Goal: Task Accomplishment & Management: Complete application form

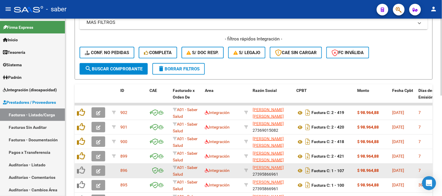
scroll to position [134, 0]
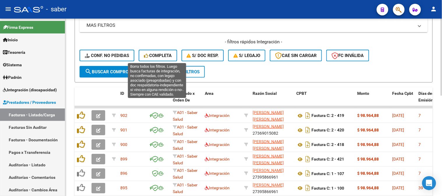
click at [153, 55] on span "Completa" at bounding box center [158, 55] width 28 height 5
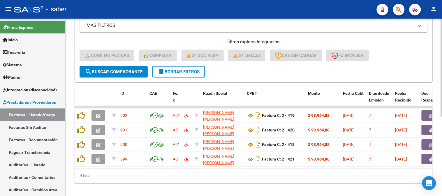
click at [181, 69] on span "delete Borrar Filtros" at bounding box center [179, 71] width 42 height 5
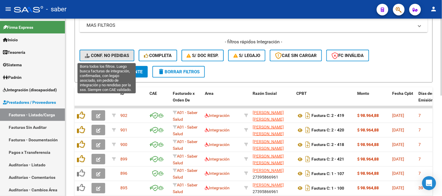
click at [106, 57] on span "Conf. no pedidas" at bounding box center [107, 55] width 44 height 5
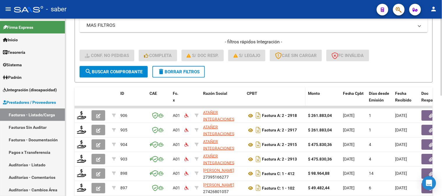
scroll to position [231, 0]
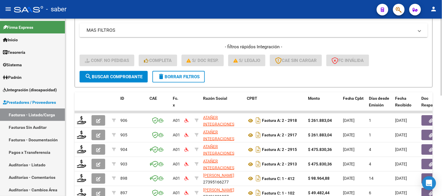
scroll to position [65, 0]
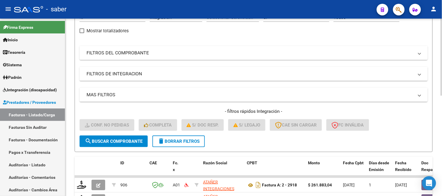
click at [180, 54] on mat-panel-title "FILTROS DEL COMPROBANTE" at bounding box center [249, 53] width 327 height 6
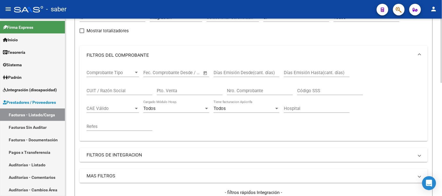
click at [113, 88] on input "CUIT / Razón Social" at bounding box center [119, 90] width 66 height 5
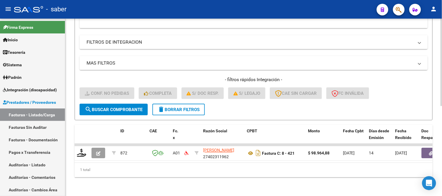
scroll to position [182, 0]
type input "[PERSON_NAME]"
click at [187, 108] on button "delete Borrar Filtros" at bounding box center [178, 110] width 52 height 12
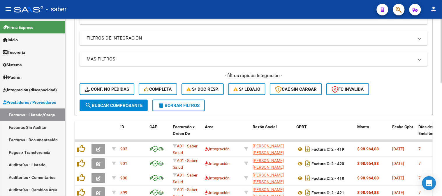
click at [176, 40] on mat-panel-title "FILTROS DE INTEGRACION" at bounding box center [249, 38] width 327 height 6
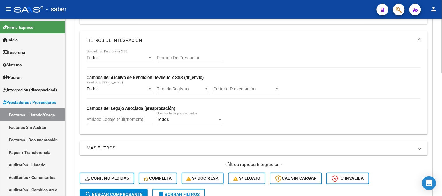
click at [170, 40] on mat-panel-title "FILTROS DE INTEGRACION" at bounding box center [249, 40] width 327 height 6
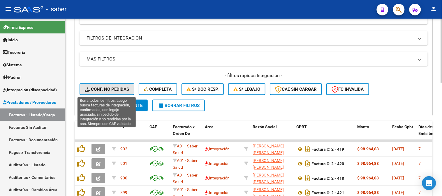
click at [102, 89] on span "Conf. no pedidas" at bounding box center [107, 89] width 44 height 5
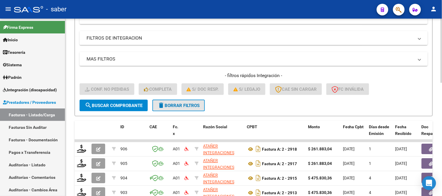
click at [164, 104] on mat-icon "delete" at bounding box center [161, 105] width 7 height 7
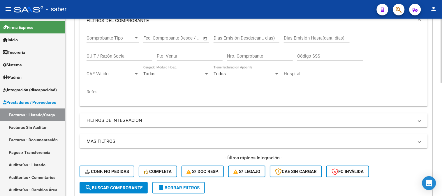
scroll to position [85, 0]
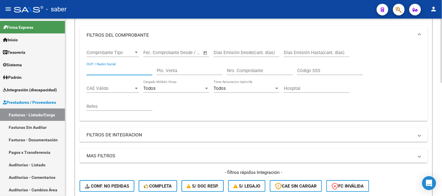
click at [102, 68] on input "CUIT / Razón Social" at bounding box center [119, 70] width 66 height 5
type input "[PERSON_NAME]"
click at [187, 71] on input "Pto. Venta" at bounding box center [190, 70] width 66 height 5
type input "8"
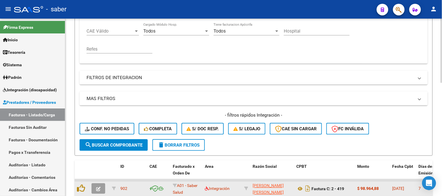
scroll to position [182, 0]
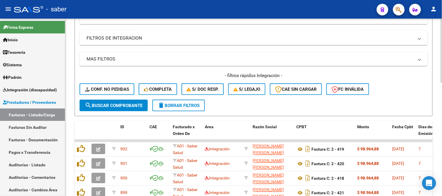
type input "411"
click at [124, 108] on button "search Buscar Comprobante" at bounding box center [113, 106] width 68 height 12
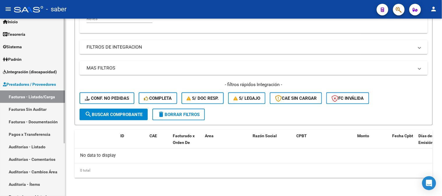
scroll to position [0, 0]
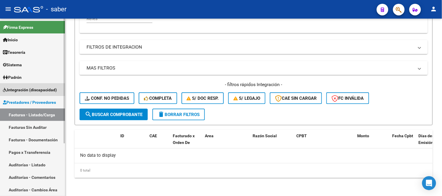
click at [33, 86] on link "Integración (discapacidad)" at bounding box center [32, 90] width 65 height 13
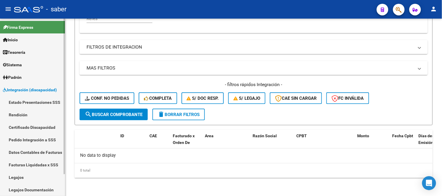
click at [17, 114] on link "Rendición" at bounding box center [32, 115] width 65 height 13
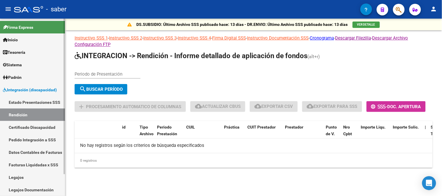
click at [38, 102] on link "Estado Presentaciones SSS" at bounding box center [32, 102] width 65 height 13
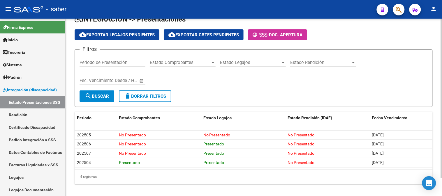
scroll to position [20, 0]
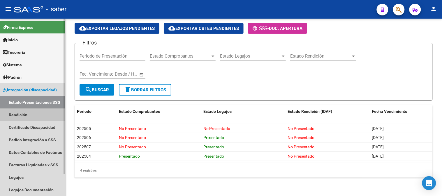
click at [26, 115] on link "Rendición" at bounding box center [32, 115] width 65 height 13
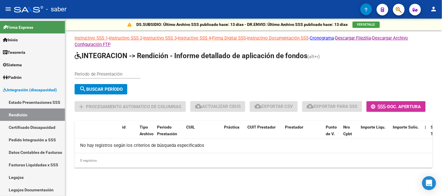
click at [107, 65] on app-list-header "INTEGRACION -> Rendición - Informe detallado de aplicación de fondos (alt+r) Pe…" at bounding box center [254, 83] width 358 height 65
click at [104, 71] on div "Periodo de Presentación" at bounding box center [108, 72] width 66 height 13
type input "202507"
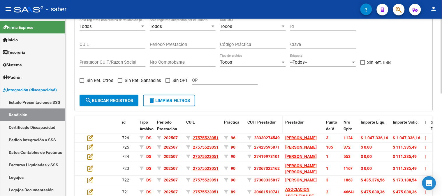
scroll to position [97, 0]
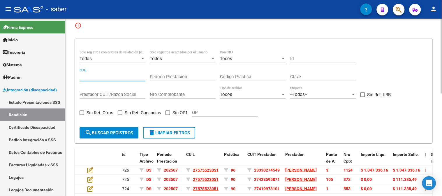
click at [104, 76] on input "CUIL" at bounding box center [112, 76] width 66 height 5
click at [170, 74] on input "Periodo Prestacion" at bounding box center [183, 76] width 66 height 5
click at [246, 74] on input "Código Práctica" at bounding box center [253, 76] width 66 height 5
drag, startPoint x: 302, startPoint y: 74, endPoint x: 296, endPoint y: 76, distance: 6.6
click at [302, 74] on input "Clave" at bounding box center [323, 76] width 66 height 5
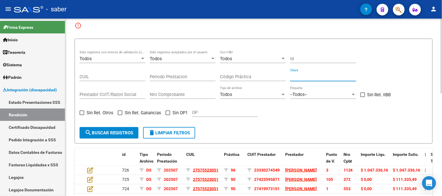
click at [97, 96] on input "Prestador CUIT/Razon Social" at bounding box center [112, 94] width 66 height 5
type input "i"
type input "[PERSON_NAME]"
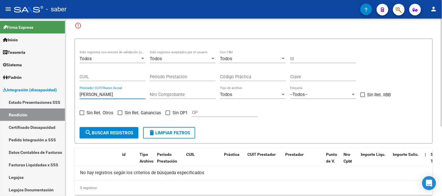
drag, startPoint x: 104, startPoint y: 96, endPoint x: 73, endPoint y: 94, distance: 30.9
click at [72, 94] on div "DS.SUBSIDIO: Último Archivo SSS publicado hace: 13 días - DR.ENVIO: Último Arch…" at bounding box center [253, 68] width 376 height 292
paste input "27402311962"
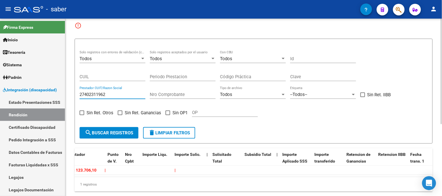
scroll to position [0, 0]
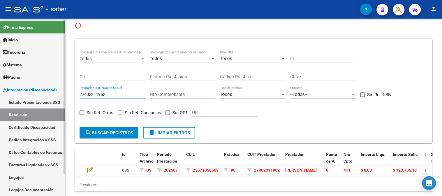
drag, startPoint x: 103, startPoint y: 93, endPoint x: 13, endPoint y: 94, distance: 89.7
click at [13, 94] on mat-sidenav-container "Firma Express Inicio Calendario SSS Instructivos Contacto OS Tesorería Extracto…" at bounding box center [221, 108] width 442 height 178
paste input "337447576"
type input "27337447576"
drag, startPoint x: 98, startPoint y: 92, endPoint x: 66, endPoint y: 93, distance: 32.6
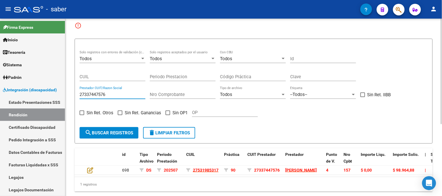
click at [57, 92] on mat-sidenav-container "Firma Express Inicio Calendario SSS Instructivos Contacto OS Tesorería Extracto…" at bounding box center [221, 108] width 442 height 178
click at [23, 84] on link "Integración (discapacidad)" at bounding box center [32, 90] width 65 height 13
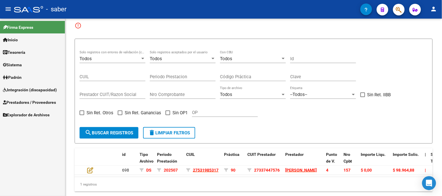
click at [28, 87] on span "Integración (discapacidad)" at bounding box center [30, 90] width 54 height 6
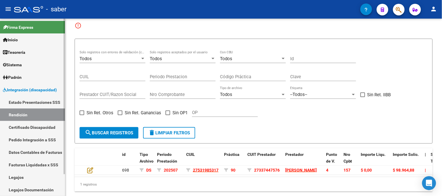
click at [28, 89] on span "Integración (discapacidad)" at bounding box center [30, 90] width 54 height 6
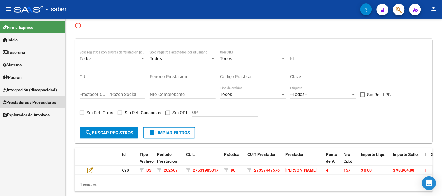
click at [25, 102] on span "Prestadores / Proveedores" at bounding box center [29, 102] width 53 height 6
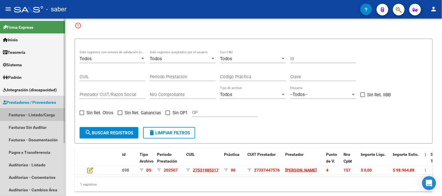
click at [31, 112] on link "Facturas - Listado/Carga" at bounding box center [32, 115] width 65 height 13
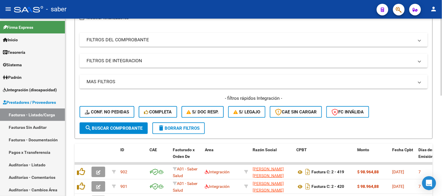
scroll to position [97, 0]
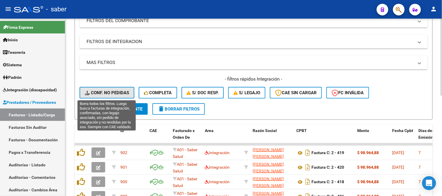
click at [109, 93] on span "Conf. no pedidas" at bounding box center [107, 92] width 44 height 5
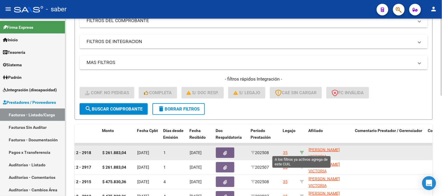
click at [301, 153] on icon at bounding box center [302, 153] width 4 height 4
type input "23570759884"
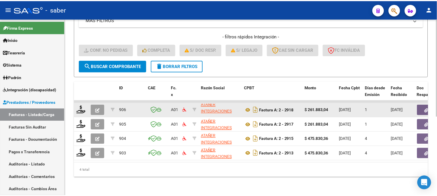
scroll to position [0, 0]
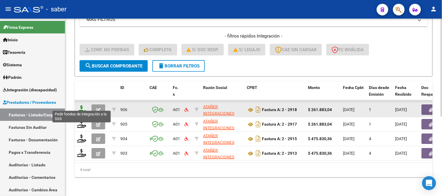
click at [79, 105] on icon at bounding box center [81, 109] width 9 height 8
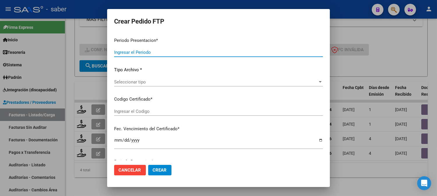
type input "202508"
type input "$ 261.883,04"
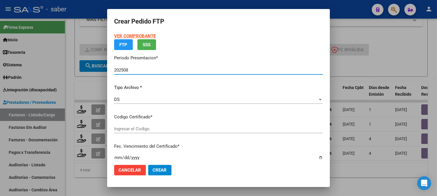
type input "2331595012"
type input "[DATE]"
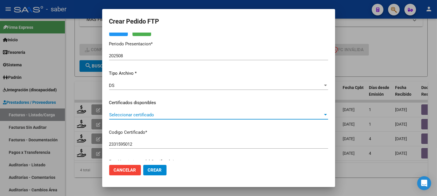
scroll to position [65, 0]
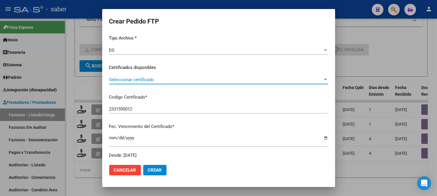
click at [136, 81] on span "Seleccionar certificado" at bounding box center [216, 79] width 214 height 5
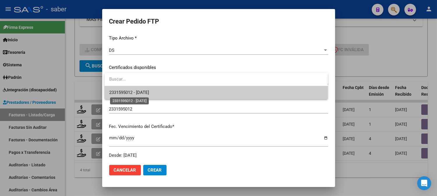
click at [142, 94] on span "2331595012 - [DATE]" at bounding box center [129, 92] width 40 height 5
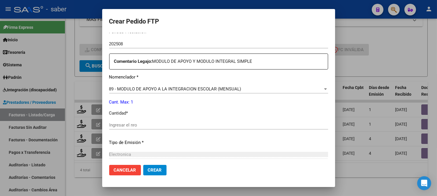
scroll to position [197, 0]
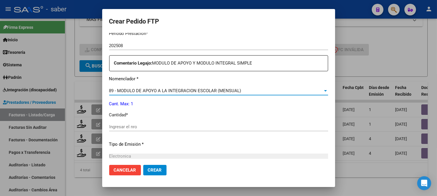
click at [217, 92] on span "89 - MODULO DE APOYO A LA INTEGRACION ESCOLAR (MENSUAL)" at bounding box center [175, 90] width 132 height 5
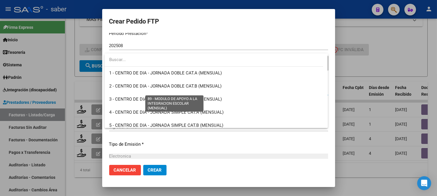
scroll to position [1135, 0]
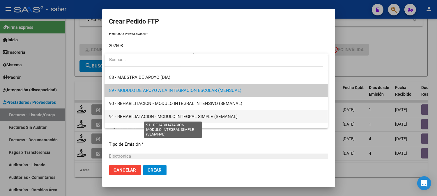
click at [212, 121] on span "91 - REHABILIATACION - MODULO INTEGRAL SIMPLE (SEMANAL)" at bounding box center [216, 116] width 214 height 13
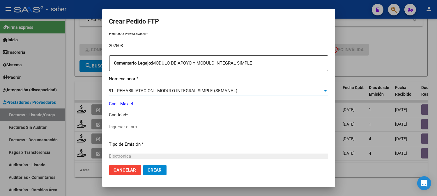
drag, startPoint x: 159, startPoint y: 132, endPoint x: 166, endPoint y: 127, distance: 8.5
click at [160, 131] on div "Ingresar el nro" at bounding box center [218, 130] width 219 height 14
click at [166, 126] on input "Ingresar el nro" at bounding box center [218, 126] width 219 height 5
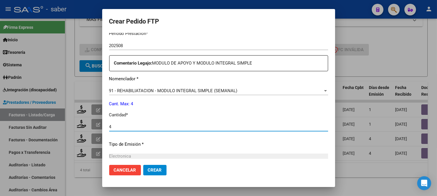
type input "4"
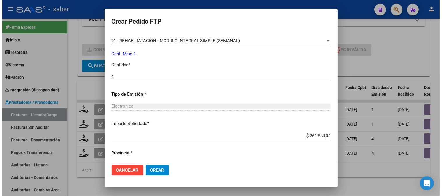
scroll to position [262, 0]
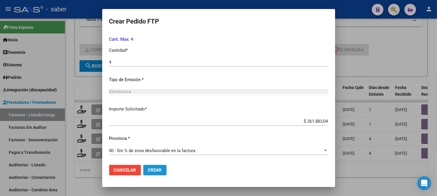
click at [157, 171] on span "Crear" at bounding box center [155, 170] width 14 height 5
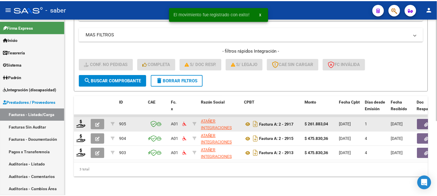
scroll to position [130, 0]
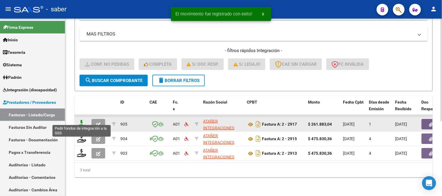
click at [82, 120] on icon at bounding box center [81, 124] width 9 height 8
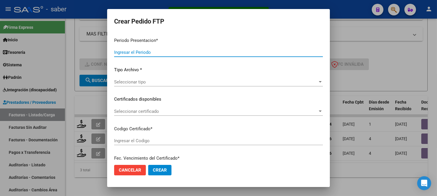
type input "202508"
type input "202507"
type input "$ 261.883,04"
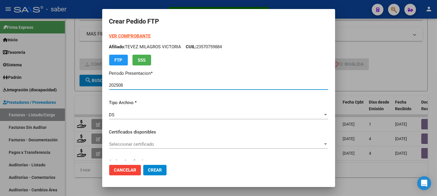
type input "2331595012"
type input "[DATE]"
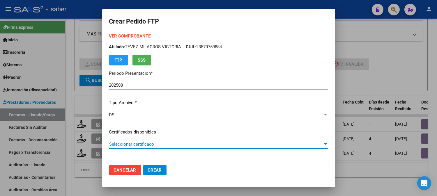
click at [166, 145] on span "Seleccionar certificado" at bounding box center [216, 144] width 214 height 5
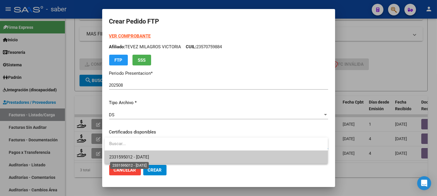
click at [149, 155] on span "2331595012 - [DATE]" at bounding box center [129, 157] width 40 height 5
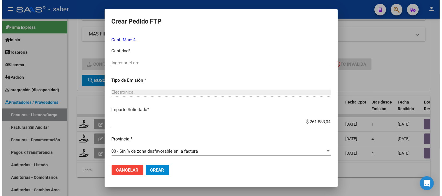
scroll to position [262, 0]
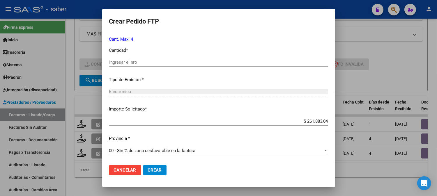
click at [161, 171] on span "Crear" at bounding box center [155, 170] width 14 height 5
click at [140, 64] on input "Ingresar el nro" at bounding box center [218, 62] width 219 height 5
type input "4"
click at [158, 169] on span "Crear" at bounding box center [155, 170] width 14 height 5
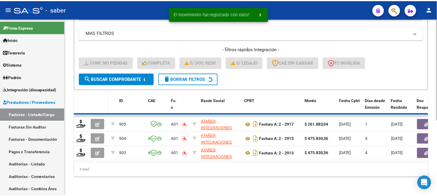
scroll to position [115, 0]
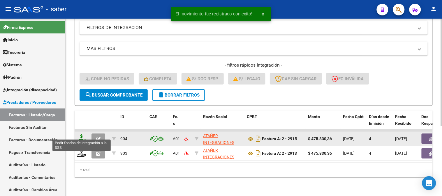
click at [81, 135] on icon at bounding box center [81, 139] width 9 height 8
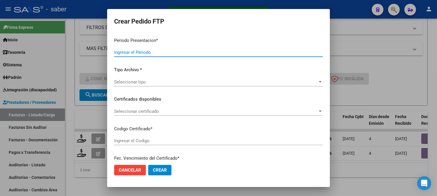
type input "202508"
type input "$ 475.830,36"
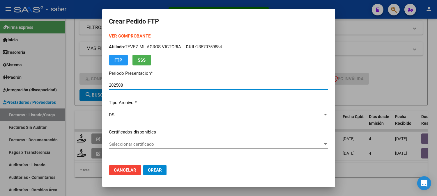
type input "2331595012"
type input "[DATE]"
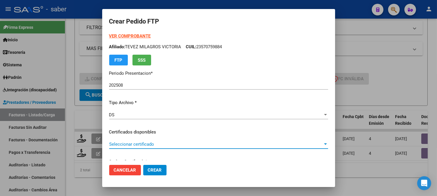
click at [130, 142] on span "Seleccionar certificado" at bounding box center [216, 144] width 214 height 5
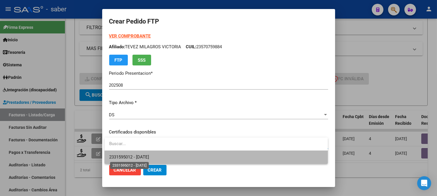
click at [129, 155] on span "2331595012 - [DATE]" at bounding box center [129, 157] width 40 height 5
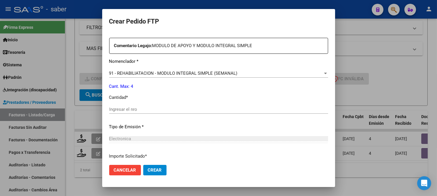
scroll to position [226, 0]
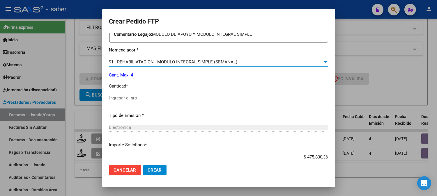
click at [176, 63] on span "91 - REHABILIATACION - MODULO INTEGRAL SIMPLE (SEMANAL)" at bounding box center [173, 61] width 128 height 5
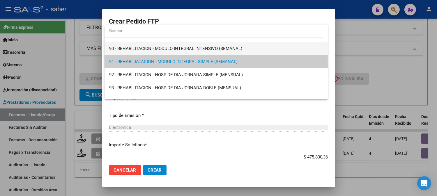
scroll to position [1129, 0]
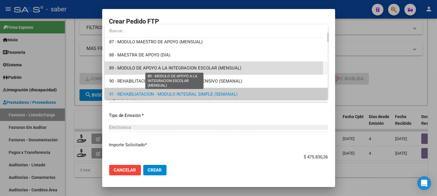
click at [164, 66] on span "89 - MODULO DE APOYO A LA INTEGRACION ESCOLAR (MENSUAL)" at bounding box center [175, 68] width 132 height 5
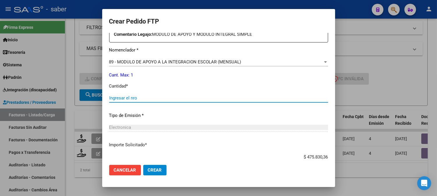
click at [135, 98] on input "Ingresar el nro" at bounding box center [218, 97] width 219 height 5
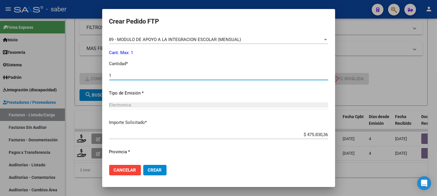
scroll to position [262, 0]
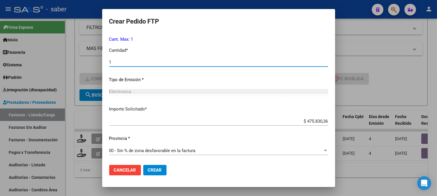
type input "1"
click at [160, 172] on span "Crear" at bounding box center [155, 170] width 14 height 5
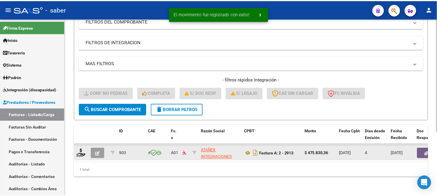
scroll to position [100, 0]
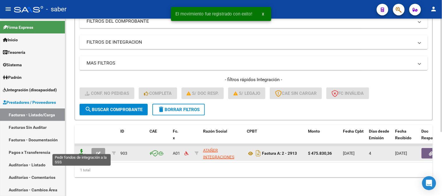
click at [83, 150] on icon at bounding box center [81, 153] width 9 height 8
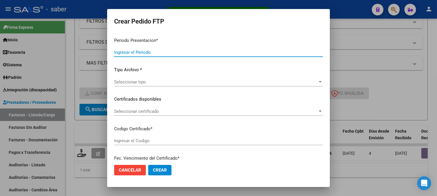
type input "202508"
type input "202507"
type input "$ 475.830,36"
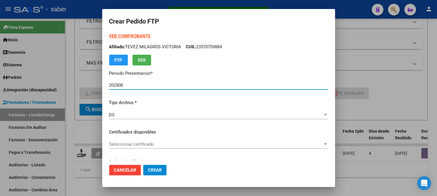
type input "2331595012"
type input "[DATE]"
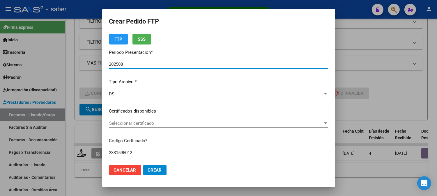
scroll to position [32, 0]
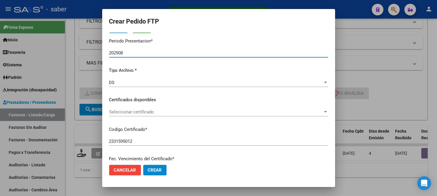
click at [157, 111] on span "Seleccionar certificado" at bounding box center [216, 111] width 214 height 5
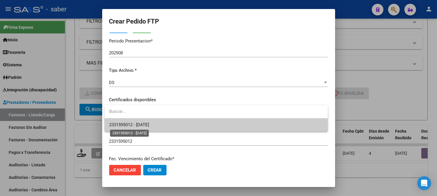
click at [147, 127] on span "2331595012 - [DATE]" at bounding box center [129, 124] width 40 height 5
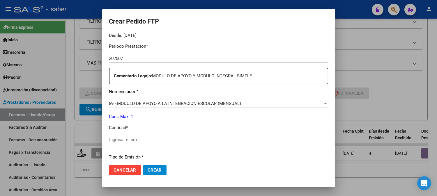
scroll to position [194, 0]
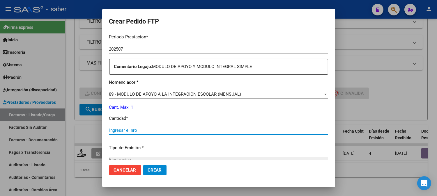
click at [144, 132] on input "Ingresar el nro" at bounding box center [218, 130] width 219 height 5
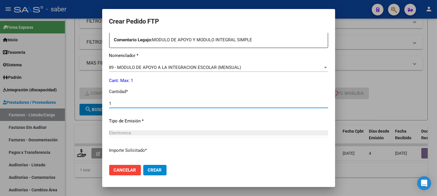
scroll to position [262, 0]
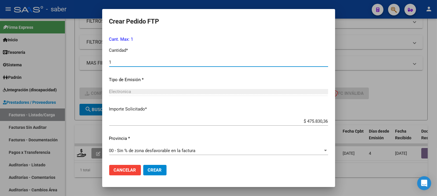
type input "1"
click at [153, 171] on span "Crear" at bounding box center [155, 170] width 14 height 5
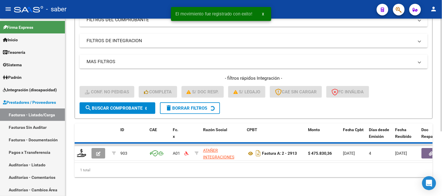
scroll to position [91, 0]
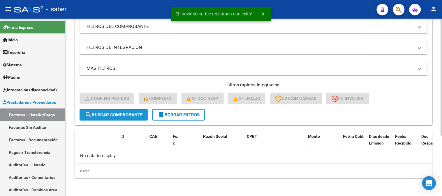
click at [117, 113] on span "search Buscar Comprobante" at bounding box center [114, 114] width 58 height 5
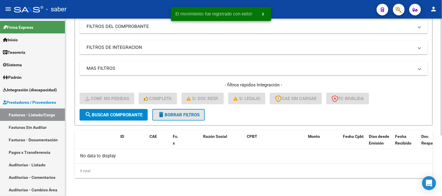
drag, startPoint x: 181, startPoint y: 114, endPoint x: 112, endPoint y: 108, distance: 68.6
click at [181, 114] on span "delete Borrar Filtros" at bounding box center [179, 114] width 42 height 5
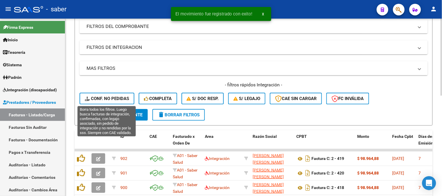
click at [112, 95] on button "Conf. no pedidas" at bounding box center [106, 99] width 55 height 12
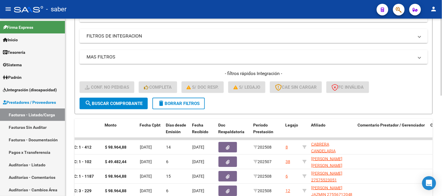
scroll to position [102, 0]
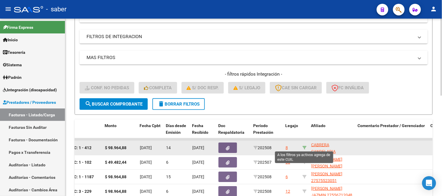
click at [303, 146] on icon at bounding box center [304, 148] width 4 height 4
type input "27575363569"
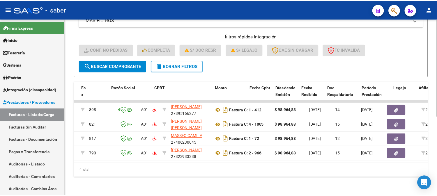
scroll to position [0, 0]
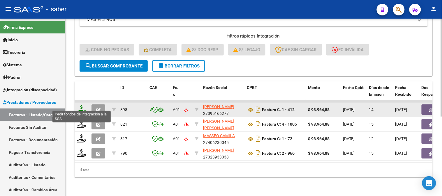
click at [83, 105] on icon at bounding box center [81, 109] width 9 height 8
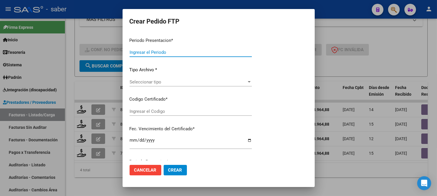
type input "202508"
type input "$ 98.964,88"
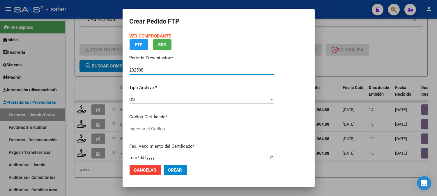
type input "705801701"
type input "[DATE]"
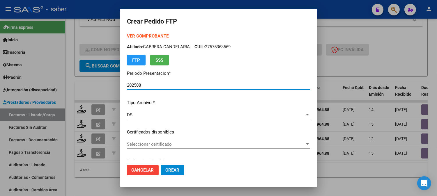
click at [153, 144] on span "Seleccionar certificado" at bounding box center [216, 144] width 178 height 5
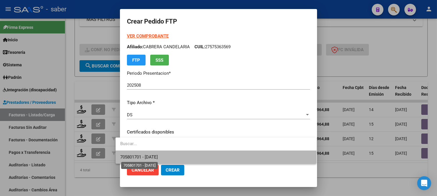
click at [158, 155] on span "705801701 - [DATE]" at bounding box center [139, 157] width 38 height 5
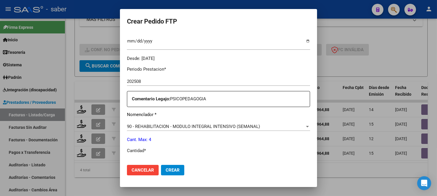
scroll to position [194, 0]
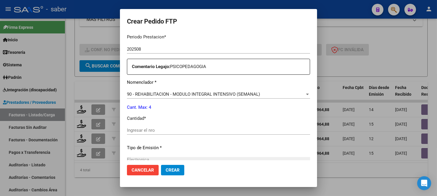
click at [152, 130] on input "Ingresar el nro" at bounding box center [218, 130] width 183 height 5
type input "4"
click at [167, 165] on button "Crear" at bounding box center [172, 170] width 23 height 10
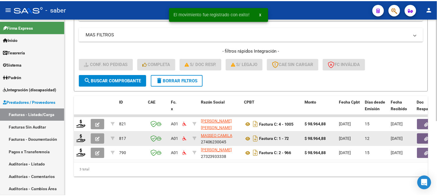
scroll to position [130, 0]
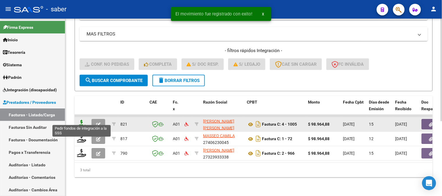
click at [82, 120] on icon at bounding box center [81, 124] width 9 height 8
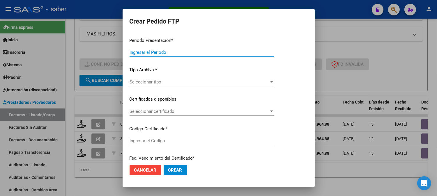
type input "202508"
type input "$ 98.964,88"
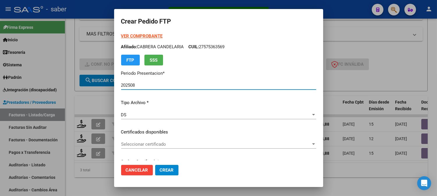
type input "705801701"
type input "[DATE]"
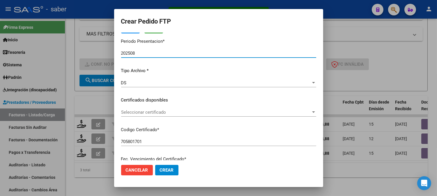
scroll to position [32, 0]
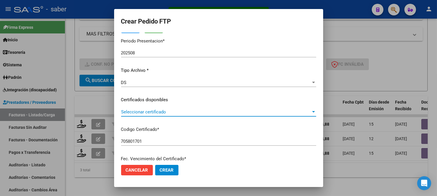
click at [138, 111] on span "Seleccionar certificado" at bounding box center [216, 111] width 190 height 5
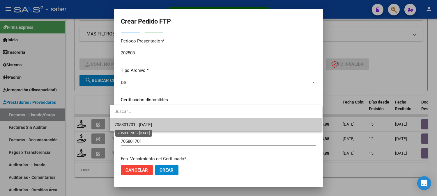
click at [141, 124] on span "705801701 - [DATE]" at bounding box center [133, 124] width 38 height 5
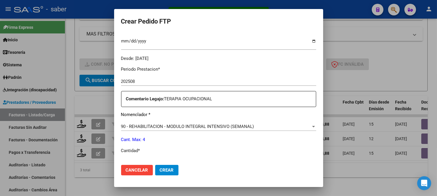
scroll to position [194, 0]
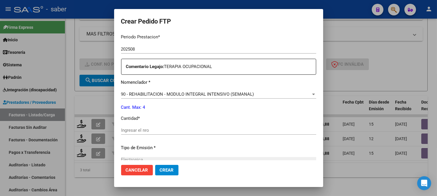
click at [146, 127] on div "Ingresar el nro" at bounding box center [218, 130] width 195 height 9
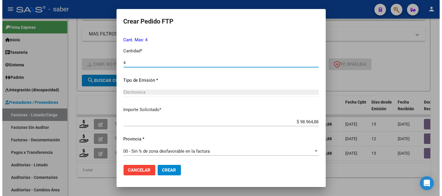
scroll to position [262, 0]
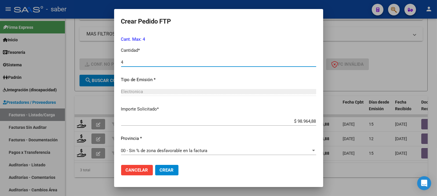
type input "4"
click at [160, 168] on span "Crear" at bounding box center [167, 170] width 14 height 5
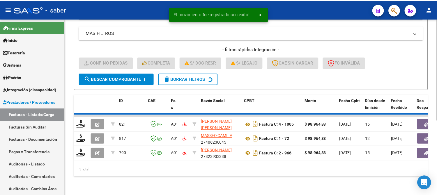
scroll to position [115, 0]
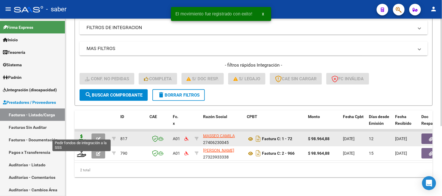
click at [82, 135] on icon at bounding box center [81, 139] width 9 height 8
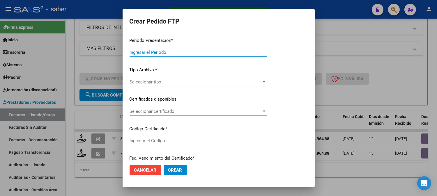
type input "202508"
type input "$ 98.964,88"
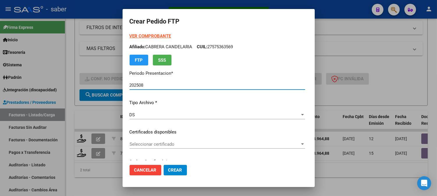
type input "705801701"
type input "[DATE]"
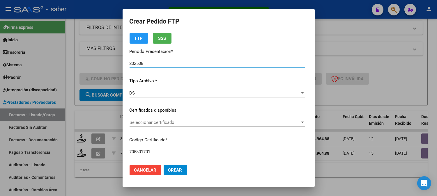
scroll to position [32, 0]
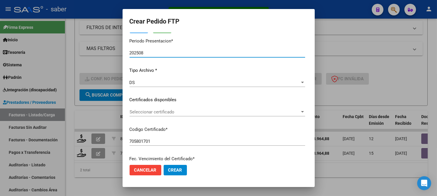
click at [167, 112] on span "Seleccionar certificado" at bounding box center [215, 111] width 170 height 5
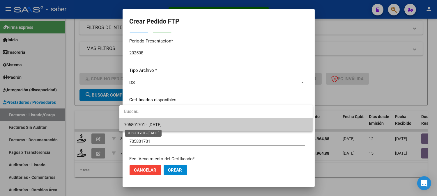
click at [152, 123] on span "705801701 - [DATE]" at bounding box center [143, 124] width 38 height 5
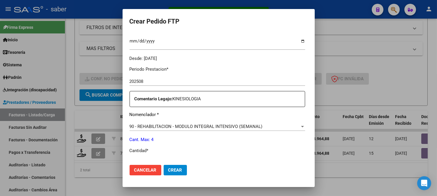
scroll to position [194, 0]
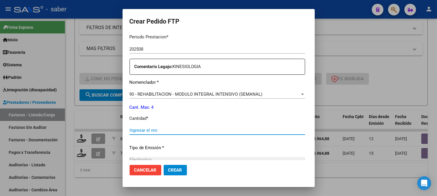
click at [155, 132] on input "Ingresar el nro" at bounding box center [218, 130] width 176 height 5
type input "4"
click at [166, 167] on button "Crear" at bounding box center [175, 170] width 23 height 10
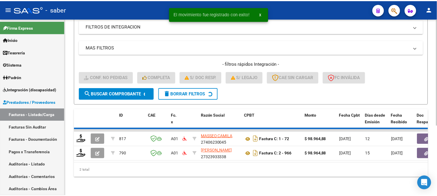
scroll to position [100, 0]
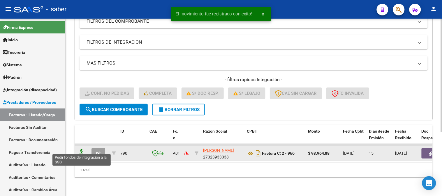
click at [80, 149] on icon at bounding box center [81, 153] width 9 height 8
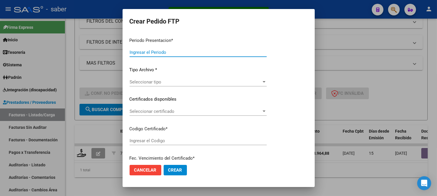
type input "202508"
type input "$ 98.964,88"
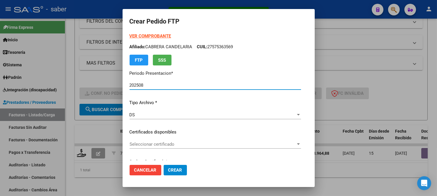
type input "705801701"
type input "[DATE]"
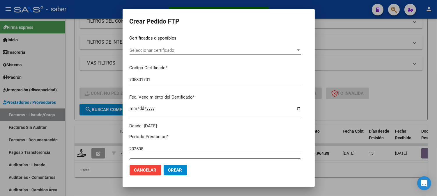
scroll to position [97, 0]
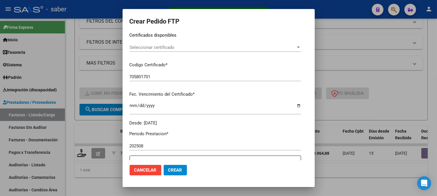
click at [178, 50] on div "Seleccionar certificado Seleccionar certificado" at bounding box center [215, 47] width 171 height 9
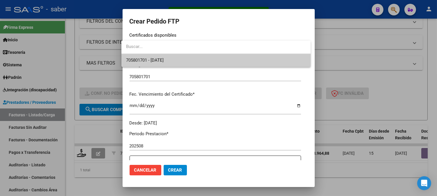
click at [164, 63] on span "705801701 - [DATE]" at bounding box center [216, 60] width 180 height 13
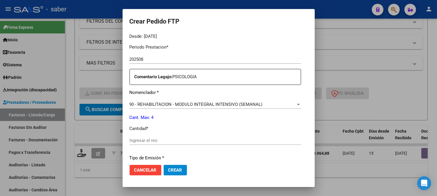
scroll to position [194, 0]
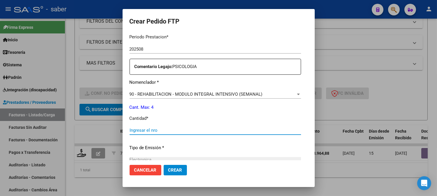
click at [146, 128] on input "Ingresar el nro" at bounding box center [215, 130] width 171 height 5
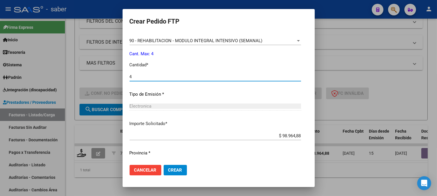
scroll to position [259, 0]
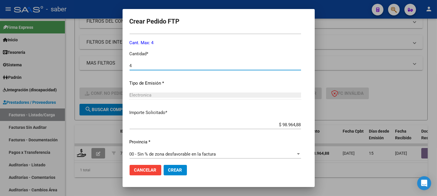
type input "4"
click at [175, 171] on span "Crear" at bounding box center [175, 170] width 14 height 5
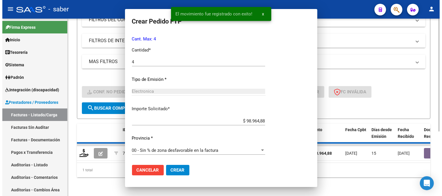
scroll to position [0, 0]
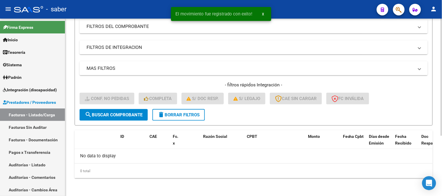
click at [168, 114] on span "delete Borrar Filtros" at bounding box center [179, 114] width 42 height 5
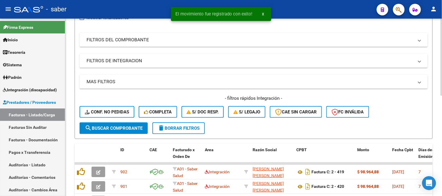
scroll to position [91, 0]
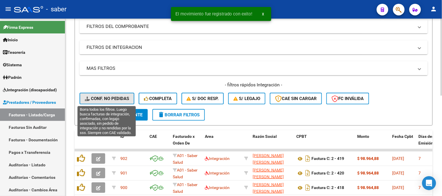
click at [112, 98] on span "Conf. no pedidas" at bounding box center [107, 98] width 44 height 5
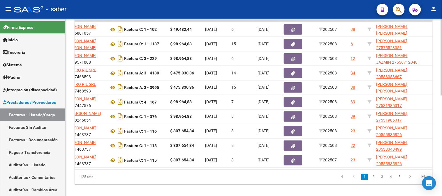
scroll to position [0, 143]
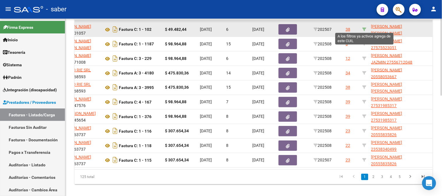
click at [365, 27] on icon at bounding box center [364, 29] width 4 height 4
type input "20573964927"
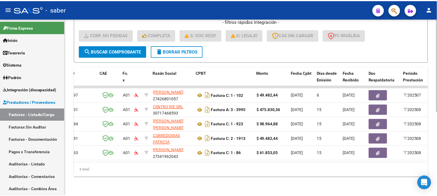
scroll to position [0, 0]
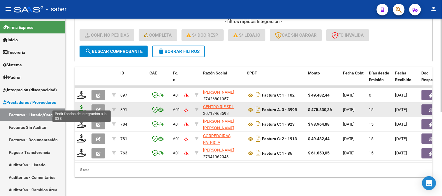
click at [83, 107] on icon at bounding box center [81, 109] width 9 height 8
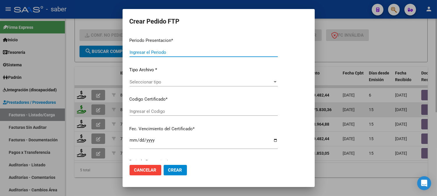
type input "202508"
type input "$ 475.830,36"
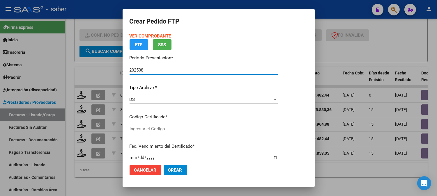
type input "2237733886"
type input "[DATE]"
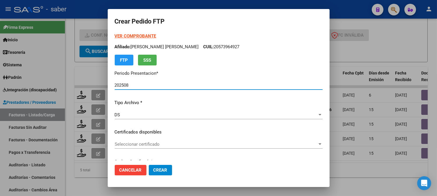
click at [129, 145] on span "Seleccionar certificado" at bounding box center [216, 144] width 203 height 5
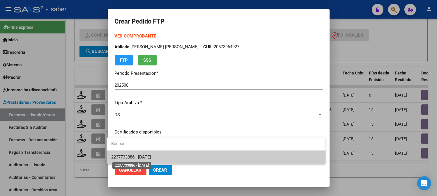
click at [137, 158] on span "2237733886 - [DATE]" at bounding box center [131, 157] width 40 height 5
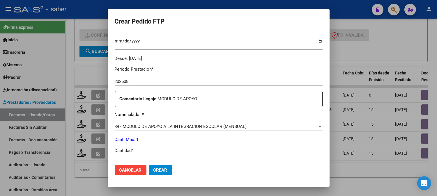
scroll to position [194, 0]
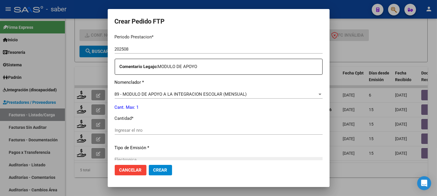
click at [165, 128] on input "Ingresar el nro" at bounding box center [219, 130] width 208 height 5
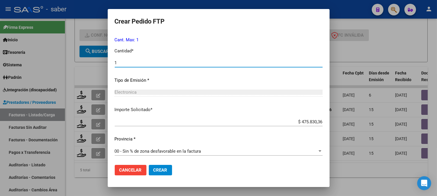
scroll to position [262, 0]
type input "1"
click at [159, 172] on span "Crear" at bounding box center [160, 170] width 14 height 5
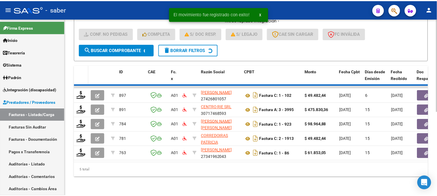
scroll to position [144, 0]
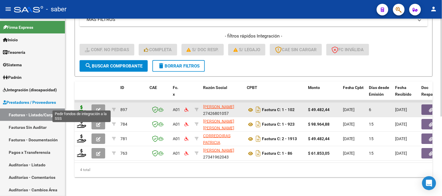
click at [83, 105] on icon at bounding box center [81, 109] width 9 height 8
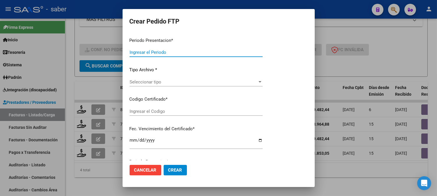
type input "202508"
type input "202507"
type input "$ 49.482,44"
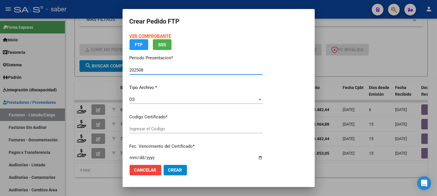
type input "2237733886"
type input "[DATE]"
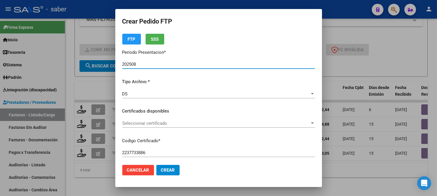
scroll to position [32, 0]
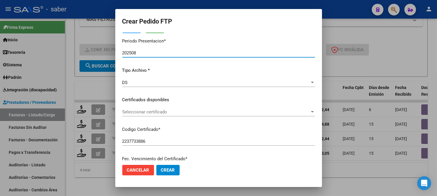
click at [151, 111] on span "Seleccionar certificado" at bounding box center [215, 111] width 187 height 5
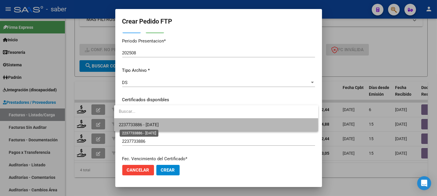
click at [154, 127] on span "2237733886 - [DATE]" at bounding box center [139, 124] width 40 height 5
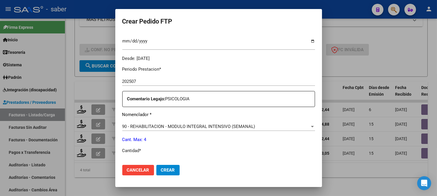
scroll to position [194, 0]
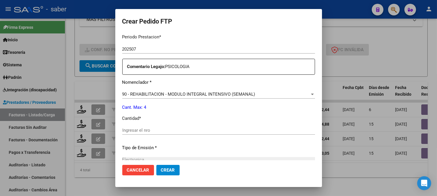
click at [149, 130] on input "Ingresar el nro" at bounding box center [218, 130] width 193 height 5
type input "4"
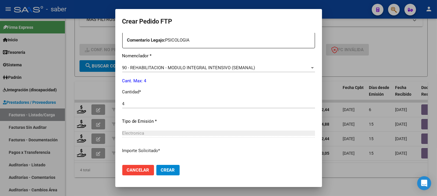
scroll to position [262, 0]
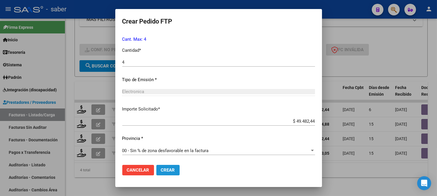
click at [165, 172] on span "Crear" at bounding box center [168, 170] width 14 height 5
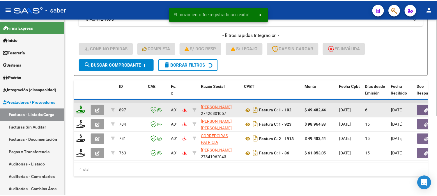
scroll to position [130, 0]
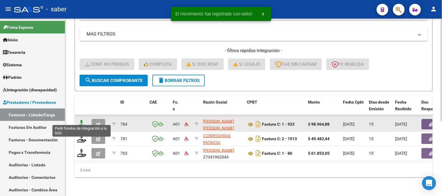
click at [79, 123] on icon at bounding box center [81, 124] width 9 height 8
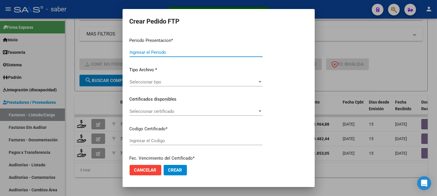
type input "202508"
type input "$ 98.964,88"
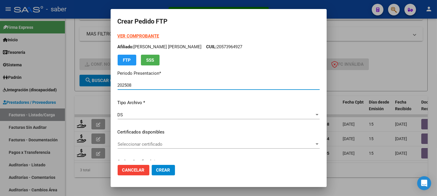
type input "2237733886"
type input "[DATE]"
click at [141, 146] on span "Seleccionar certificado" at bounding box center [216, 144] width 197 height 5
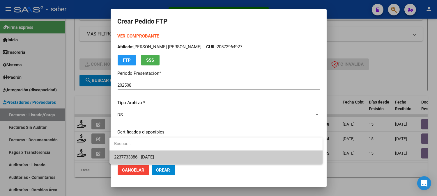
click at [145, 155] on span "2237733886 - [DATE]" at bounding box center [134, 157] width 40 height 5
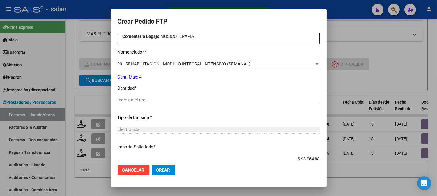
scroll to position [226, 0]
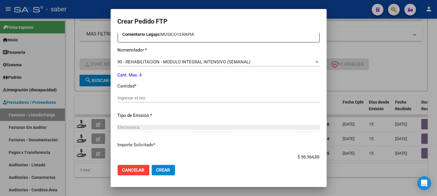
click at [145, 98] on input "Ingresar el nro" at bounding box center [219, 97] width 202 height 5
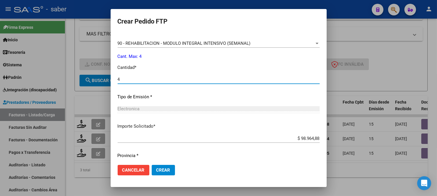
scroll to position [262, 0]
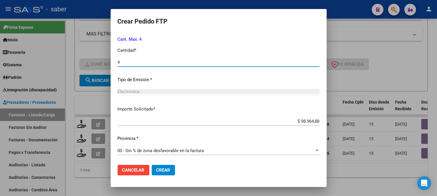
type input "4"
click at [161, 169] on span "Crear" at bounding box center [163, 170] width 14 height 5
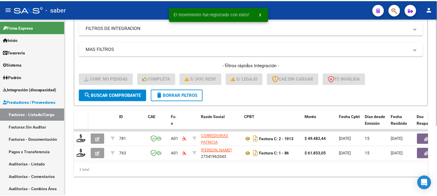
scroll to position [115, 0]
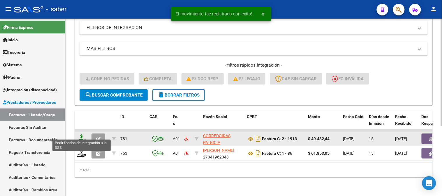
click at [80, 138] on icon at bounding box center [81, 139] width 9 height 8
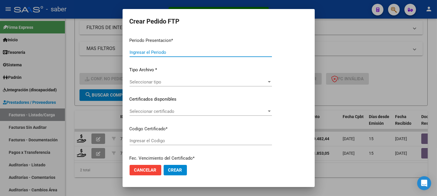
type input "202508"
type input "$ 49.482,44"
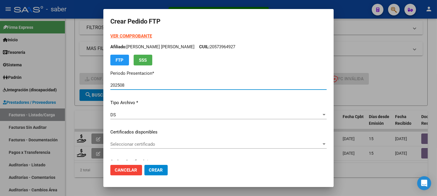
type input "2237733886"
type input "[DATE]"
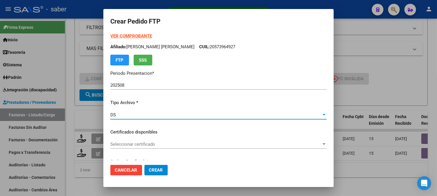
click at [153, 117] on div "DS" at bounding box center [215, 114] width 211 height 5
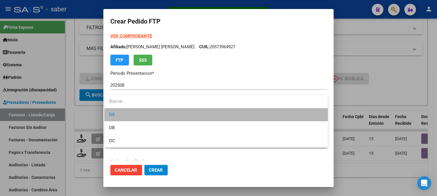
click at [153, 115] on span "DS" at bounding box center [216, 114] width 214 height 13
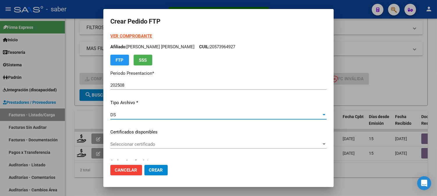
click at [141, 144] on span "Seleccionar certificado" at bounding box center [215, 144] width 211 height 5
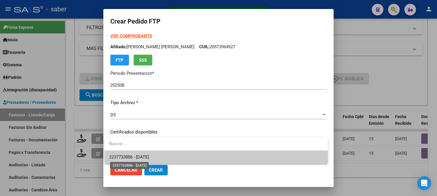
click at [133, 158] on span "2237733886 - [DATE]" at bounding box center [129, 157] width 40 height 5
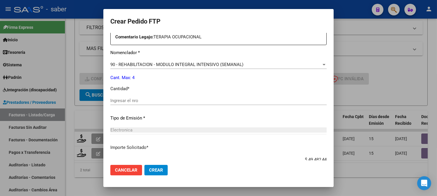
scroll to position [226, 0]
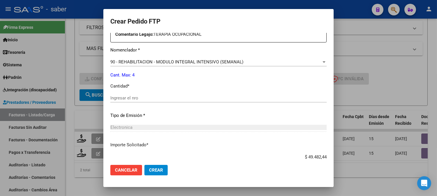
click at [132, 95] on div "Ingresar el nro" at bounding box center [218, 98] width 216 height 9
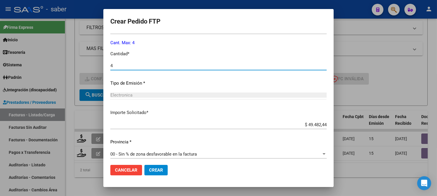
scroll to position [262, 0]
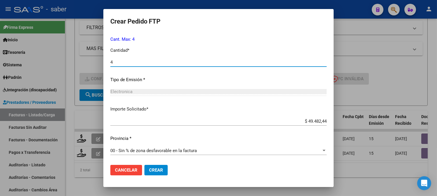
type input "4"
click at [158, 169] on span "Crear" at bounding box center [156, 170] width 14 height 5
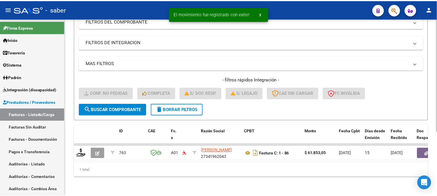
scroll to position [100, 0]
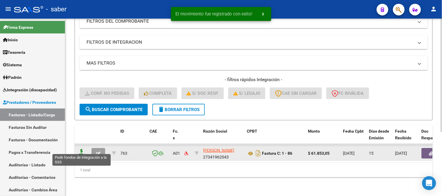
click at [81, 151] on icon at bounding box center [81, 153] width 9 height 8
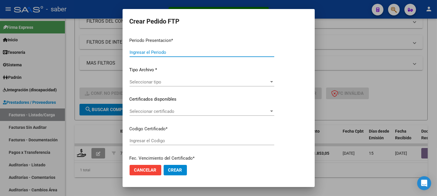
type input "202508"
type input "$ 61.853,05"
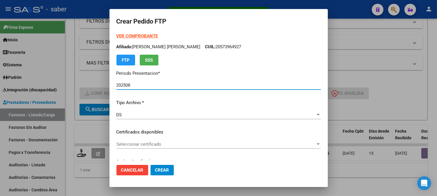
type input "2237733886"
type input "[DATE]"
click at [131, 142] on span "Seleccionar certificado" at bounding box center [215, 144] width 199 height 5
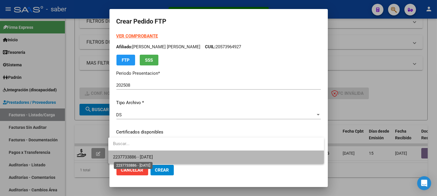
click at [135, 157] on span "2237733886 - [DATE]" at bounding box center [133, 157] width 40 height 5
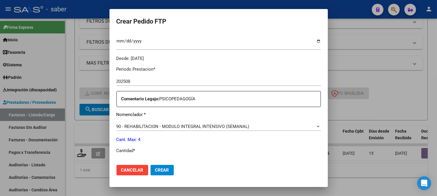
scroll to position [194, 0]
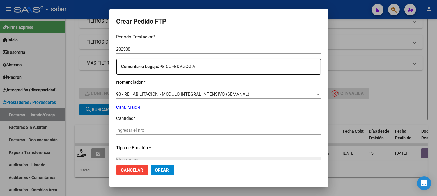
click at [141, 134] on div "Ingresar el nro" at bounding box center [218, 130] width 204 height 9
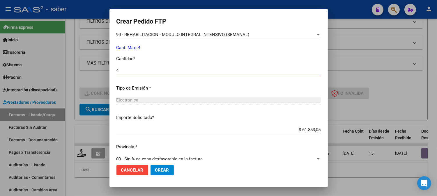
scroll to position [262, 0]
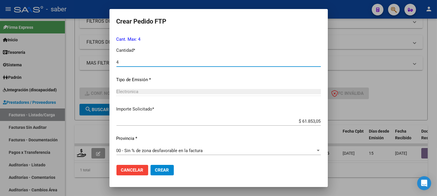
type input "4"
click at [162, 169] on span "Crear" at bounding box center [162, 170] width 14 height 5
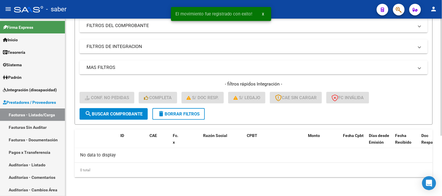
scroll to position [91, 0]
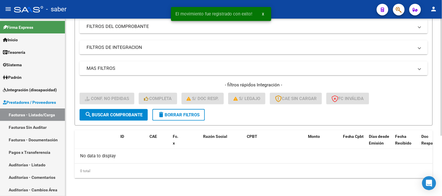
click at [173, 115] on span "delete Borrar Filtros" at bounding box center [179, 114] width 42 height 5
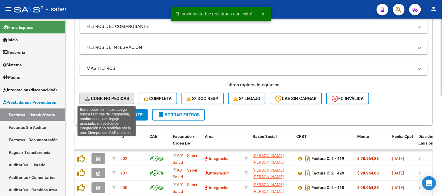
click at [114, 97] on span "Conf. no pedidas" at bounding box center [107, 98] width 44 height 5
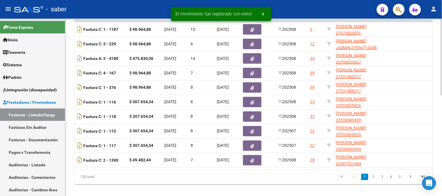
scroll to position [0, 212]
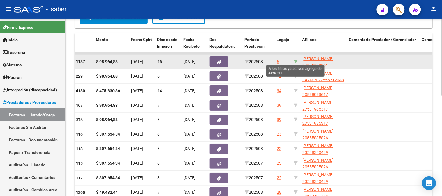
click at [296, 61] on icon at bounding box center [295, 62] width 4 height 4
type input "27575523051"
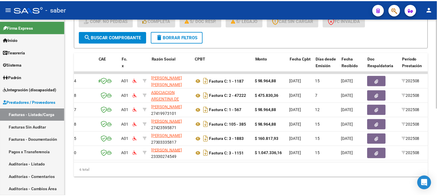
scroll to position [0, 0]
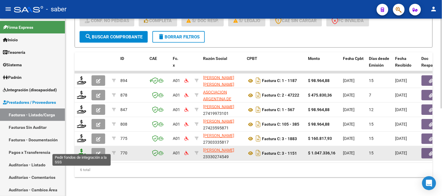
click at [83, 151] on icon at bounding box center [81, 153] width 9 height 8
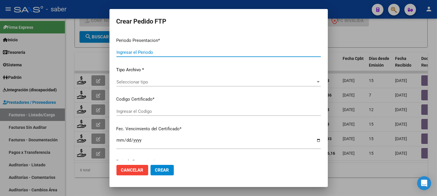
type input "202508"
type input "$ 1.047.336,16"
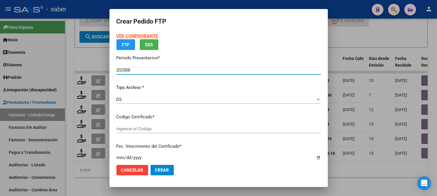
type input "5115558035"
type input "[DATE]"
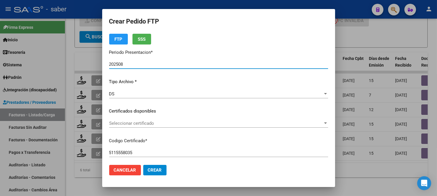
scroll to position [32, 0]
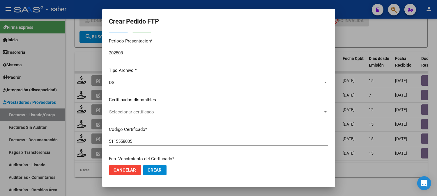
click at [153, 109] on div "Seleccionar certificado Seleccionar certificado" at bounding box center [218, 112] width 219 height 9
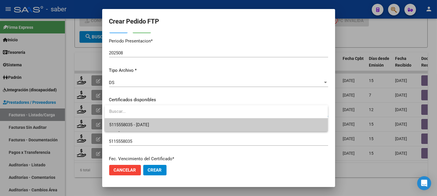
click at [153, 121] on span "5115558035 - [DATE]" at bounding box center [216, 124] width 214 height 13
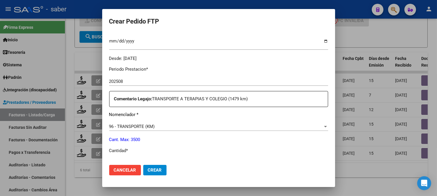
scroll to position [194, 0]
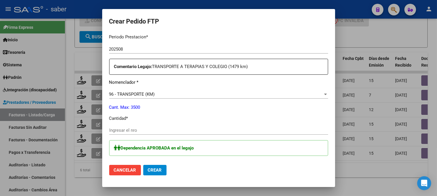
click at [140, 133] on input "Ingresar el nro" at bounding box center [218, 130] width 219 height 5
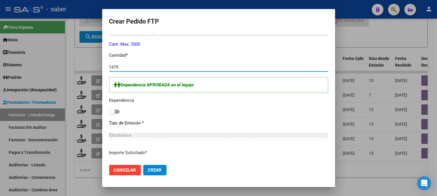
scroll to position [259, 0]
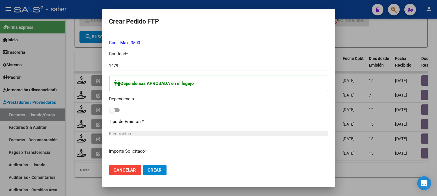
type input "1479"
click at [114, 109] on span at bounding box center [112, 110] width 6 height 6
click at [112, 112] on input "checkbox" at bounding box center [112, 112] width 0 height 0
checkbox input "true"
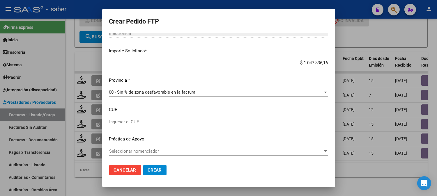
scroll to position [359, 0]
click at [161, 170] on span "Crear" at bounding box center [155, 170] width 14 height 5
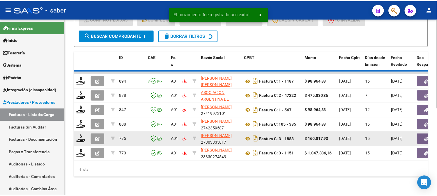
scroll to position [159, 0]
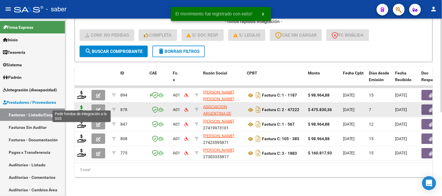
click at [82, 108] on icon at bounding box center [81, 109] width 9 height 8
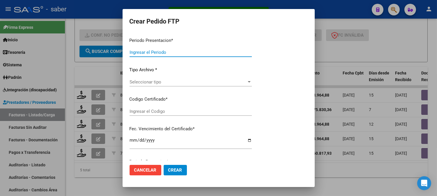
type input "202508"
type input "$ 475.830,36"
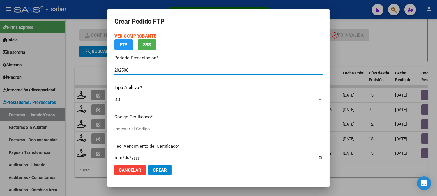
type input "5115558035"
type input "[DATE]"
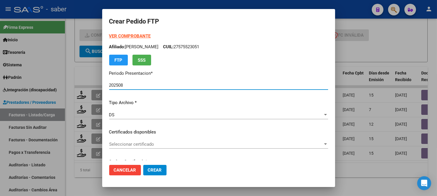
click at [142, 143] on span "Seleccionar certificado" at bounding box center [216, 144] width 214 height 5
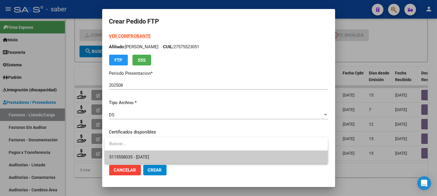
click at [144, 156] on span "5115558035 - [DATE]" at bounding box center [129, 157] width 40 height 5
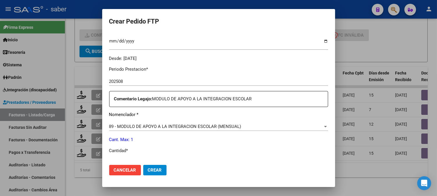
scroll to position [194, 0]
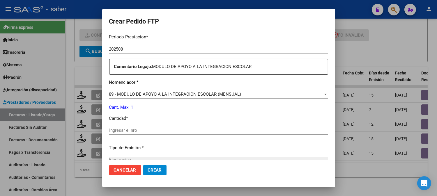
click at [124, 124] on div "Periodo Prestacion * 202508 Ingresar el Periodo Prestacion Comentario Legajo: M…" at bounding box center [218, 128] width 219 height 199
click at [124, 130] on input "Ingresar el nro" at bounding box center [218, 130] width 219 height 5
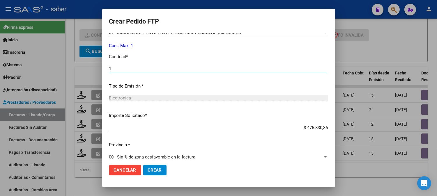
scroll to position [262, 0]
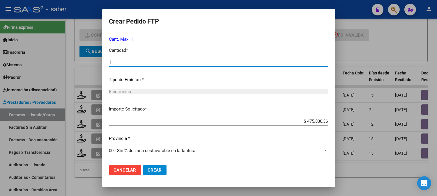
type input "1"
drag, startPoint x: 160, startPoint y: 169, endPoint x: 156, endPoint y: 169, distance: 4.7
click at [160, 169] on span "Crear" at bounding box center [155, 170] width 14 height 5
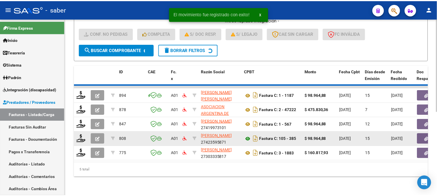
scroll to position [144, 0]
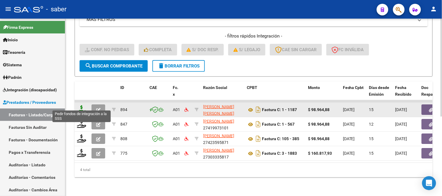
click at [84, 105] on icon at bounding box center [81, 109] width 9 height 8
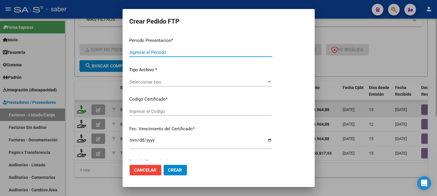
type input "202508"
type input "$ 98.964,88"
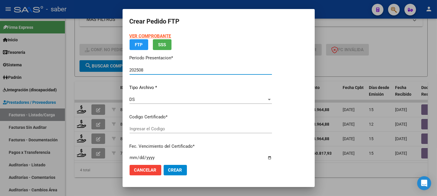
type input "5115558035"
type input "[DATE]"
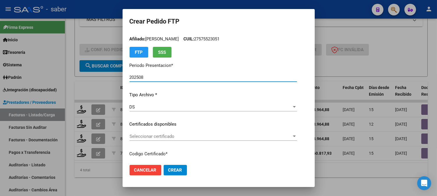
scroll to position [32, 0]
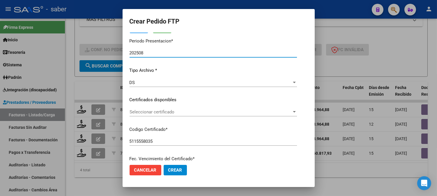
click at [155, 110] on span "Seleccionar certificado" at bounding box center [211, 111] width 162 height 5
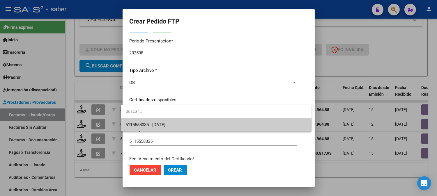
click at [156, 120] on span "5115558035 - [DATE]" at bounding box center [215, 124] width 181 height 13
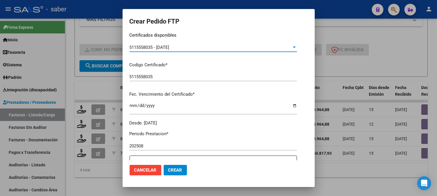
scroll to position [162, 0]
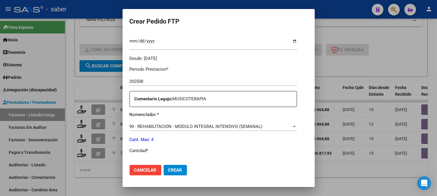
click at [152, 151] on p "Cantidad *" at bounding box center [213, 151] width 167 height 7
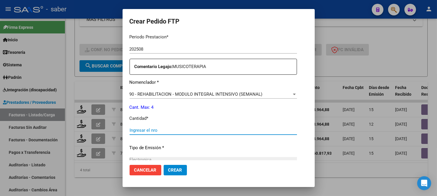
click at [136, 130] on input "Ingresar el nro" at bounding box center [213, 130] width 167 height 5
type input "4"
click at [171, 165] on button "Crear" at bounding box center [175, 170] width 23 height 10
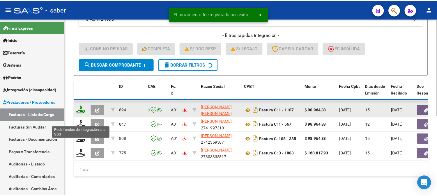
scroll to position [130, 0]
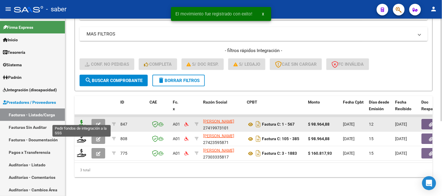
click at [79, 122] on icon at bounding box center [81, 124] width 9 height 8
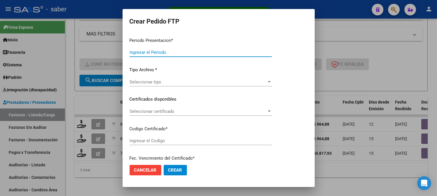
type input "202508"
type input "$ 98.964,88"
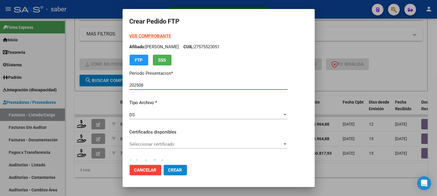
type input "5115558035"
type input "[DATE]"
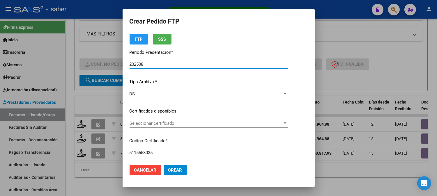
scroll to position [32, 0]
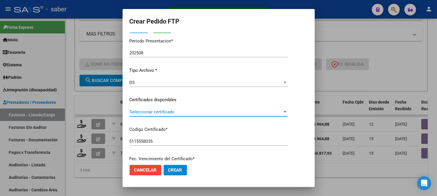
click at [155, 111] on span "Seleccionar certificado" at bounding box center [206, 111] width 153 height 5
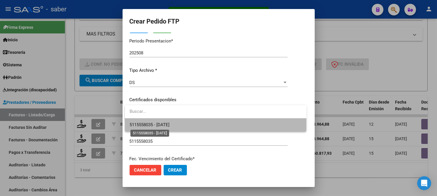
click at [155, 124] on span "5115558035 - [DATE]" at bounding box center [150, 124] width 40 height 5
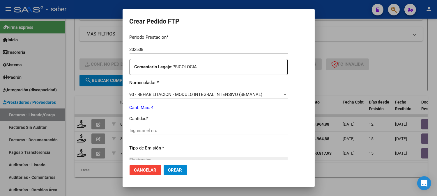
scroll to position [194, 0]
click at [155, 133] on input "Ingresar el nro" at bounding box center [209, 130] width 158 height 5
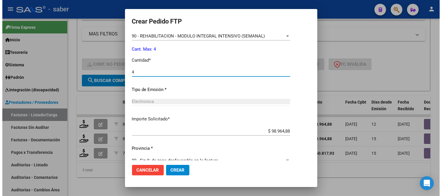
scroll to position [259, 0]
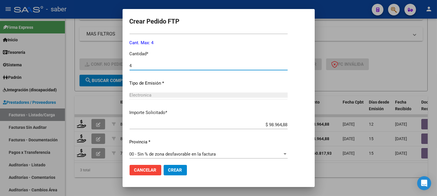
type input "4"
click at [178, 169] on span "Crear" at bounding box center [175, 170] width 14 height 5
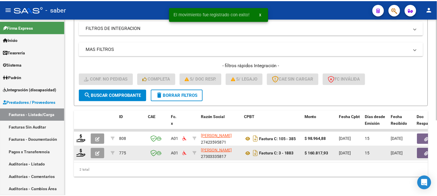
scroll to position [115, 0]
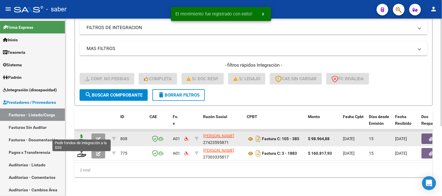
click at [84, 135] on icon at bounding box center [81, 139] width 9 height 8
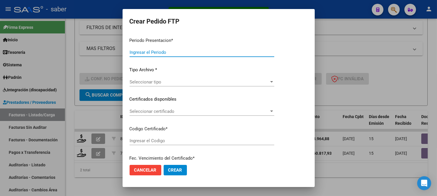
type input "202508"
type input "$ 98.964,88"
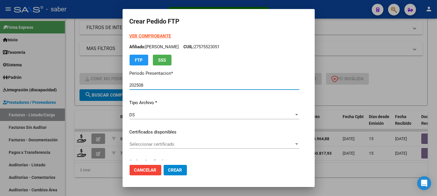
type input "5115558035"
type input "[DATE]"
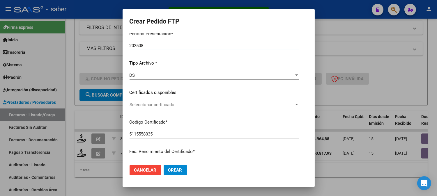
scroll to position [65, 0]
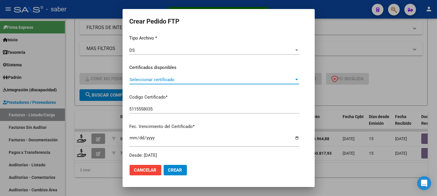
click at [167, 80] on span "Seleccionar certificado" at bounding box center [212, 79] width 164 height 5
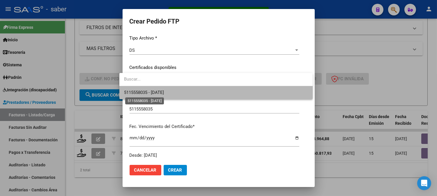
click at [156, 93] on span "5115558035 - [DATE]" at bounding box center [144, 92] width 40 height 5
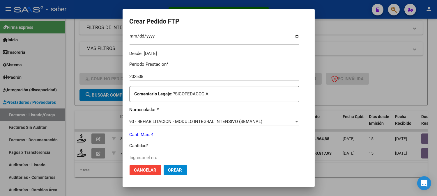
scroll to position [194, 0]
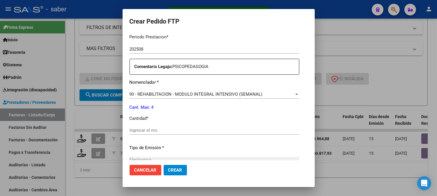
click at [152, 127] on div "Ingresar el nro" at bounding box center [215, 130] width 170 height 9
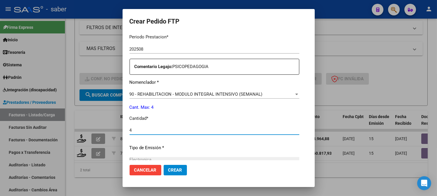
type input "4"
click at [168, 171] on span "Crear" at bounding box center [175, 170] width 14 height 5
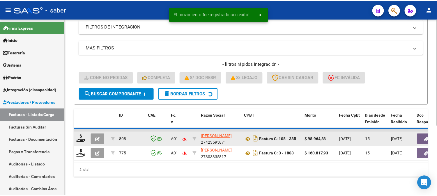
scroll to position [100, 0]
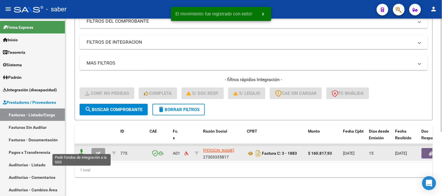
click at [79, 149] on icon at bounding box center [81, 153] width 9 height 8
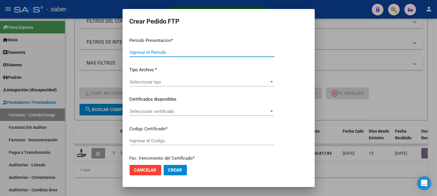
type input "202508"
type input "$ 160.817,93"
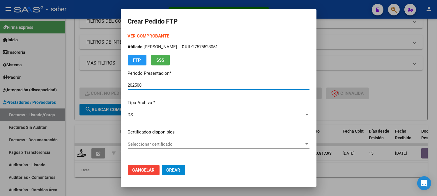
type input "5115558035"
type input "[DATE]"
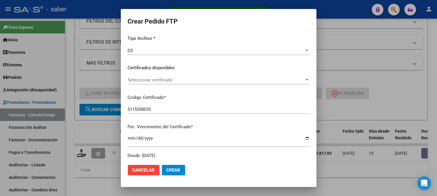
scroll to position [65, 0]
click at [150, 79] on span "Seleccionar certificado" at bounding box center [216, 79] width 176 height 5
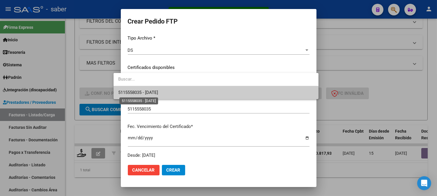
click at [157, 91] on span "5115558035 - [DATE]" at bounding box center [138, 92] width 40 height 5
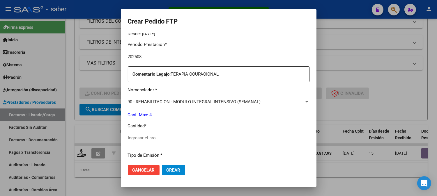
scroll to position [194, 0]
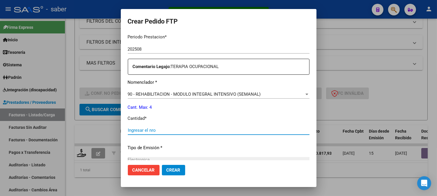
click at [143, 131] on input "Ingresar el nro" at bounding box center [219, 130] width 182 height 5
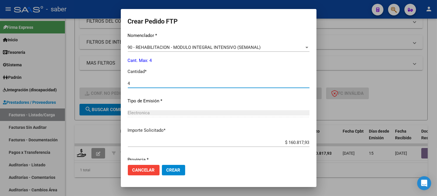
scroll to position [262, 0]
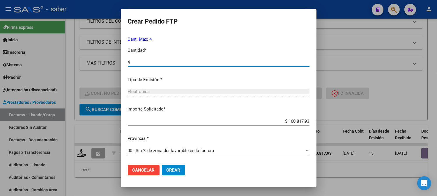
type input "4"
click at [167, 170] on span "Crear" at bounding box center [174, 170] width 14 height 5
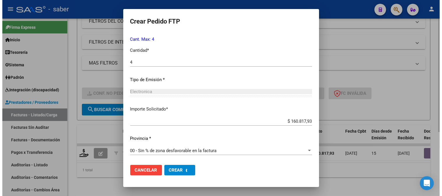
scroll to position [0, 0]
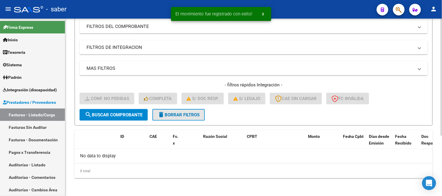
drag, startPoint x: 178, startPoint y: 114, endPoint x: 113, endPoint y: 114, distance: 65.5
click at [178, 114] on span "delete Borrar Filtros" at bounding box center [179, 114] width 42 height 5
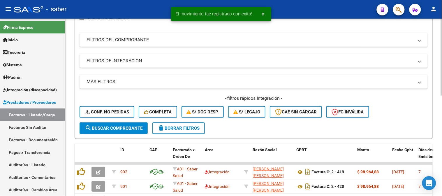
scroll to position [91, 0]
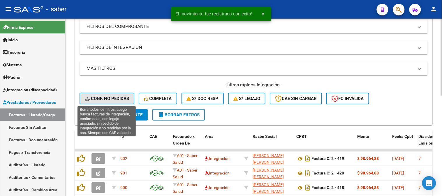
click at [113, 98] on span "Conf. no pedidas" at bounding box center [107, 98] width 44 height 5
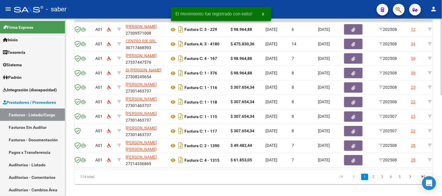
scroll to position [0, 232]
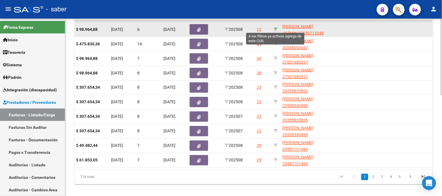
click at [274, 29] on icon at bounding box center [275, 29] width 4 height 4
type input "27556712048"
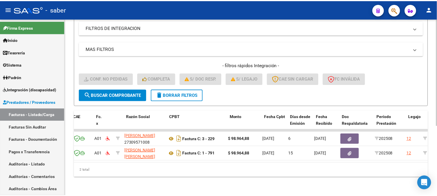
scroll to position [0, 0]
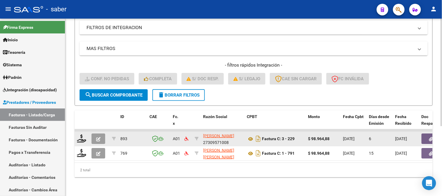
click at [101, 135] on button "button" at bounding box center [98, 139] width 14 height 10
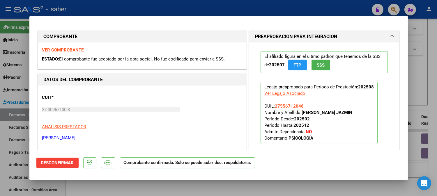
click at [422, 96] on div at bounding box center [218, 98] width 437 height 196
type input "$ 0,00"
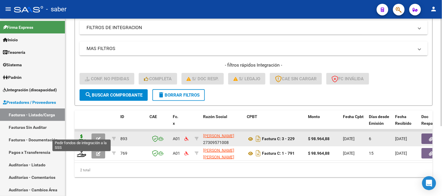
click at [81, 135] on icon at bounding box center [81, 139] width 9 height 8
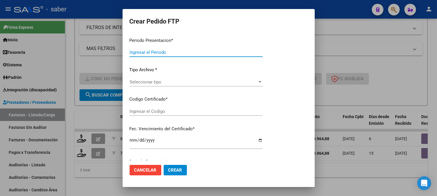
type input "202508"
type input "$ 98.964,88"
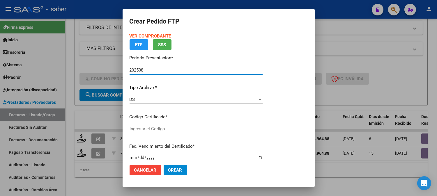
type input "1188964757"
type input "[DATE]"
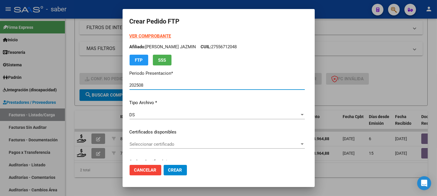
scroll to position [32, 0]
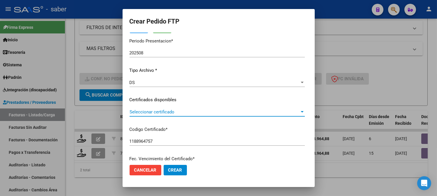
click at [164, 112] on span "Seleccionar certificado" at bounding box center [215, 111] width 170 height 5
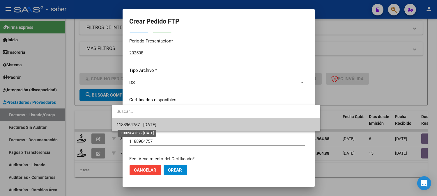
click at [156, 127] on span "1188964757 - [DATE]" at bounding box center [136, 124] width 40 height 5
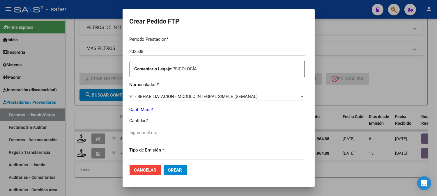
scroll to position [194, 0]
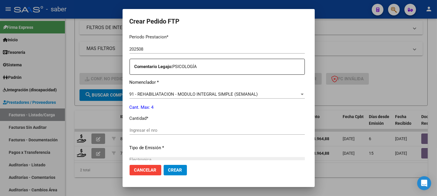
click at [136, 130] on input "Ingresar el nro" at bounding box center [217, 130] width 175 height 5
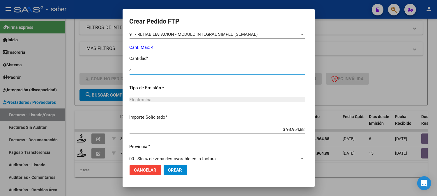
scroll to position [262, 0]
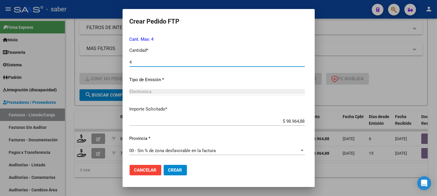
type input "4"
click at [168, 172] on span "Crear" at bounding box center [175, 170] width 14 height 5
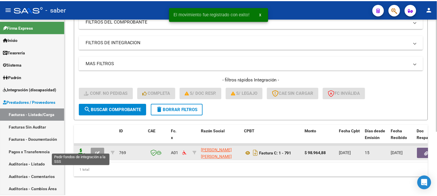
scroll to position [100, 0]
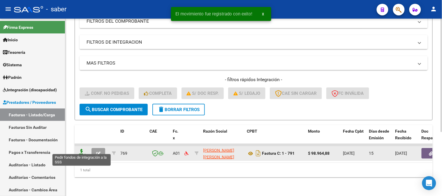
click at [80, 150] on icon at bounding box center [81, 153] width 9 height 8
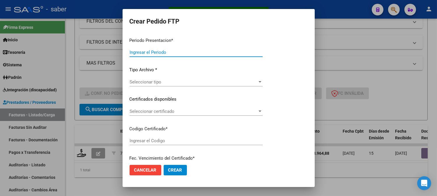
type input "202508"
type input "$ 98.964,88"
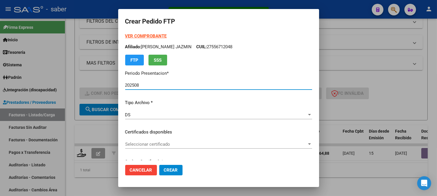
type input "1188964757"
type input "[DATE]"
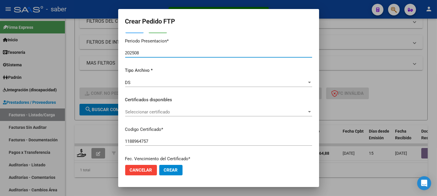
click at [145, 112] on span "Seleccionar certificado" at bounding box center [216, 111] width 182 height 5
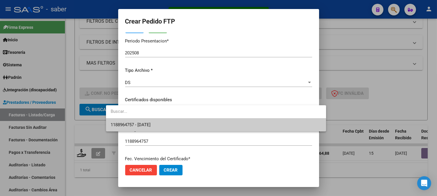
click at [144, 123] on span "1188964757 - [DATE]" at bounding box center [131, 124] width 40 height 5
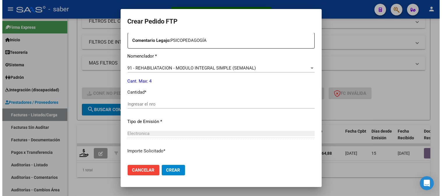
scroll to position [226, 0]
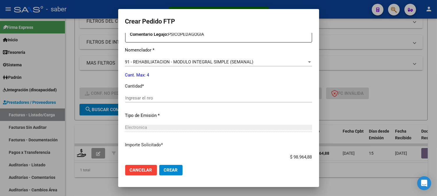
click at [132, 95] on div "Ingresar el nro" at bounding box center [218, 98] width 187 height 9
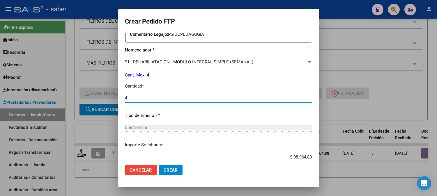
type input "4"
click at [164, 170] on button "Crear" at bounding box center [170, 170] width 23 height 10
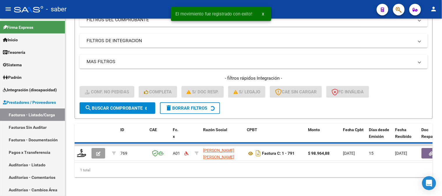
scroll to position [91, 0]
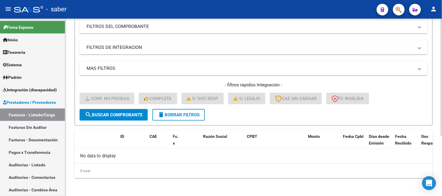
click at [176, 115] on span "delete Borrar Filtros" at bounding box center [179, 114] width 42 height 5
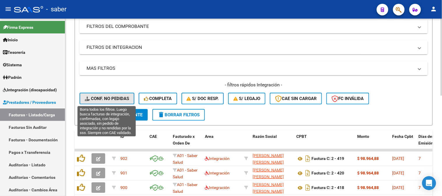
click at [115, 94] on button "Conf. no pedidas" at bounding box center [106, 99] width 55 height 12
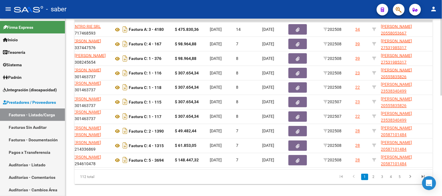
scroll to position [0, 189]
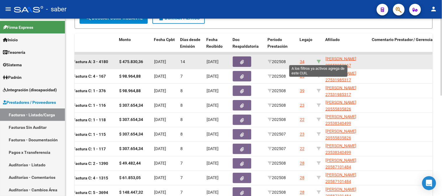
click at [318, 60] on icon at bounding box center [318, 62] width 4 height 4
type input "20558053667"
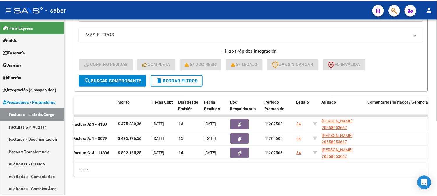
scroll to position [0, 0]
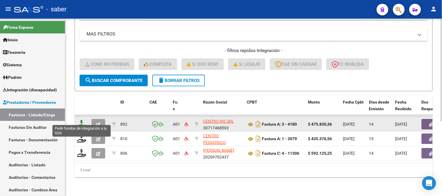
click at [77, 120] on icon at bounding box center [81, 124] width 9 height 8
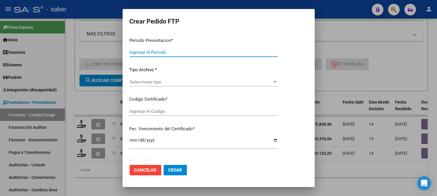
type input "202508"
type input "$ 475.830,36"
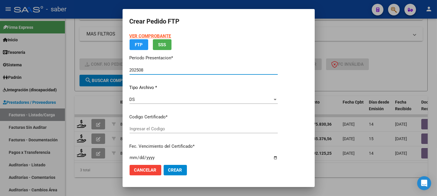
type input "5532820166"
type input "[DATE]"
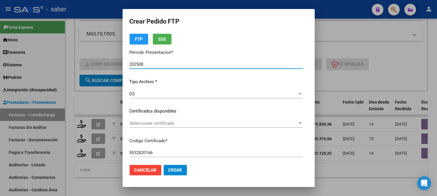
scroll to position [32, 0]
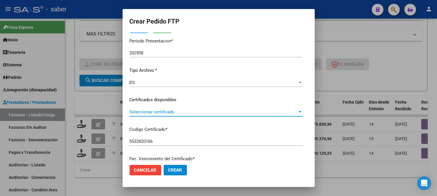
click at [177, 110] on span "Seleccionar certificado" at bounding box center [214, 111] width 168 height 5
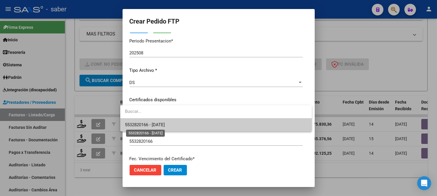
click at [165, 124] on span "5532820166 - [DATE]" at bounding box center [145, 124] width 40 height 5
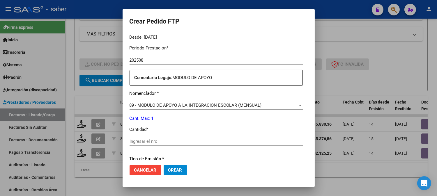
scroll to position [194, 0]
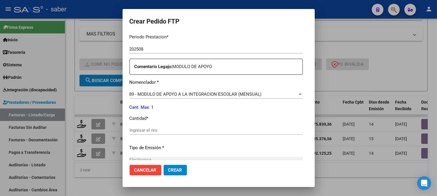
click at [145, 130] on input "Ingresar el nro" at bounding box center [216, 130] width 173 height 5
type input "1"
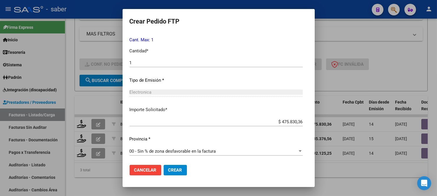
scroll to position [262, 0]
click at [174, 172] on span "Crear" at bounding box center [175, 170] width 14 height 5
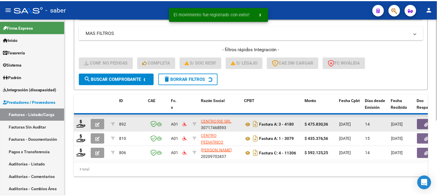
scroll to position [115, 0]
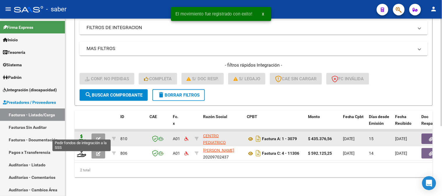
click at [81, 135] on icon at bounding box center [81, 139] width 9 height 8
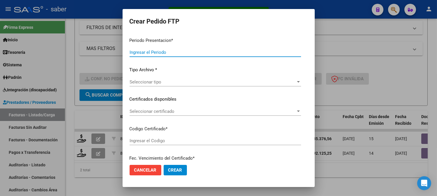
type input "202508"
type input "$ 435.376,56"
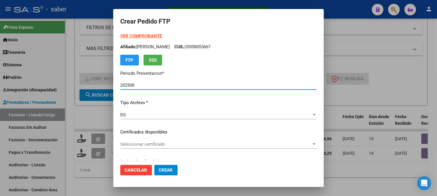
type input "5532820166"
type input "[DATE]"
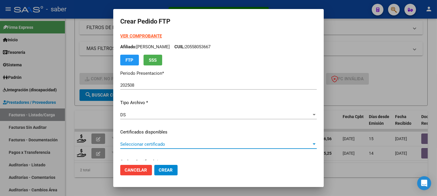
click at [138, 142] on span "Seleccionar certificado" at bounding box center [215, 144] width 191 height 5
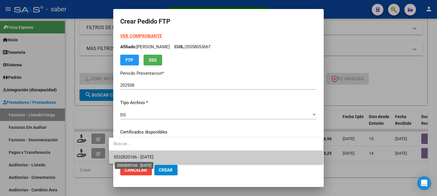
click at [137, 156] on span "5532820166 - [DATE]" at bounding box center [134, 157] width 40 height 5
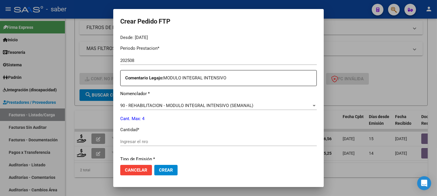
scroll to position [194, 0]
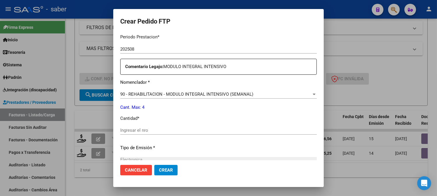
click at [136, 125] on div "Periodo Prestacion * 202508 Ingresar el Periodo Prestacion Comentario Legajo: M…" at bounding box center [218, 128] width 197 height 199
click at [138, 133] on input "Ingresar el nro" at bounding box center [218, 130] width 197 height 5
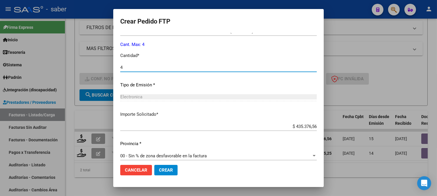
scroll to position [262, 0]
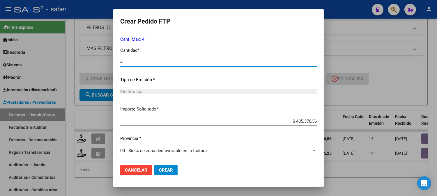
type input "4"
click at [163, 170] on span "Crear" at bounding box center [166, 170] width 14 height 5
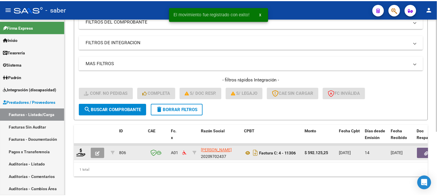
scroll to position [100, 0]
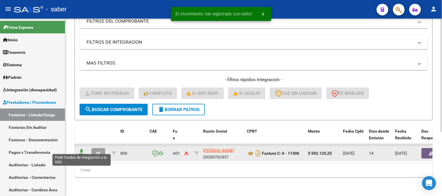
click at [79, 149] on icon at bounding box center [81, 153] width 9 height 8
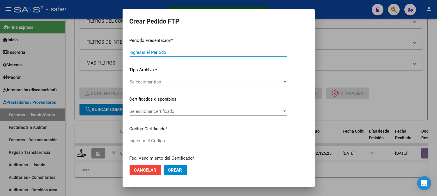
type input "202508"
type input "$ 592.125,25"
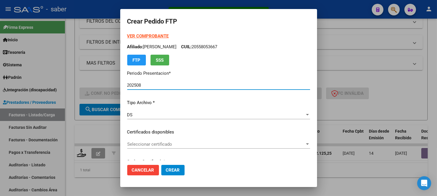
type input "5532820166"
type input "[DATE]"
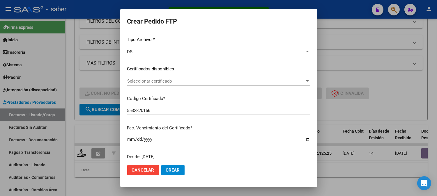
scroll to position [65, 0]
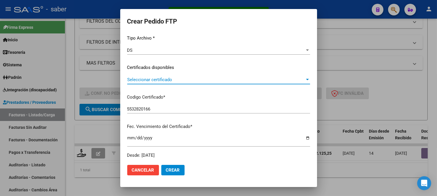
click at [151, 81] on span "Seleccionar certificado" at bounding box center [216, 79] width 178 height 5
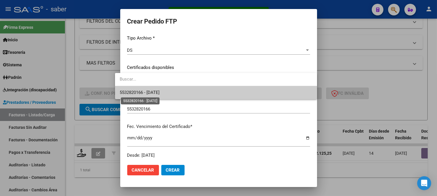
click at [144, 91] on span "5532820166 - [DATE]" at bounding box center [140, 92] width 40 height 5
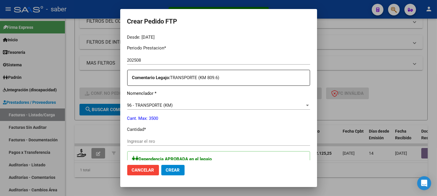
scroll to position [194, 0]
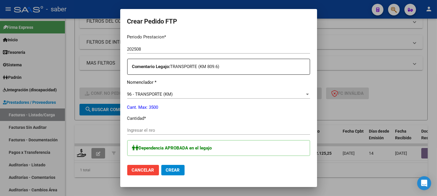
click at [148, 130] on input "Ingresar el nro" at bounding box center [218, 130] width 183 height 5
type input "0810"
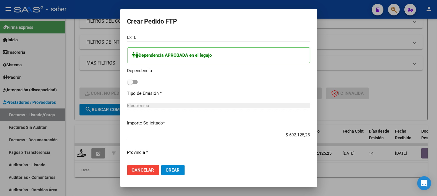
scroll to position [291, 0]
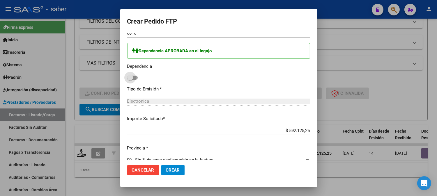
click at [127, 79] on span at bounding box center [130, 78] width 6 height 6
click at [130, 80] on input "checkbox" at bounding box center [130, 80] width 0 height 0
checkbox input "true"
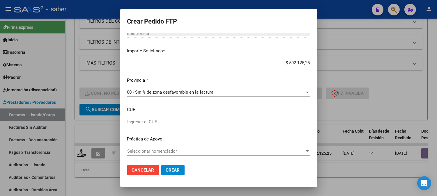
scroll to position [359, 0]
click at [168, 174] on button "Crear" at bounding box center [172, 170] width 23 height 10
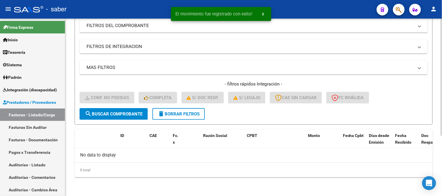
scroll to position [91, 0]
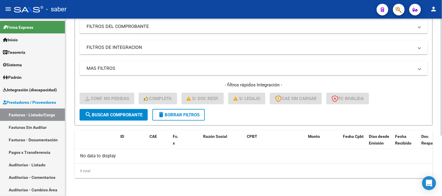
click at [183, 113] on span "delete Borrar Filtros" at bounding box center [179, 114] width 42 height 5
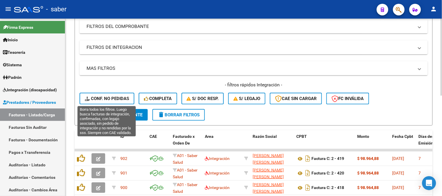
click at [108, 99] on span "Conf. no pedidas" at bounding box center [107, 98] width 44 height 5
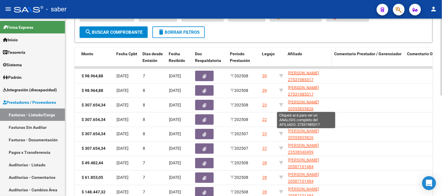
scroll to position [167, 0]
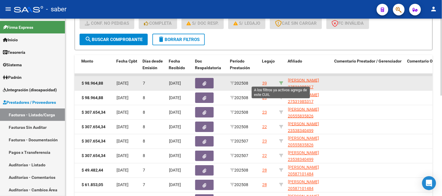
click at [282, 81] on icon at bounding box center [281, 83] width 4 height 4
type input "27531985317"
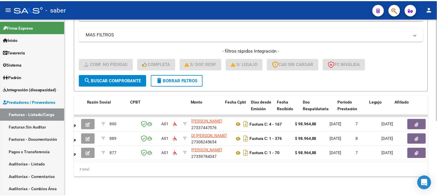
scroll to position [0, 0]
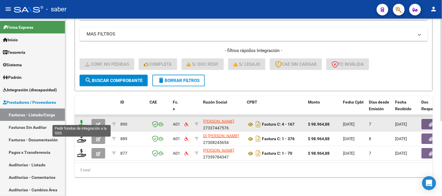
click at [83, 120] on icon at bounding box center [81, 124] width 9 height 8
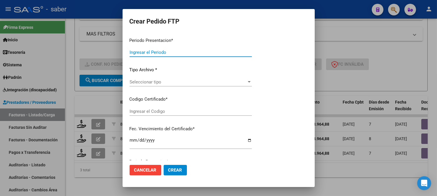
type input "202508"
type input "$ 98.964,88"
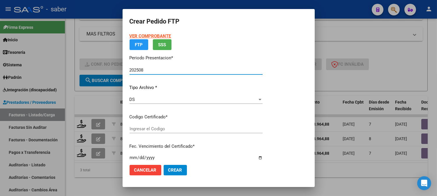
type input "3630122178"
type input "[DATE]"
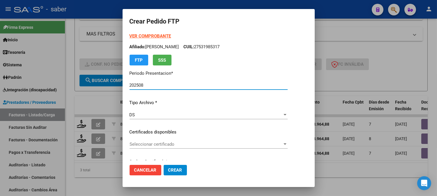
click at [171, 143] on span "Seleccionar certificado" at bounding box center [206, 144] width 153 height 5
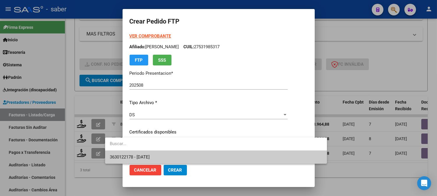
click at [162, 155] on span "3630122178 - [DATE]" at bounding box center [216, 157] width 213 height 13
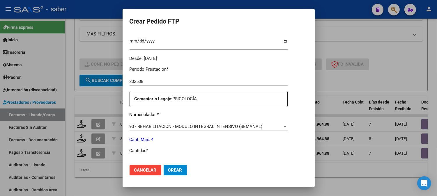
scroll to position [226, 0]
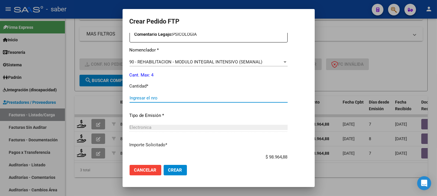
click at [142, 98] on input "Ingresar el nro" at bounding box center [209, 97] width 158 height 5
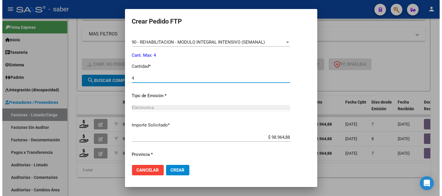
scroll to position [262, 0]
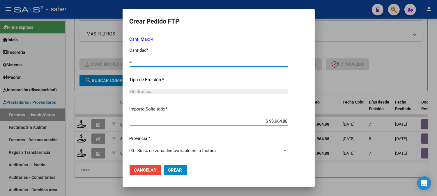
type input "4"
click at [168, 168] on span "Crear" at bounding box center [175, 170] width 14 height 5
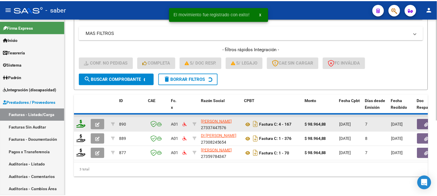
scroll to position [115, 0]
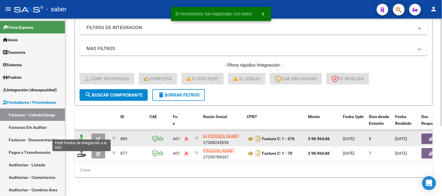
click at [81, 135] on icon at bounding box center [81, 139] width 9 height 8
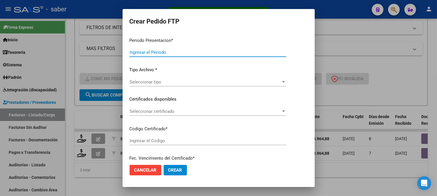
type input "202508"
type input "$ 98.964,88"
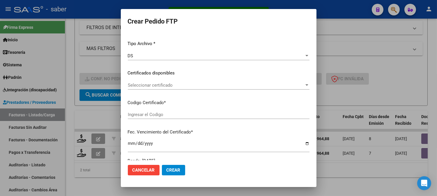
type input "3630122178"
type input "[DATE]"
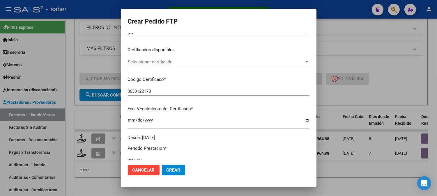
scroll to position [65, 0]
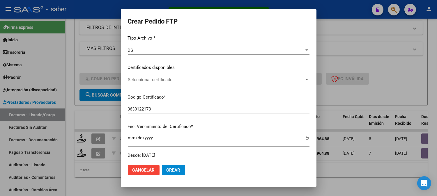
click at [149, 79] on span "Seleccionar certificado" at bounding box center [216, 79] width 176 height 5
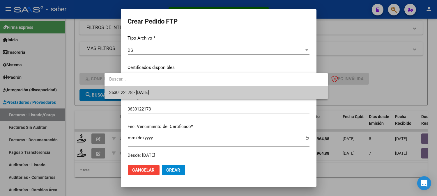
click at [139, 91] on span "3630122178 - [DATE]" at bounding box center [129, 92] width 40 height 5
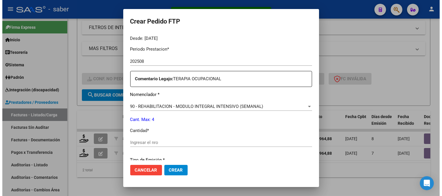
scroll to position [194, 0]
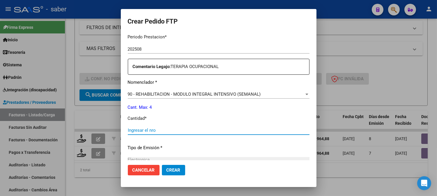
click at [143, 130] on input "Ingresar el nro" at bounding box center [219, 130] width 182 height 5
type input "4"
click at [167, 169] on span "Crear" at bounding box center [174, 170] width 14 height 5
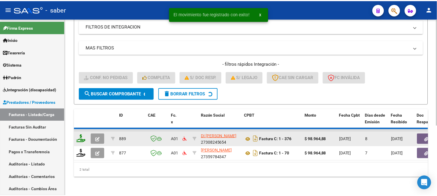
scroll to position [100, 0]
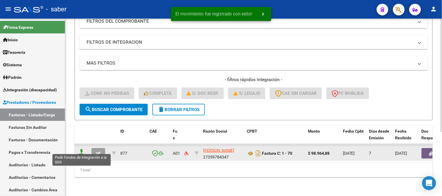
click at [82, 149] on icon at bounding box center [81, 153] width 9 height 8
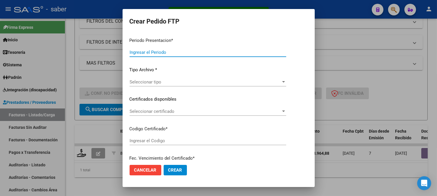
type input "202508"
type input "$ 98.964,88"
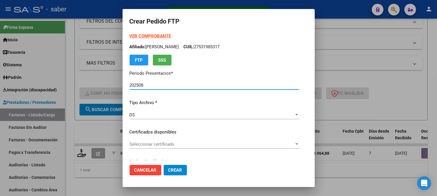
type input "3630122178"
type input "[DATE]"
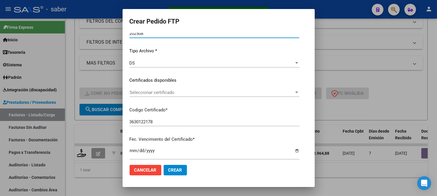
scroll to position [65, 0]
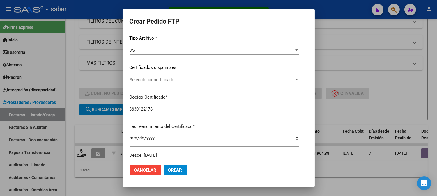
click at [130, 79] on span "Seleccionar certificado" at bounding box center [212, 79] width 164 height 5
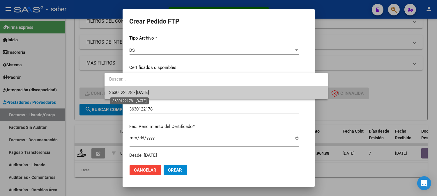
click at [116, 91] on span "3630122178 - [DATE]" at bounding box center [129, 92] width 40 height 5
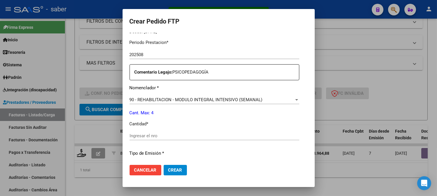
scroll to position [194, 0]
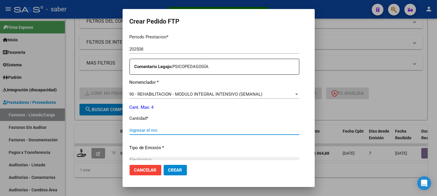
click at [146, 130] on input "Ingresar el nro" at bounding box center [215, 130] width 170 height 5
type input "4"
click at [168, 169] on span "Crear" at bounding box center [175, 170] width 14 height 5
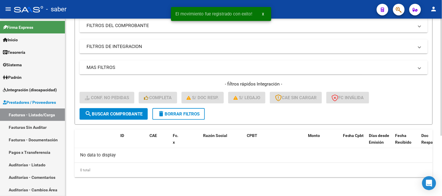
scroll to position [91, 0]
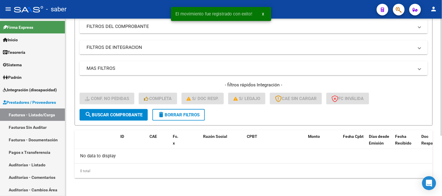
drag, startPoint x: 196, startPoint y: 113, endPoint x: 192, endPoint y: 113, distance: 4.7
click at [196, 113] on span "delete Borrar Filtros" at bounding box center [179, 114] width 42 height 5
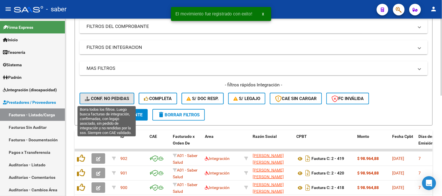
click at [113, 98] on span "Conf. no pedidas" at bounding box center [107, 98] width 44 height 5
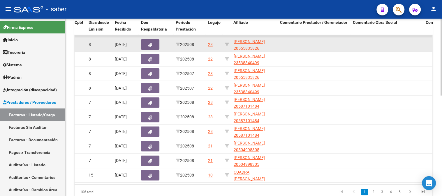
scroll to position [167, 0]
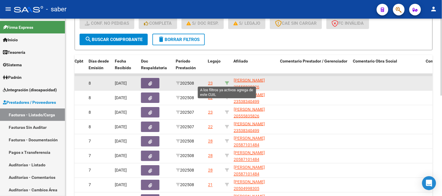
click at [225, 82] on icon at bounding box center [227, 83] width 4 height 4
type input "20555835826"
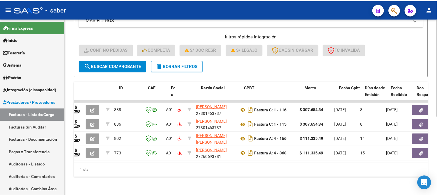
scroll to position [0, 0]
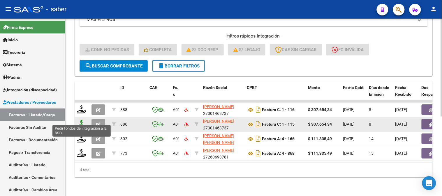
click at [79, 120] on icon at bounding box center [81, 124] width 9 height 8
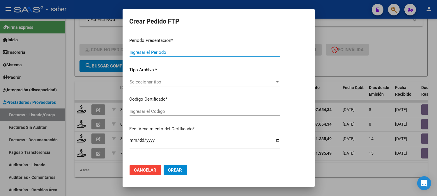
type input "202508"
type input "202507"
type input "$ 307.654,34"
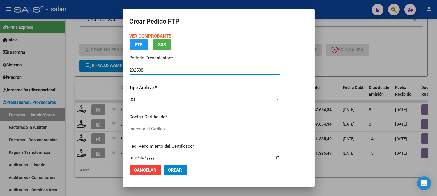
type input "7689586539"
type input "[DATE]"
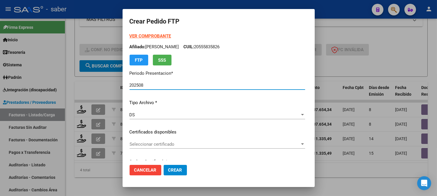
click at [142, 143] on span "Seleccionar certificado" at bounding box center [215, 144] width 170 height 5
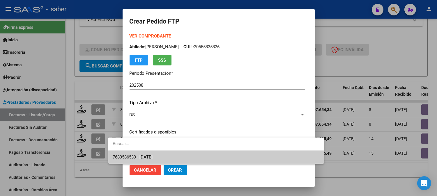
click at [141, 152] on span "7689586539 - [DATE]" at bounding box center [216, 157] width 206 height 13
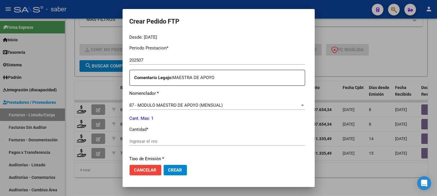
scroll to position [194, 0]
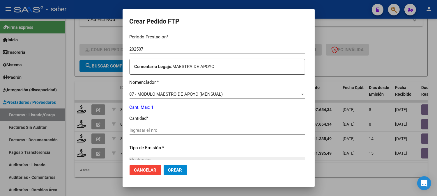
click at [136, 125] on div "Periodo Prestacion * 202507 Ingresar el Periodo Prestacion Comentario Legajo: M…" at bounding box center [218, 128] width 176 height 199
click at [136, 127] on div "Ingresar el nro" at bounding box center [218, 130] width 176 height 9
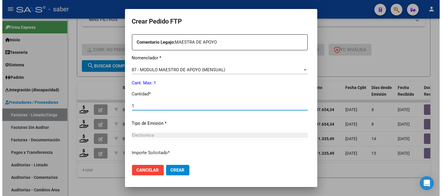
scroll to position [262, 0]
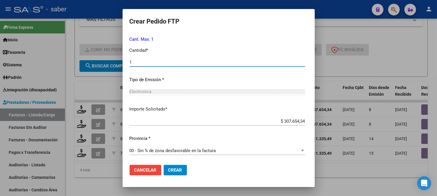
type input "1"
click at [168, 171] on span "Crear" at bounding box center [175, 170] width 14 height 5
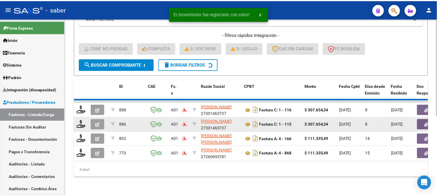
scroll to position [130, 0]
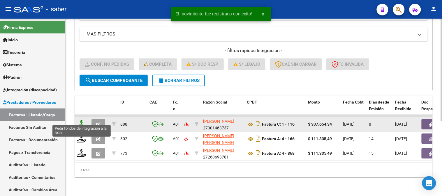
click at [80, 120] on icon at bounding box center [81, 124] width 9 height 8
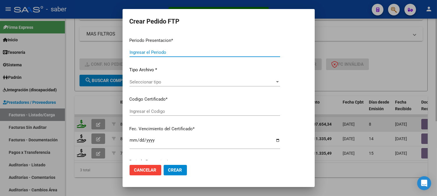
type input "202508"
type input "$ 307.654,34"
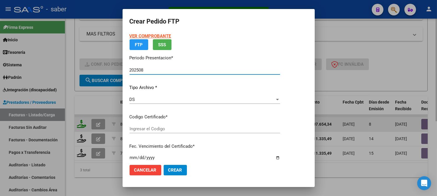
type input "7689586539"
type input "[DATE]"
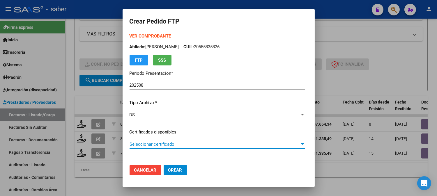
click at [140, 143] on span "Seleccionar certificado" at bounding box center [215, 144] width 170 height 5
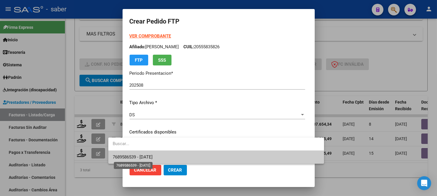
click at [141, 155] on span "7689586539 - [DATE]" at bounding box center [133, 157] width 40 height 5
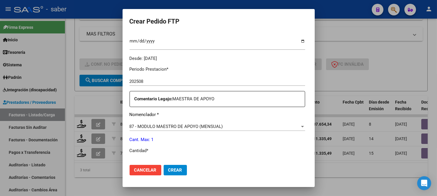
scroll to position [194, 0]
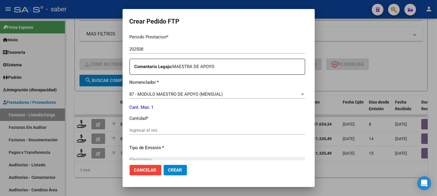
click at [140, 130] on input "Ingresar el nro" at bounding box center [218, 130] width 176 height 5
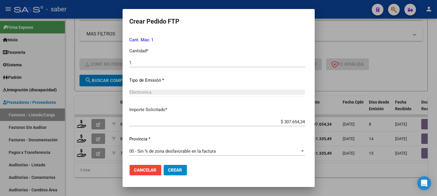
scroll to position [262, 0]
click at [168, 168] on span "Crear" at bounding box center [175, 170] width 14 height 5
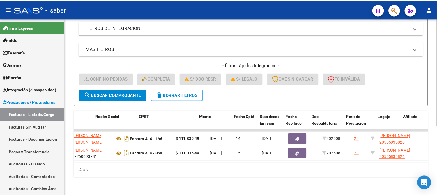
scroll to position [0, 0]
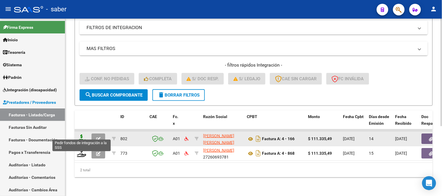
click at [80, 135] on icon at bounding box center [81, 139] width 9 height 8
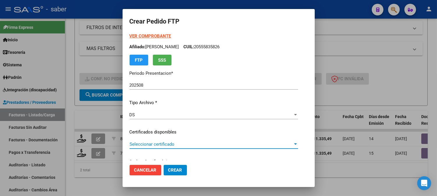
click at [152, 143] on span "Seleccionar certificado" at bounding box center [211, 144] width 163 height 5
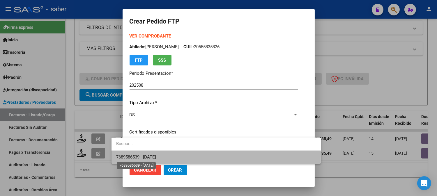
click at [144, 156] on span "7689586539 - [DATE]" at bounding box center [136, 157] width 40 height 5
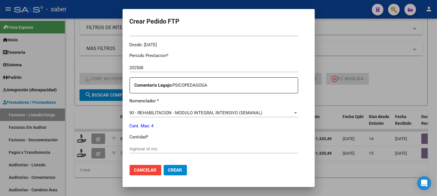
scroll to position [194, 0]
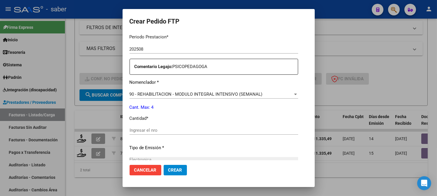
click at [154, 130] on input "Ingresar el nro" at bounding box center [214, 130] width 169 height 5
click at [168, 171] on span "Crear" at bounding box center [175, 170] width 14 height 5
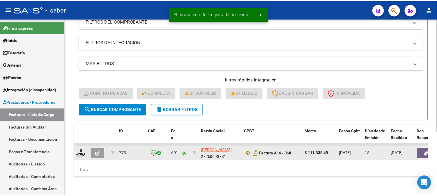
scroll to position [100, 0]
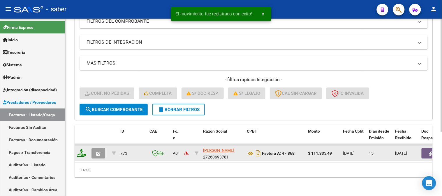
click at [85, 149] on div at bounding box center [82, 153] width 10 height 9
click at [85, 149] on icon at bounding box center [81, 153] width 9 height 8
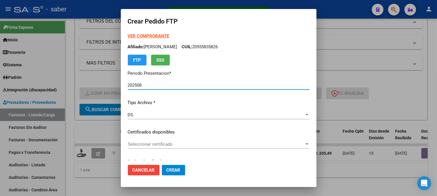
click at [169, 143] on span "Seleccionar certificado" at bounding box center [216, 144] width 176 height 5
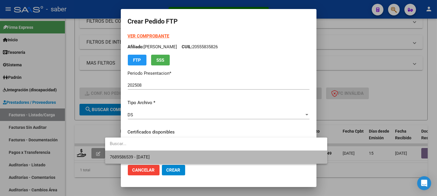
click at [161, 156] on span "7689586539 - [DATE]" at bounding box center [216, 157] width 213 height 13
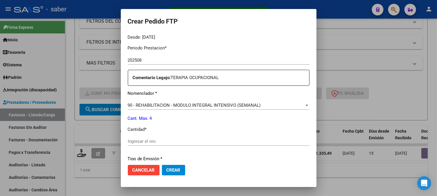
scroll to position [194, 0]
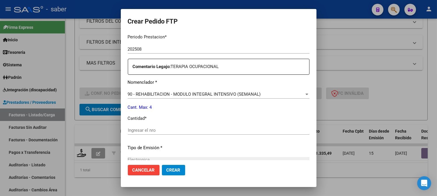
click at [135, 131] on input "Ingresar el nro" at bounding box center [219, 130] width 182 height 5
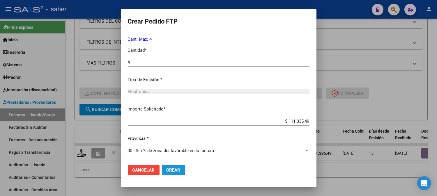
click at [167, 170] on span "Crear" at bounding box center [174, 170] width 14 height 5
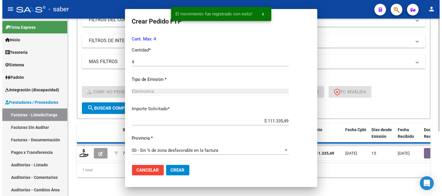
scroll to position [0, 0]
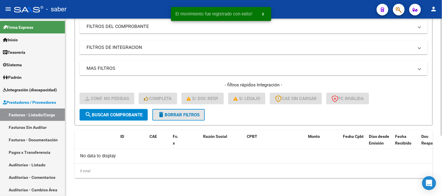
click at [185, 114] on span "delete Borrar Filtros" at bounding box center [179, 114] width 42 height 5
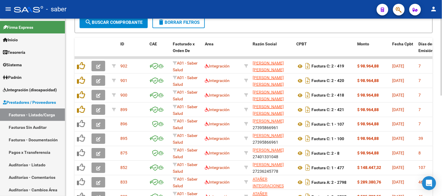
scroll to position [102, 0]
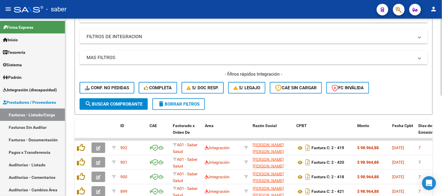
click at [100, 95] on div "- filtros rápidos Integración - Conf. no pedidas Completa S/ Doc Resp. S/ legaj…" at bounding box center [253, 84] width 348 height 27
click at [115, 83] on button "Conf. no pedidas" at bounding box center [106, 88] width 55 height 12
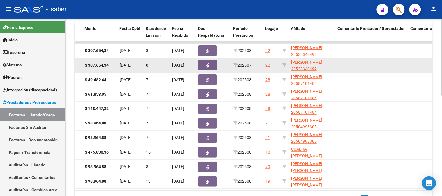
scroll to position [167, 0]
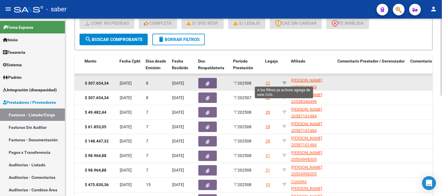
click at [284, 82] on icon at bounding box center [284, 83] width 4 height 4
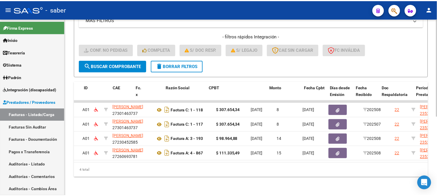
scroll to position [0, 0]
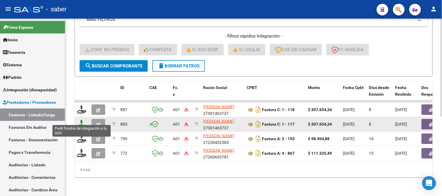
click at [79, 120] on icon at bounding box center [81, 124] width 9 height 8
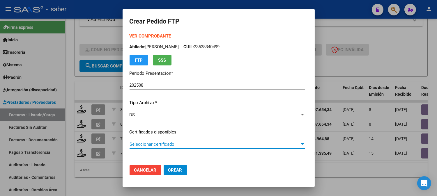
click at [155, 144] on span "Seleccionar certificado" at bounding box center [215, 144] width 170 height 5
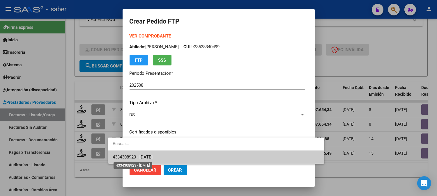
click at [149, 160] on span "4334308923 - [DATE]" at bounding box center [216, 157] width 207 height 13
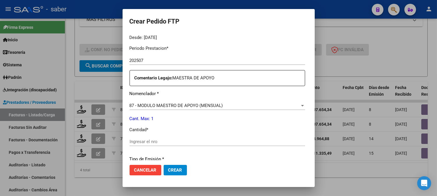
scroll to position [194, 0]
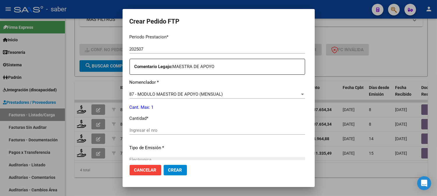
click at [130, 132] on input "Ingresar el nro" at bounding box center [218, 130] width 176 height 5
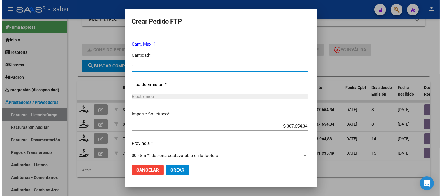
scroll to position [262, 0]
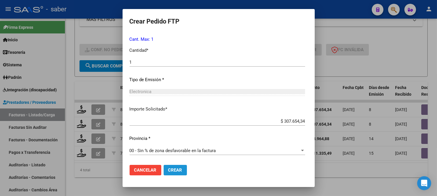
click at [168, 172] on span "Crear" at bounding box center [175, 170] width 14 height 5
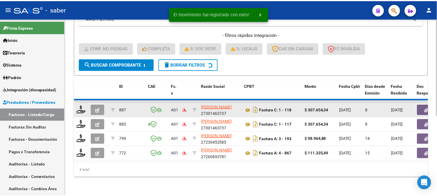
scroll to position [130, 0]
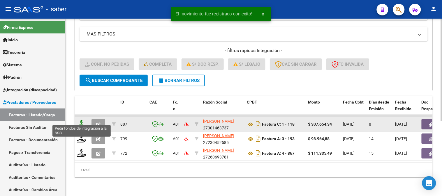
click at [83, 120] on icon at bounding box center [81, 124] width 9 height 8
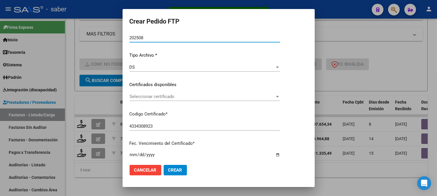
scroll to position [47, 0]
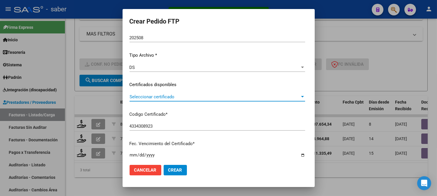
click at [159, 99] on span "Seleccionar certificado" at bounding box center [215, 96] width 170 height 5
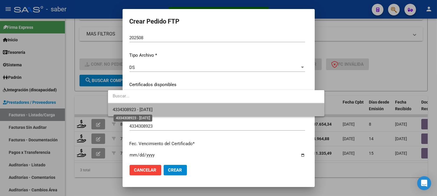
click at [153, 109] on span "4334308923 - [DATE]" at bounding box center [133, 109] width 40 height 5
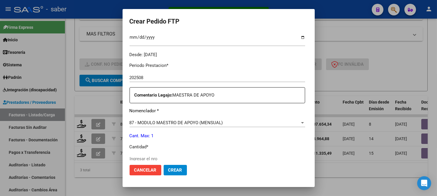
scroll to position [177, 0]
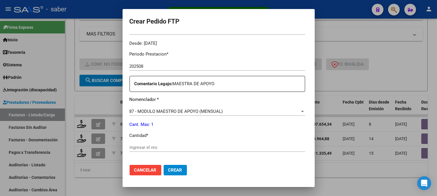
click at [136, 146] on input "Ingresar el nro" at bounding box center [218, 147] width 176 height 5
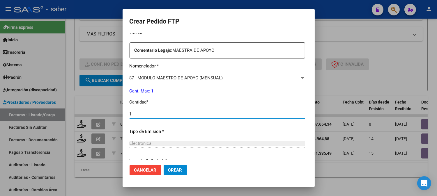
scroll to position [242, 0]
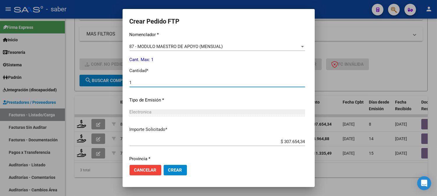
click at [168, 169] on span "Crear" at bounding box center [175, 170] width 14 height 5
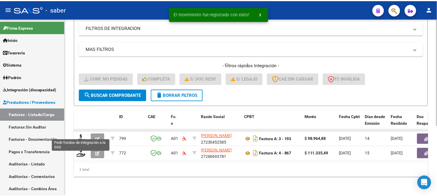
scroll to position [115, 0]
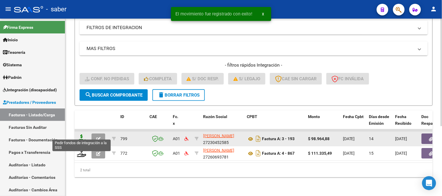
click at [81, 135] on icon at bounding box center [81, 139] width 9 height 8
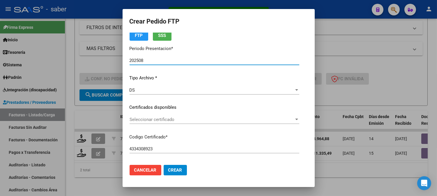
scroll to position [65, 0]
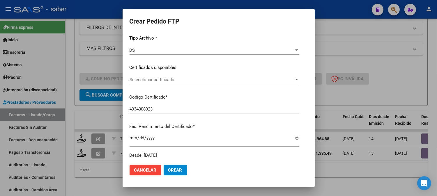
click at [151, 82] on div "Seleccionar certificado Seleccionar certificado" at bounding box center [215, 79] width 170 height 9
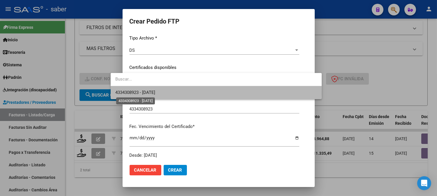
click at [144, 93] on span "4334308923 - [DATE]" at bounding box center [135, 92] width 40 height 5
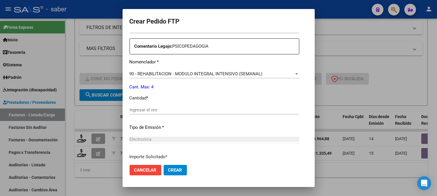
scroll to position [226, 0]
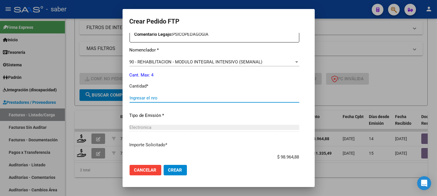
click at [147, 97] on input "Ingresar el nro" at bounding box center [215, 97] width 170 height 5
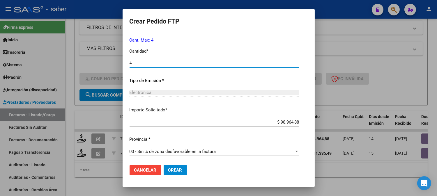
scroll to position [262, 0]
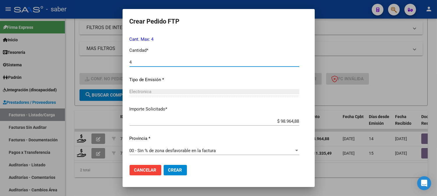
click at [168, 168] on span "Crear" at bounding box center [175, 170] width 14 height 5
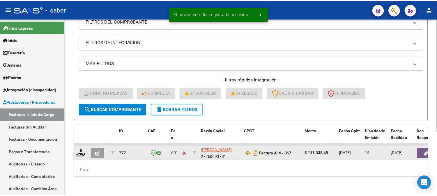
scroll to position [100, 0]
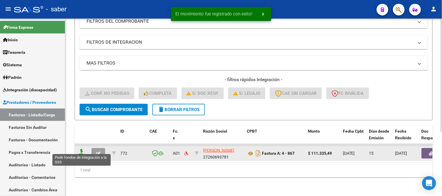
click at [82, 149] on icon at bounding box center [81, 153] width 9 height 8
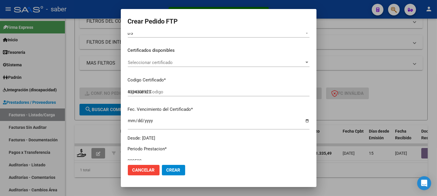
scroll to position [97, 0]
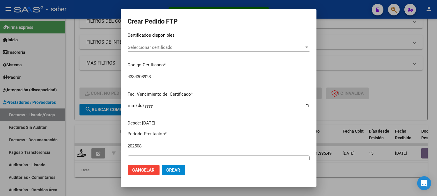
click at [155, 46] on span "Seleccionar certificado" at bounding box center [216, 47] width 176 height 5
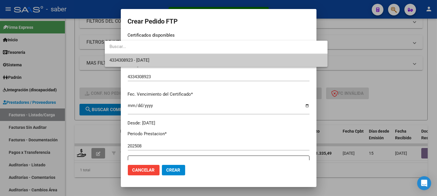
click at [149, 60] on span "4334308923 - [DATE]" at bounding box center [129, 60] width 40 height 5
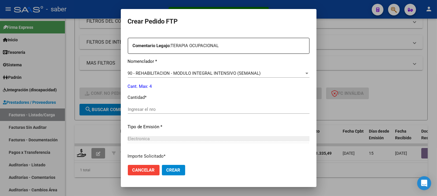
scroll to position [226, 0]
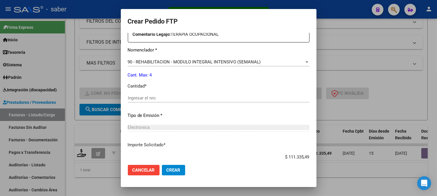
click at [128, 95] on div "Ingresar el nro" at bounding box center [219, 98] width 182 height 9
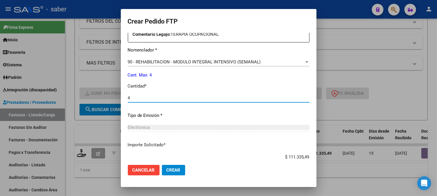
click at [162, 173] on button "Crear" at bounding box center [173, 170] width 23 height 10
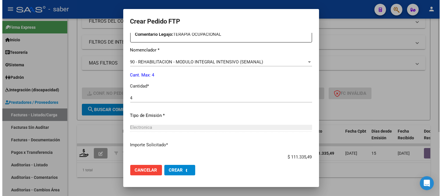
scroll to position [0, 0]
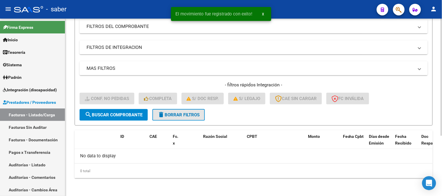
click at [176, 114] on span "delete Borrar Filtros" at bounding box center [179, 114] width 42 height 5
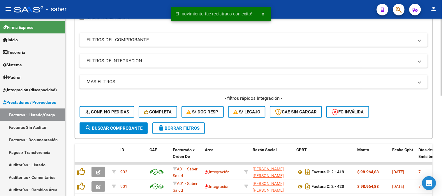
scroll to position [91, 0]
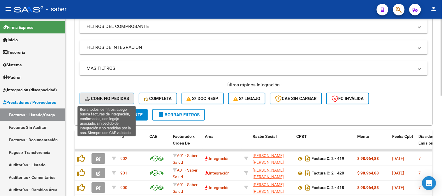
click at [102, 96] on span "Conf. no pedidas" at bounding box center [107, 98] width 44 height 5
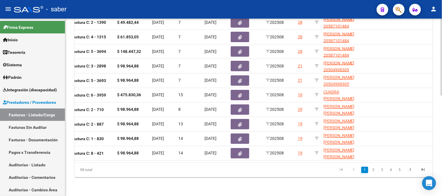
scroll to position [0, 135]
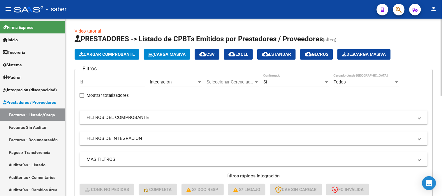
scroll to position [0, 135]
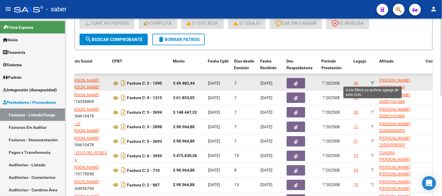
click at [374, 83] on icon at bounding box center [372, 83] width 4 height 4
type input "20587101484"
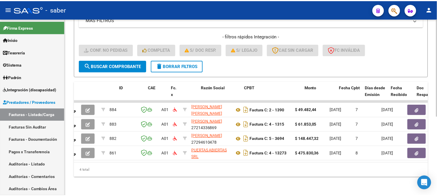
scroll to position [0, 0]
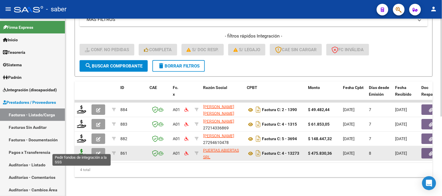
click at [79, 149] on icon at bounding box center [81, 153] width 9 height 8
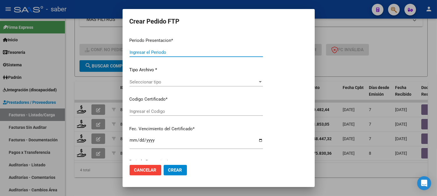
type input "202508"
type input "$ 475.830,36"
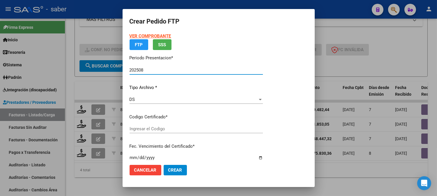
type input "9657998152"
type input "2028-04-01"
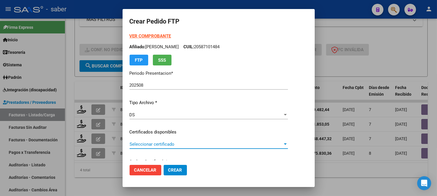
click at [143, 144] on span "Seleccionar certificado" at bounding box center [206, 144] width 153 height 5
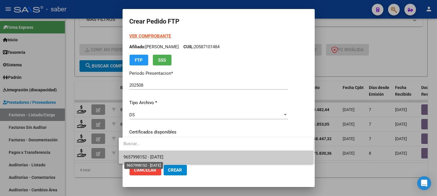
click at [151, 156] on span "9657998152 - 2028-04-01" at bounding box center [143, 157] width 40 height 5
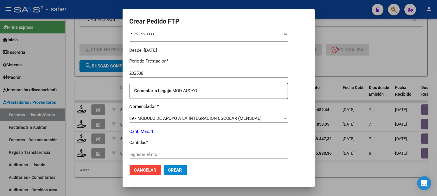
scroll to position [194, 0]
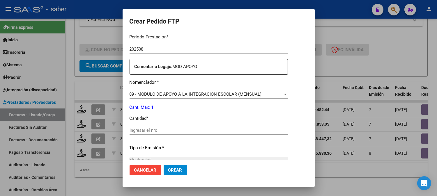
click at [146, 130] on input "Ingresar el nro" at bounding box center [209, 130] width 158 height 5
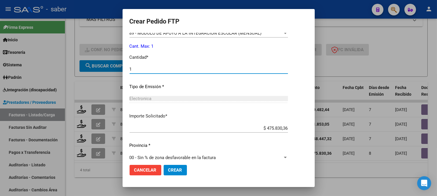
scroll to position [262, 0]
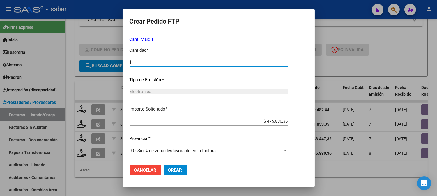
type input "1"
click at [168, 170] on span "Crear" at bounding box center [175, 170] width 14 height 5
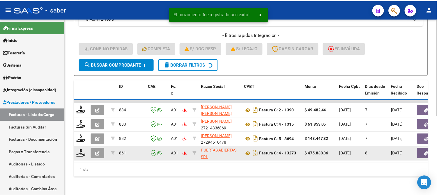
scroll to position [130, 0]
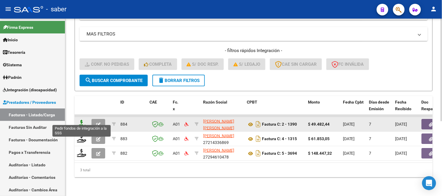
click at [77, 120] on icon at bounding box center [81, 124] width 9 height 8
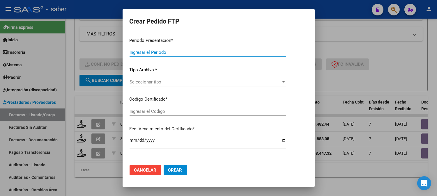
type input "202508"
type input "$ 49.482,44"
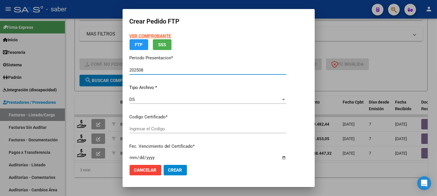
type input "9657998152"
type input "2028-04-01"
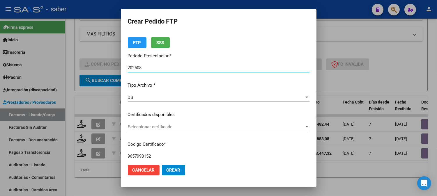
scroll to position [32, 0]
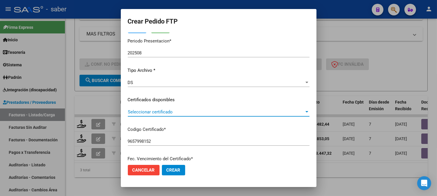
click at [133, 112] on span "Seleccionar certificado" at bounding box center [216, 111] width 176 height 5
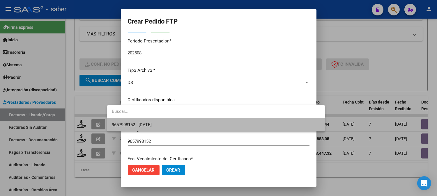
click at [142, 121] on span "9657998152 - 2028-04-01" at bounding box center [216, 124] width 208 height 13
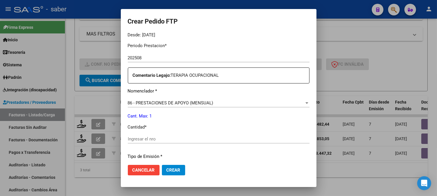
scroll to position [194, 0]
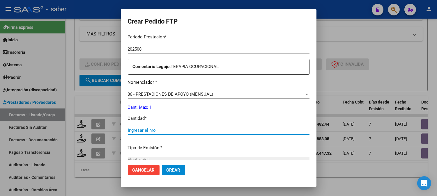
click at [146, 129] on input "Ingresar el nro" at bounding box center [219, 130] width 182 height 5
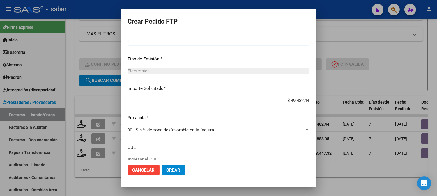
scroll to position [291, 0]
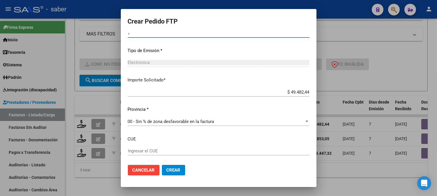
type input "1"
click at [167, 171] on span "Crear" at bounding box center [174, 170] width 14 height 5
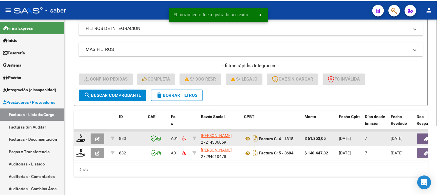
scroll to position [115, 0]
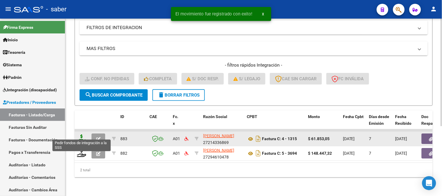
click at [81, 135] on icon at bounding box center [81, 139] width 9 height 8
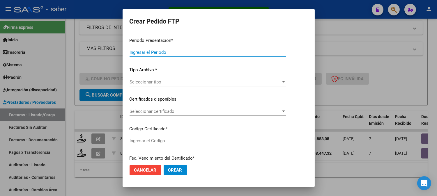
type input "202508"
type input "$ 61.853,05"
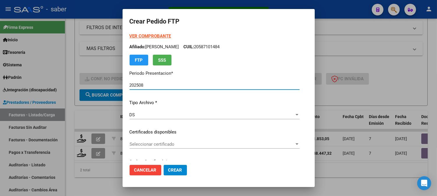
type input "9657998152"
type input "2028-04-01"
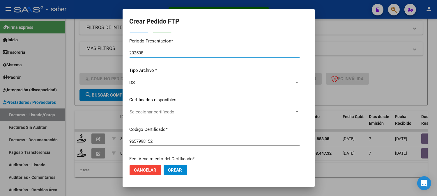
click at [143, 110] on span "Seleccionar certificado" at bounding box center [212, 111] width 165 height 5
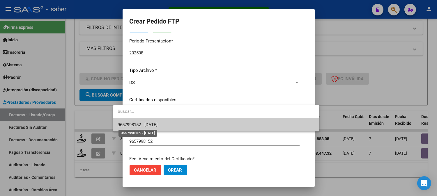
click at [138, 123] on span "9657998152 - 2028-04-01" at bounding box center [138, 124] width 40 height 5
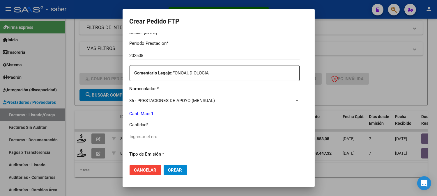
scroll to position [226, 0]
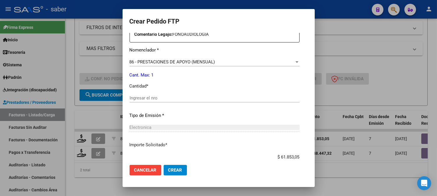
click at [132, 101] on div "Ingresar el nro" at bounding box center [215, 98] width 170 height 9
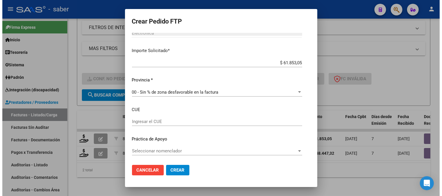
scroll to position [321, 0]
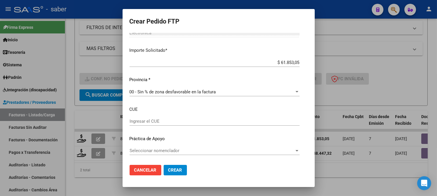
type input "1"
click at [164, 167] on button "Crear" at bounding box center [175, 170] width 23 height 10
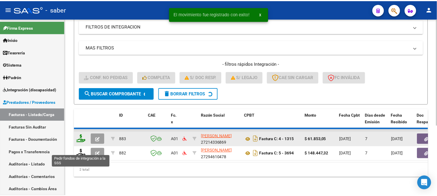
scroll to position [100, 0]
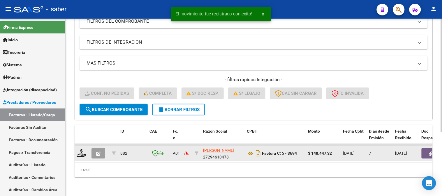
click at [80, 154] on datatable-body-cell at bounding box center [82, 153] width 15 height 14
click at [82, 151] on icon at bounding box center [81, 153] width 9 height 8
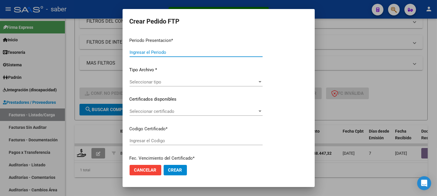
type input "202508"
type input "$ 148.447,32"
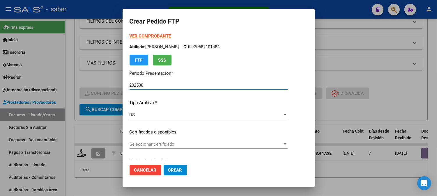
type input "9657998152"
type input "2028-04-01"
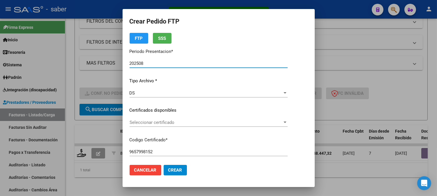
scroll to position [32, 0]
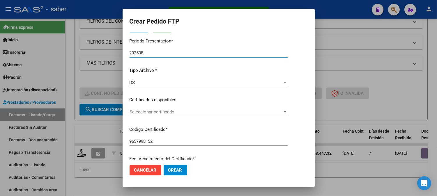
click at [159, 111] on span "Seleccionar certificado" at bounding box center [206, 111] width 153 height 5
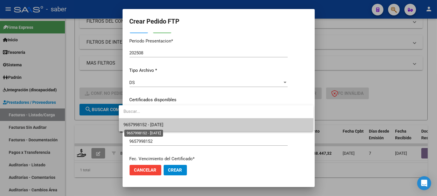
click at [162, 122] on span "9657998152 - 2028-04-01" at bounding box center [143, 124] width 40 height 5
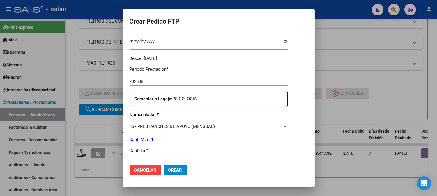
scroll to position [194, 0]
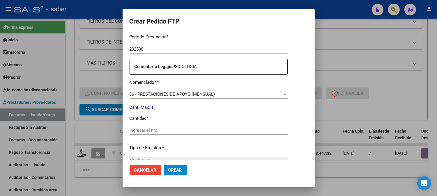
click at [144, 128] on input "Ingresar el nro" at bounding box center [209, 130] width 158 height 5
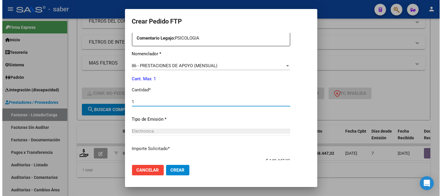
scroll to position [321, 0]
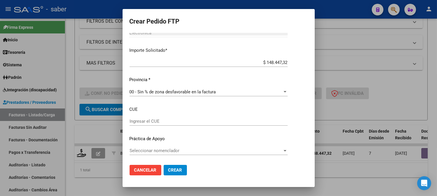
type input "1"
click at [168, 172] on span "Crear" at bounding box center [175, 170] width 14 height 5
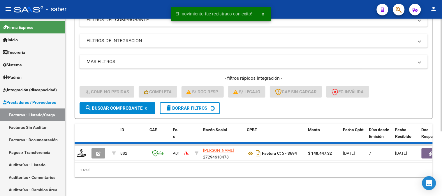
scroll to position [91, 0]
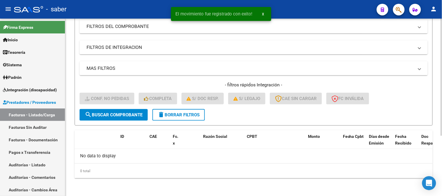
click at [191, 117] on span "delete Borrar Filtros" at bounding box center [179, 114] width 42 height 5
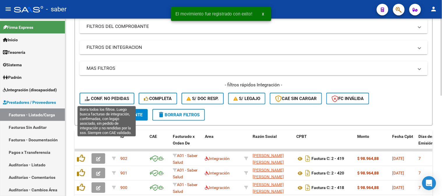
click at [115, 101] on span "Conf. no pedidas" at bounding box center [107, 98] width 44 height 5
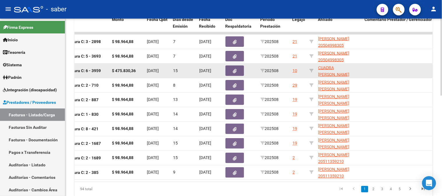
scroll to position [199, 0]
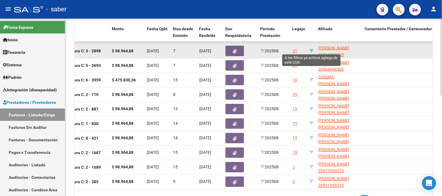
click at [312, 50] on icon at bounding box center [311, 51] width 4 height 4
type input "20504998305"
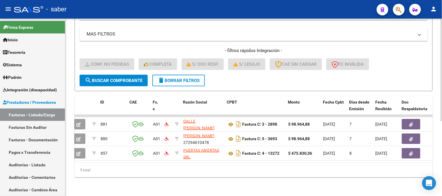
scroll to position [0, 18]
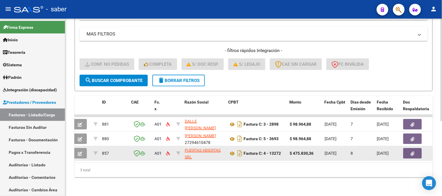
click at [75, 148] on button "button" at bounding box center [80, 153] width 14 height 10
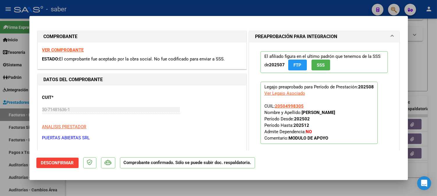
click at [427, 74] on div at bounding box center [218, 98] width 437 height 196
type input "$ 0,00"
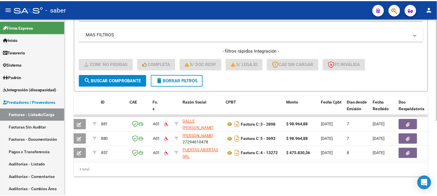
scroll to position [0, 0]
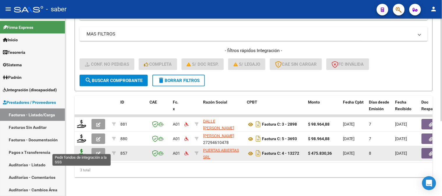
click at [78, 149] on icon at bounding box center [81, 153] width 9 height 8
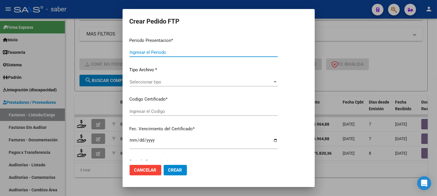
type input "202508"
type input "$ 475.830,36"
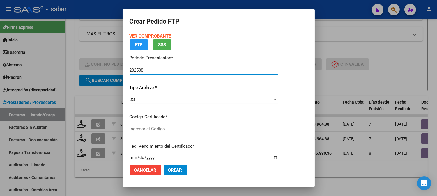
type input "5440747753"
type input "[DATE]"
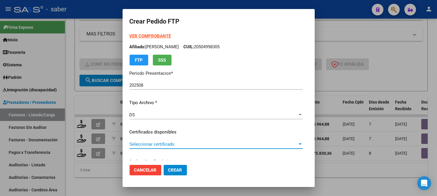
click at [159, 144] on span "Seleccionar certificado" at bounding box center [214, 144] width 168 height 5
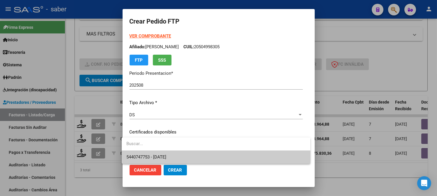
click at [163, 155] on span "5440747753 - 2025-12-01" at bounding box center [215, 157] width 179 height 13
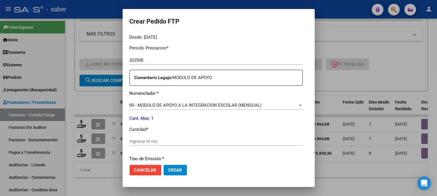
scroll to position [194, 0]
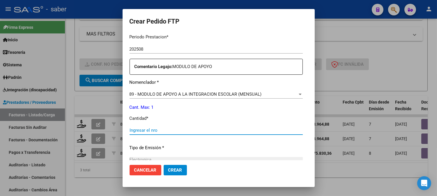
click at [148, 130] on input "Ingresar el nro" at bounding box center [216, 130] width 173 height 5
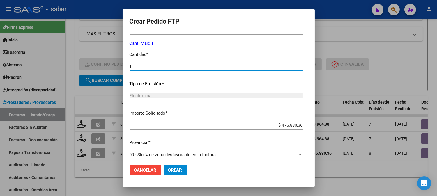
scroll to position [262, 0]
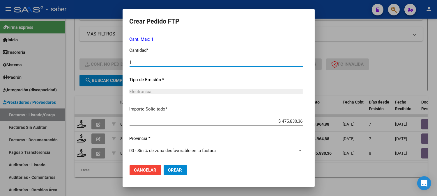
type input "1"
click at [170, 176] on button "Crear" at bounding box center [175, 170] width 23 height 10
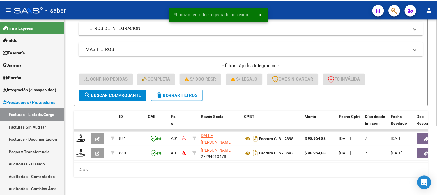
scroll to position [115, 0]
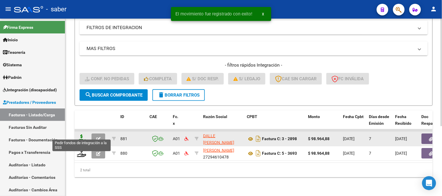
click at [83, 135] on icon at bounding box center [81, 139] width 9 height 8
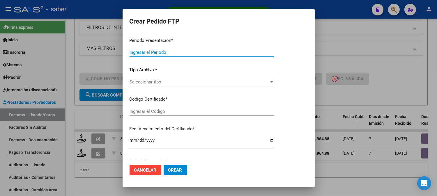
type input "202508"
type input "$ 98.964,88"
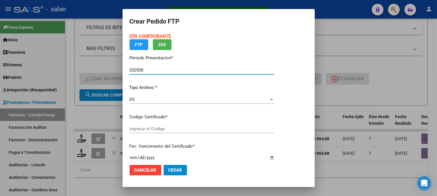
type input "5440747753"
type input "[DATE]"
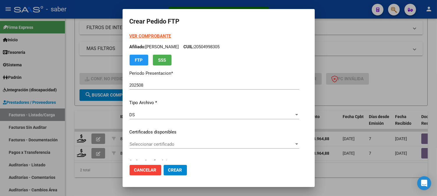
click at [161, 141] on div "Seleccionar certificado Seleccionar certificado" at bounding box center [215, 144] width 170 height 9
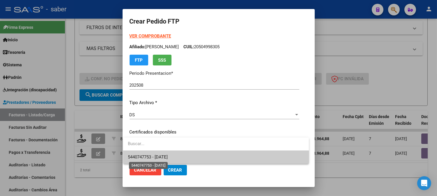
click at [168, 155] on span "5440747753 - 2025-12-01" at bounding box center [148, 157] width 40 height 5
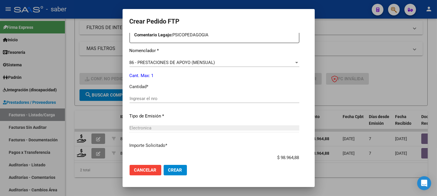
scroll to position [226, 0]
drag, startPoint x: 159, startPoint y: 96, endPoint x: 184, endPoint y: 98, distance: 24.9
click at [159, 97] on input "Ingresar el nro" at bounding box center [215, 97] width 170 height 5
type input "1"
click at [177, 166] on button "Crear" at bounding box center [175, 170] width 23 height 10
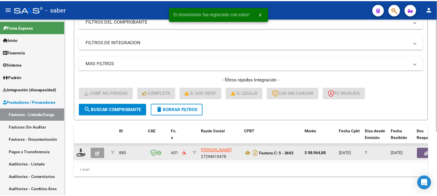
scroll to position [100, 0]
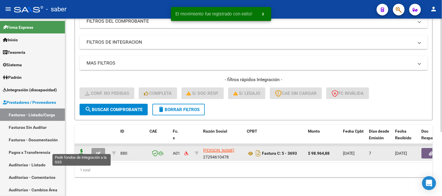
click at [83, 150] on icon at bounding box center [81, 153] width 9 height 8
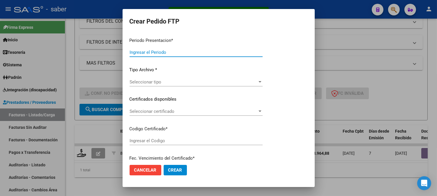
type input "202508"
type input "$ 98.964,88"
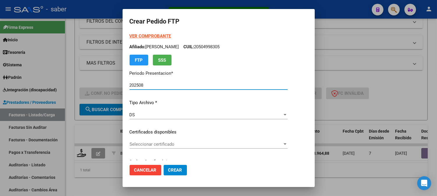
type input "5440747753"
type input "[DATE]"
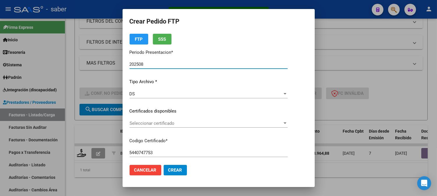
scroll to position [32, 0]
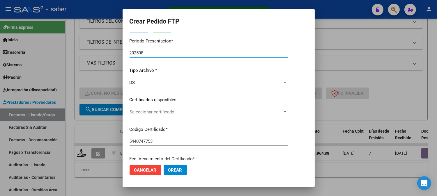
click at [161, 112] on span "Seleccionar certificado" at bounding box center [206, 111] width 153 height 5
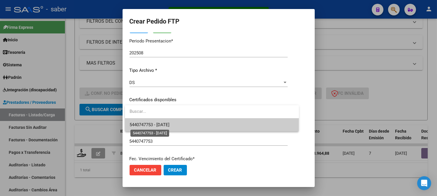
click at [163, 125] on span "5440747753 - 2025-12-01" at bounding box center [150, 124] width 40 height 5
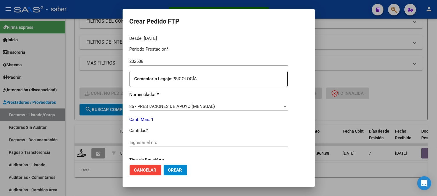
scroll to position [194, 0]
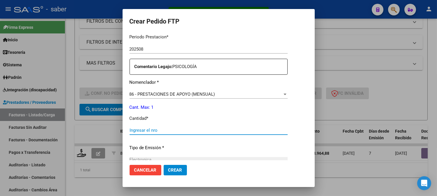
drag, startPoint x: 155, startPoint y: 130, endPoint x: 161, endPoint y: 125, distance: 7.0
click at [155, 130] on input "Ingresar el nro" at bounding box center [209, 130] width 158 height 5
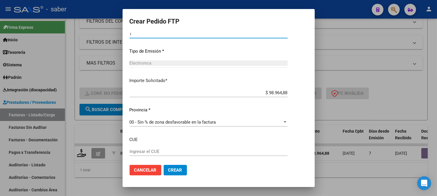
scroll to position [291, 0]
type input "1"
click at [175, 168] on span "Crear" at bounding box center [175, 170] width 14 height 5
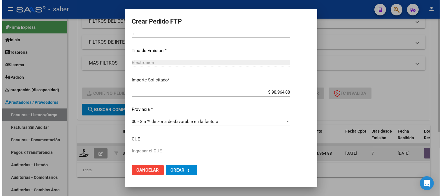
scroll to position [0, 0]
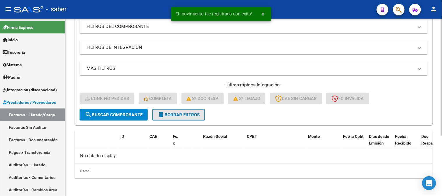
click at [181, 112] on span "delete Borrar Filtros" at bounding box center [179, 114] width 42 height 5
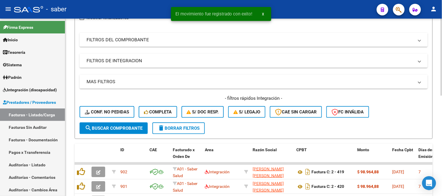
scroll to position [91, 0]
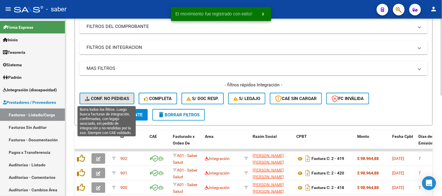
click at [109, 98] on span "Conf. no pedidas" at bounding box center [107, 98] width 44 height 5
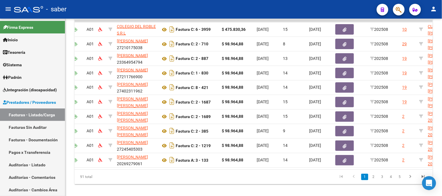
scroll to position [0, 196]
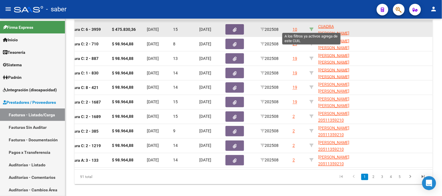
click at [309, 27] on icon at bounding box center [311, 29] width 4 height 4
type input "27532161881"
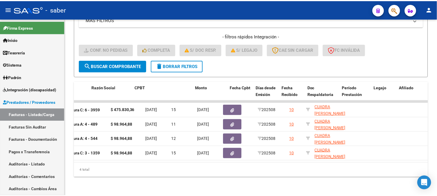
scroll to position [0, 0]
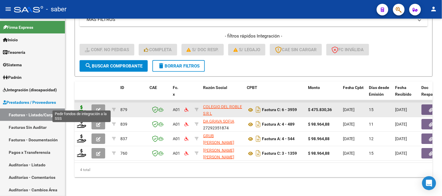
click at [79, 105] on icon at bounding box center [81, 109] width 9 height 8
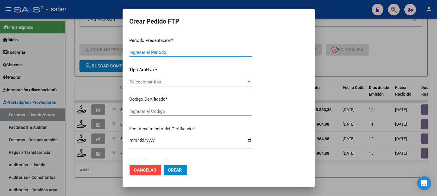
type input "202508"
type input "$ 475.830,36"
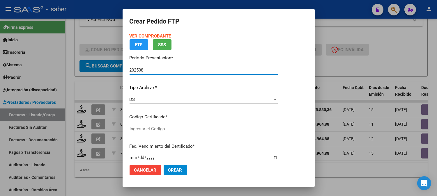
type input "6115424519"
type input "2030-02-01"
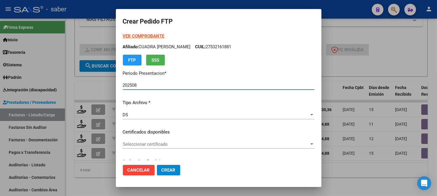
scroll to position [32, 0]
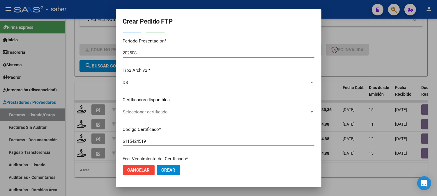
click at [144, 114] on span "Seleccionar certificado" at bounding box center [216, 111] width 186 height 5
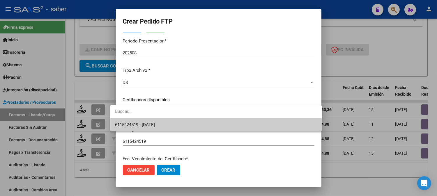
click at [147, 122] on span "6115424519 - 2030-02-01" at bounding box center [216, 124] width 202 height 13
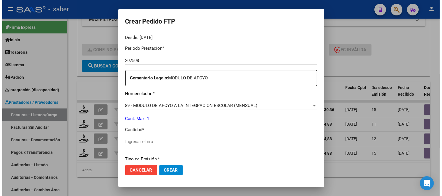
scroll to position [194, 0]
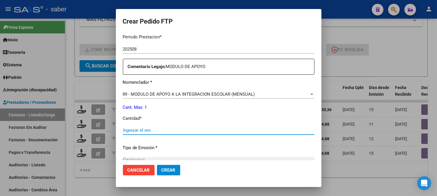
click at [148, 132] on input "Ingresar el nro" at bounding box center [219, 130] width 192 height 5
type input "1"
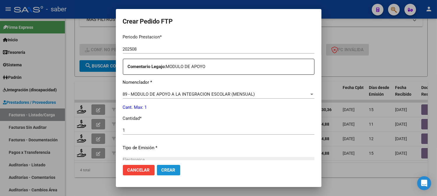
click at [164, 167] on button "Crear" at bounding box center [168, 170] width 23 height 10
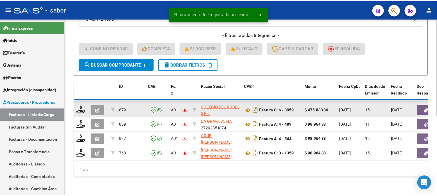
scroll to position [130, 0]
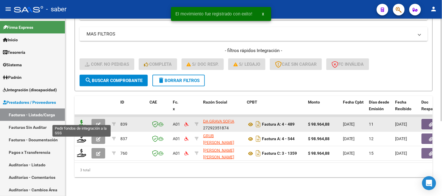
click at [82, 120] on icon at bounding box center [81, 124] width 9 height 8
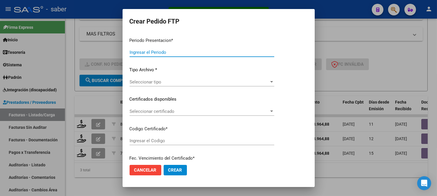
type input "202508"
type input "$ 98.964,88"
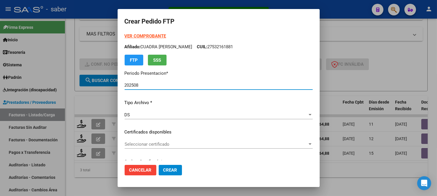
type input "6115424519"
type input "2030-02-01"
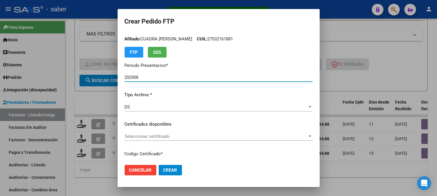
scroll to position [32, 0]
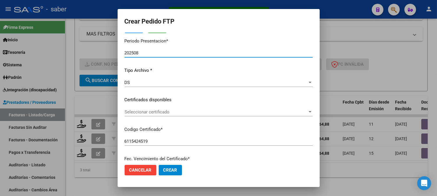
click at [150, 113] on span "Seleccionar certificado" at bounding box center [216, 111] width 183 height 5
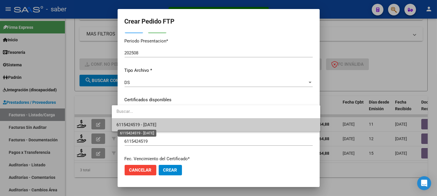
click at [148, 123] on span "6115424519 - 2030-02-01" at bounding box center [136, 124] width 40 height 5
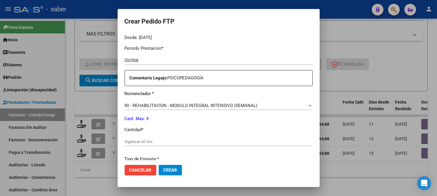
scroll to position [194, 0]
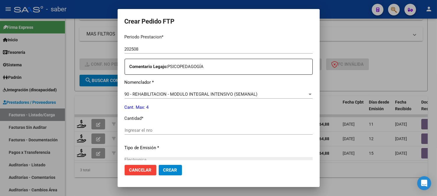
click at [141, 130] on input "Ingresar el nro" at bounding box center [219, 130] width 188 height 5
type input "4"
click at [164, 172] on span "Crear" at bounding box center [170, 170] width 14 height 5
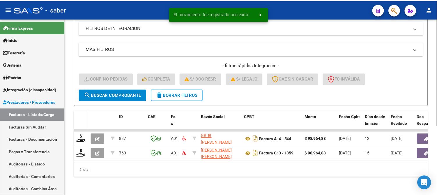
scroll to position [115, 0]
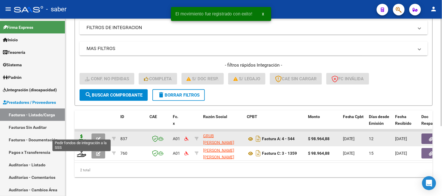
click at [81, 135] on icon at bounding box center [81, 139] width 9 height 8
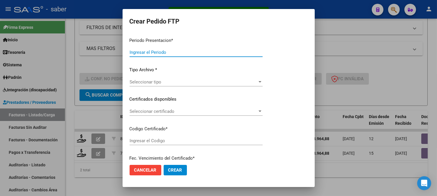
type input "202508"
type input "$ 98.964,88"
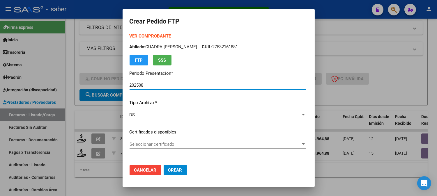
type input "6115424519"
type input "2030-02-01"
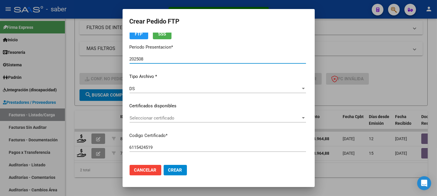
scroll to position [32, 0]
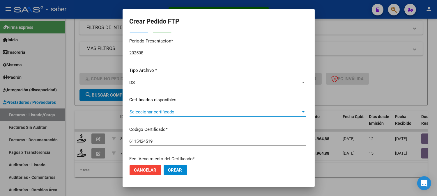
click at [166, 113] on span "Seleccionar certificado" at bounding box center [215, 111] width 171 height 5
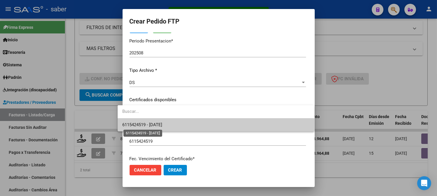
click at [156, 125] on span "6115424519 - 2030-02-01" at bounding box center [142, 124] width 40 height 5
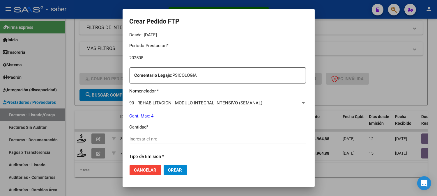
scroll to position [194, 0]
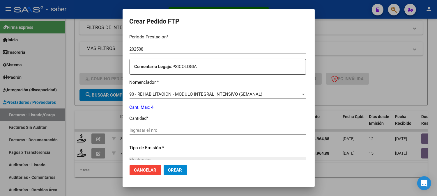
click at [144, 130] on input "Ingresar el nro" at bounding box center [218, 130] width 176 height 5
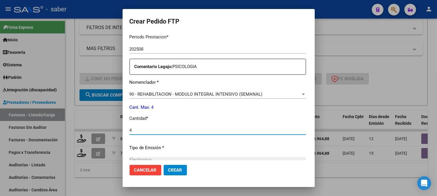
type input "4"
click at [173, 169] on span "Crear" at bounding box center [175, 170] width 14 height 5
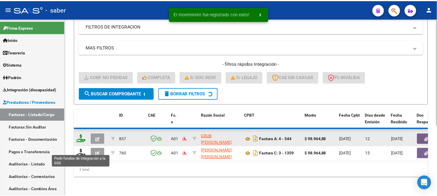
scroll to position [100, 0]
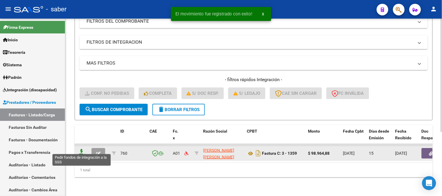
click at [80, 149] on icon at bounding box center [81, 153] width 9 height 8
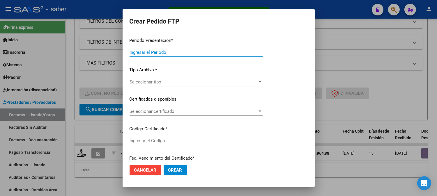
type input "202508"
type input "$ 98.964,88"
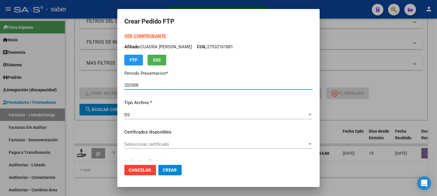
type input "6115424519"
type input "2030-02-01"
click at [160, 142] on span "Seleccionar certificado" at bounding box center [215, 144] width 183 height 5
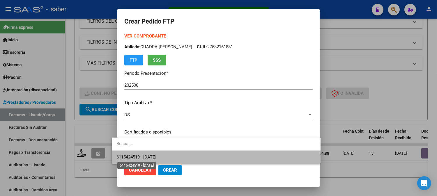
click at [156, 158] on span "6115424519 - 2030-02-01" at bounding box center [136, 157] width 40 height 5
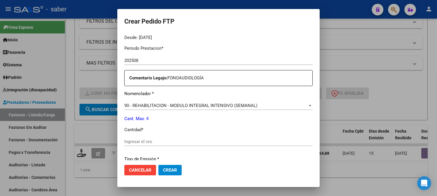
scroll to position [194, 0]
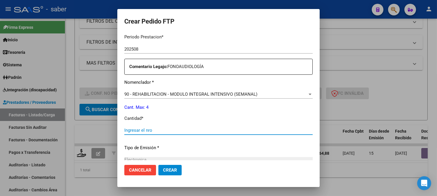
click at [135, 130] on input "Ingresar el nro" at bounding box center [218, 130] width 188 height 5
type input "4"
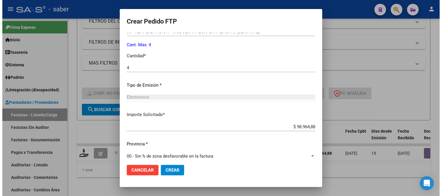
scroll to position [259, 0]
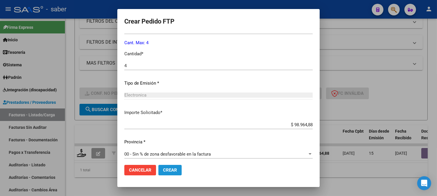
click at [169, 166] on button "Crear" at bounding box center [169, 170] width 23 height 10
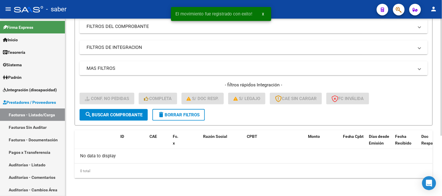
click at [178, 114] on span "delete Borrar Filtros" at bounding box center [179, 114] width 42 height 5
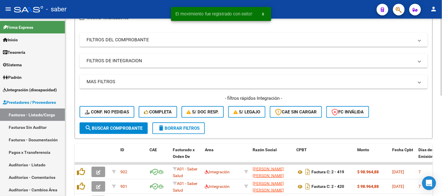
scroll to position [91, 0]
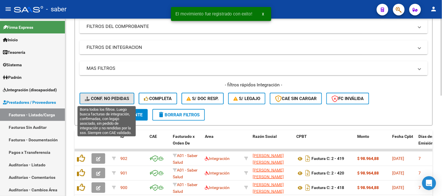
click at [108, 100] on span "Conf. no pedidas" at bounding box center [107, 98] width 44 height 5
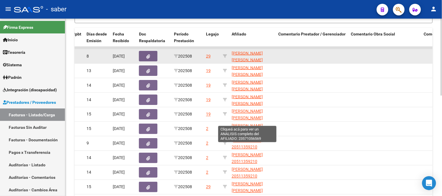
scroll to position [167, 0]
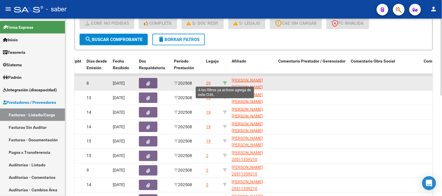
click at [226, 82] on icon at bounding box center [225, 83] width 4 height 4
type input "20562637355"
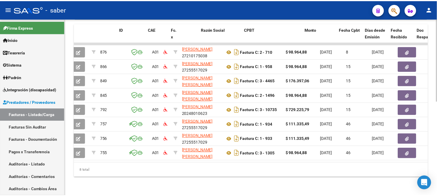
scroll to position [0, 0]
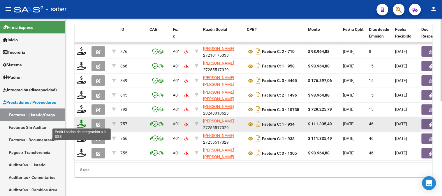
click at [83, 125] on icon at bounding box center [81, 124] width 9 height 8
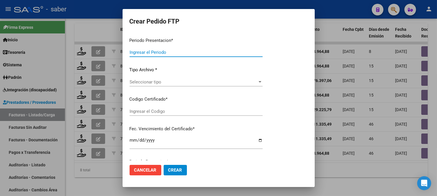
type input "202508"
type input "202507"
type input "$ 111.335,49"
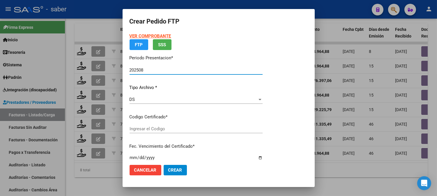
type input "6929959317"
type input "2035-03-01"
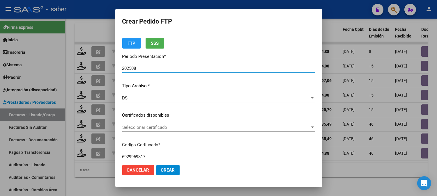
scroll to position [32, 0]
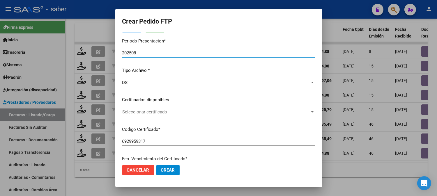
click at [162, 115] on div "Seleccionar certificado Seleccionar certificado" at bounding box center [218, 112] width 193 height 9
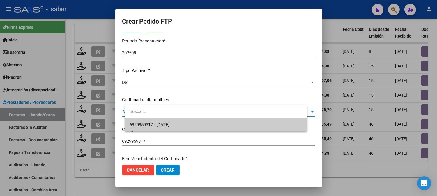
click at [161, 123] on span "6929959317 - 2035-03-01" at bounding box center [150, 124] width 40 height 5
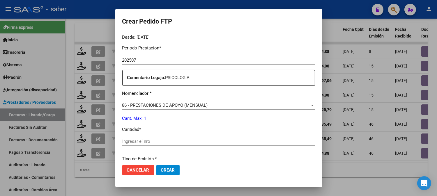
scroll to position [194, 0]
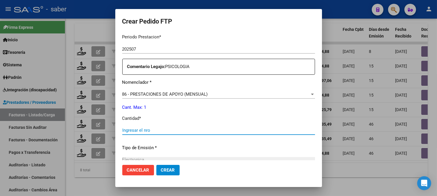
click at [169, 132] on input "Ingresar el nro" at bounding box center [218, 130] width 193 height 5
type input "1"
click at [176, 175] on button "Crear" at bounding box center [167, 170] width 23 height 10
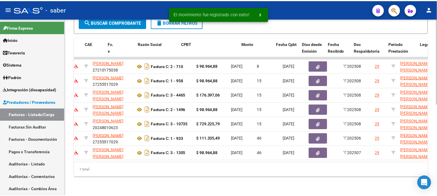
scroll to position [0, 0]
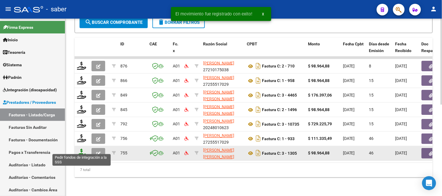
click at [82, 151] on icon at bounding box center [81, 153] width 9 height 8
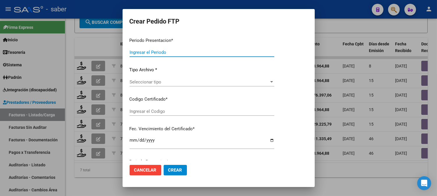
type input "202508"
type input "202507"
type input "$ 98.964,88"
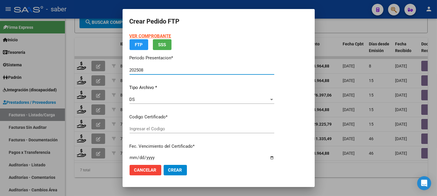
type input "6929959317"
type input "2035-03-01"
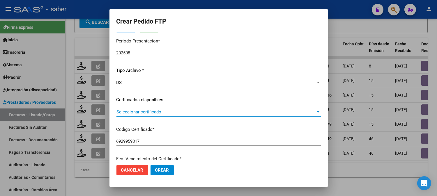
click at [155, 112] on span "Seleccionar certificado" at bounding box center [215, 111] width 199 height 5
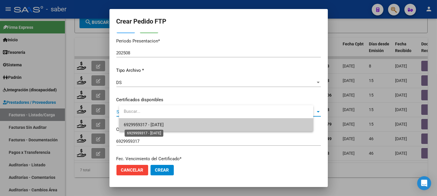
click at [156, 125] on span "6929959317 - 2035-03-01" at bounding box center [144, 124] width 40 height 5
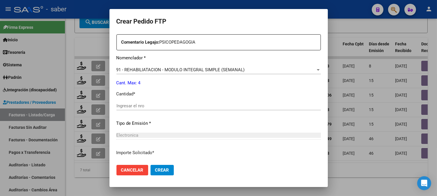
scroll to position [226, 0]
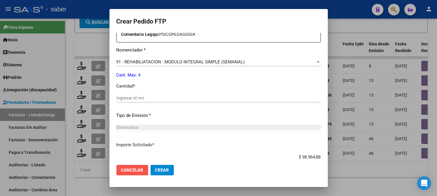
click at [135, 169] on span "Cancelar" at bounding box center [132, 170] width 22 height 5
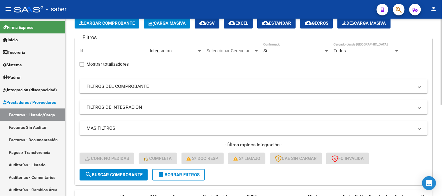
scroll to position [26, 0]
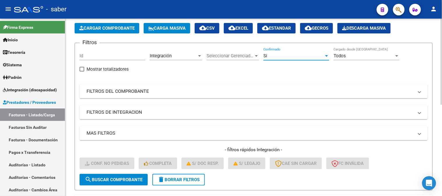
click at [299, 54] on div "Si" at bounding box center [293, 55] width 61 height 5
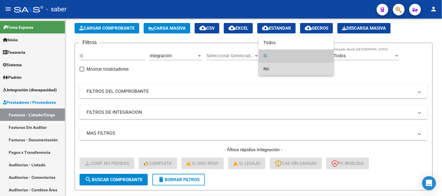
click at [269, 70] on span "No" at bounding box center [296, 69] width 66 height 13
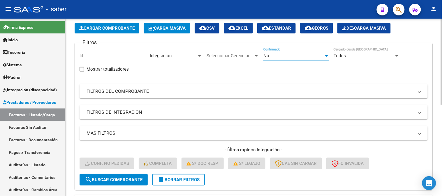
click at [280, 57] on div "No" at bounding box center [293, 55] width 61 height 5
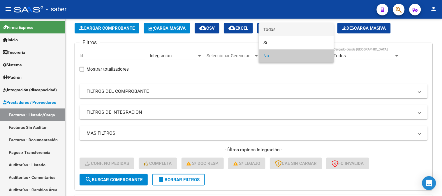
click at [272, 29] on span "Todos" at bounding box center [296, 29] width 66 height 13
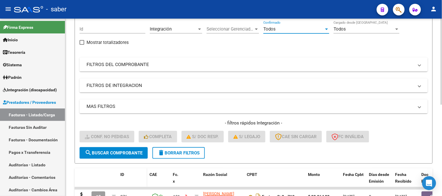
scroll to position [91, 0]
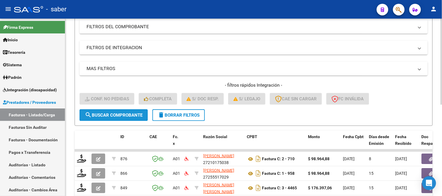
click at [116, 115] on span "search Buscar Comprobante" at bounding box center [114, 115] width 58 height 5
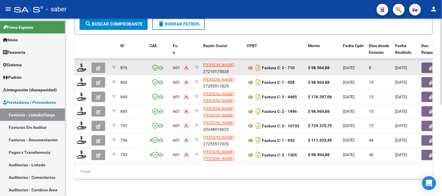
scroll to position [187, 0]
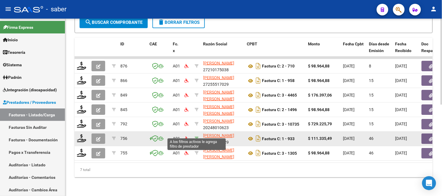
click at [196, 137] on icon at bounding box center [196, 139] width 4 height 4
type input "27255517029"
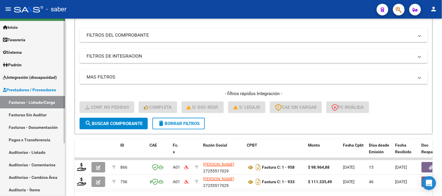
scroll to position [10, 0]
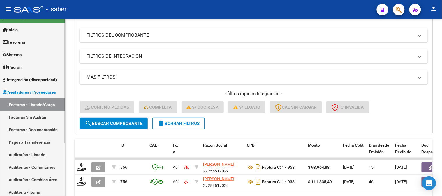
click at [37, 80] on span "Integración (discapacidad)" at bounding box center [30, 80] width 54 height 6
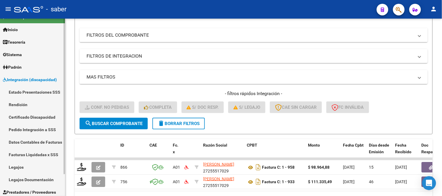
click at [36, 130] on link "Pedido Integración a SSS" at bounding box center [32, 129] width 65 height 13
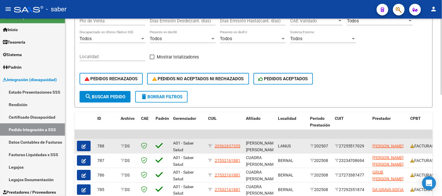
scroll to position [0, 0]
click at [85, 145] on icon "button" at bounding box center [84, 146] width 4 height 4
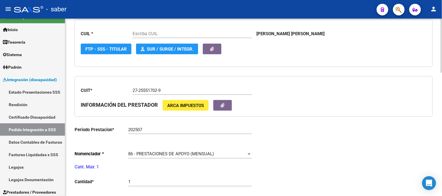
type input "20562637355"
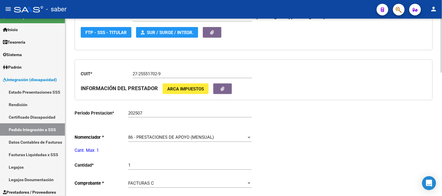
scroll to position [210, 0]
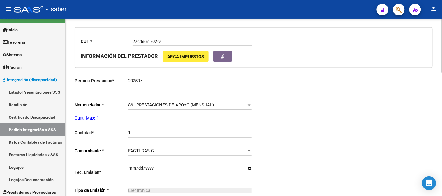
click at [185, 108] on span "86 - PRESTACIONES DE APOYO (MENSUAL)" at bounding box center [171, 105] width 86 height 5
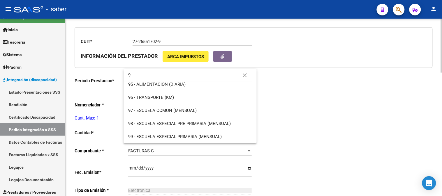
scroll to position [0, 0]
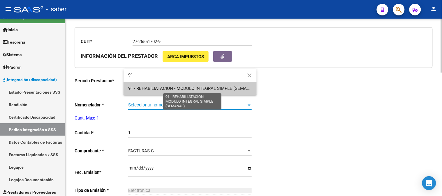
type input "91"
click at [203, 91] on span "91 - REHABILIATACION - MODULO INTEGRAL SIMPLE (SEMANAL)" at bounding box center [192, 88] width 128 height 5
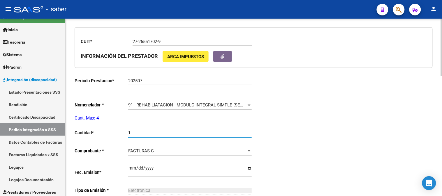
click at [129, 133] on input "1" at bounding box center [189, 133] width 123 height 5
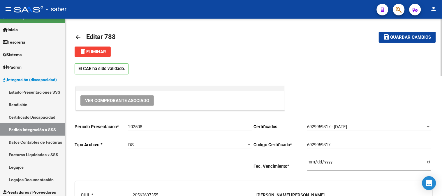
type input "4"
click at [409, 37] on span "Guardar cambios" at bounding box center [410, 37] width 41 height 5
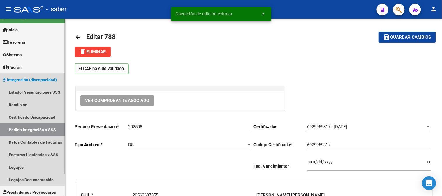
click at [31, 80] on span "Integración (discapacidad)" at bounding box center [30, 80] width 54 height 6
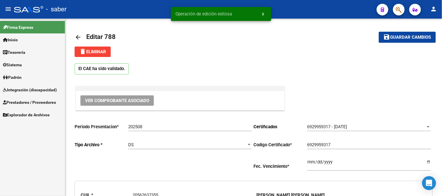
click at [26, 100] on span "Prestadores / Proveedores" at bounding box center [29, 102] width 53 height 6
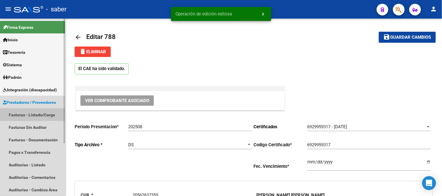
click at [21, 114] on link "Facturas - Listado/Carga" at bounding box center [32, 115] width 65 height 13
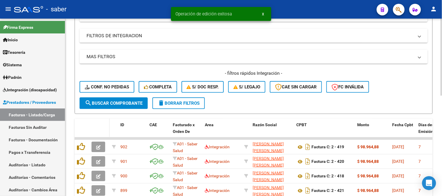
scroll to position [110, 0]
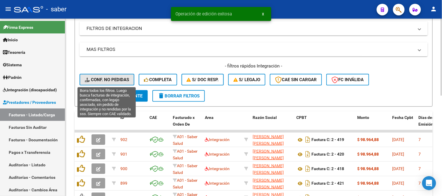
click at [105, 81] on span "Conf. no pedidas" at bounding box center [107, 79] width 44 height 5
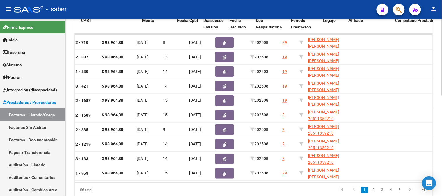
scroll to position [0, 227]
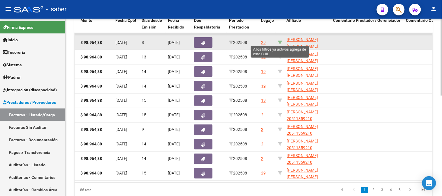
click at [280, 42] on icon at bounding box center [280, 42] width 4 height 4
type input "20562637355"
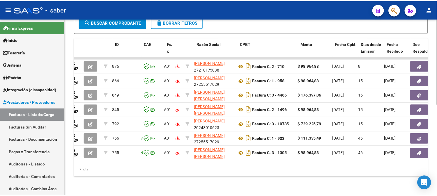
scroll to position [0, 0]
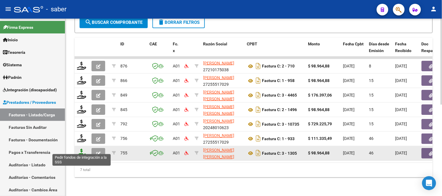
click at [84, 149] on icon at bounding box center [81, 153] width 9 height 8
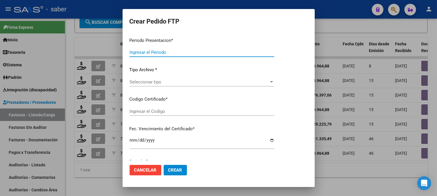
type input "202508"
type input "202507"
type input "$ 98.964,88"
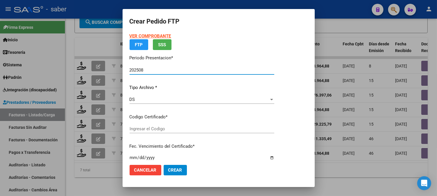
type input "6929959317"
type input "2035-03-01"
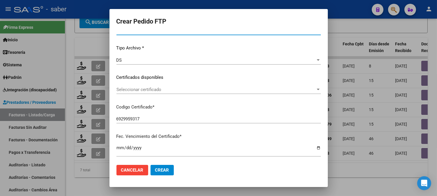
scroll to position [65, 0]
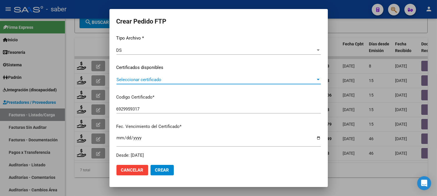
click at [164, 80] on span "Seleccionar certificado" at bounding box center [215, 79] width 199 height 5
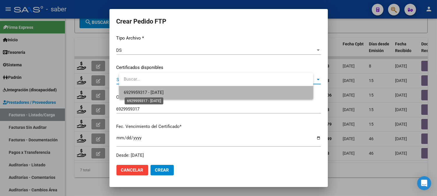
click at [164, 92] on span "6929959317 - 2035-03-01" at bounding box center [144, 92] width 40 height 5
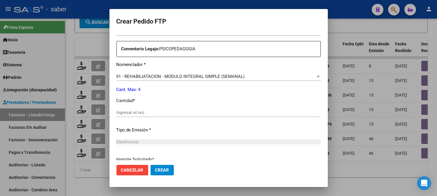
scroll to position [226, 0]
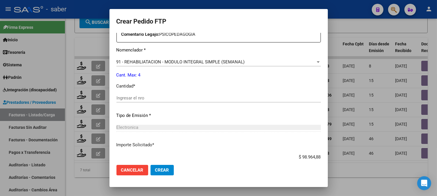
click at [152, 99] on input "Ingresar el nro" at bounding box center [218, 97] width 204 height 5
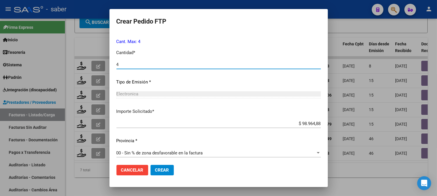
scroll to position [262, 0]
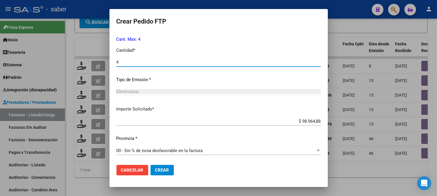
type input "4"
click at [169, 168] on span "Crear" at bounding box center [162, 170] width 14 height 5
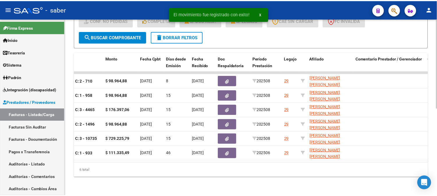
scroll to position [0, 0]
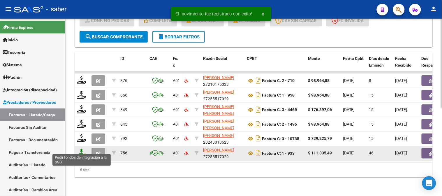
click at [85, 150] on icon at bounding box center [81, 153] width 9 height 8
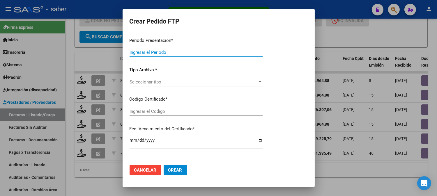
type input "202508"
type input "202506"
type input "$ 111.335,49"
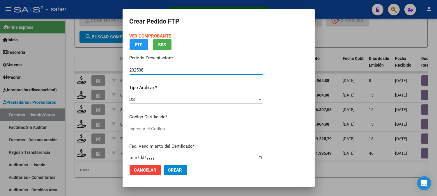
type input "6929959317"
type input "2035-03-01"
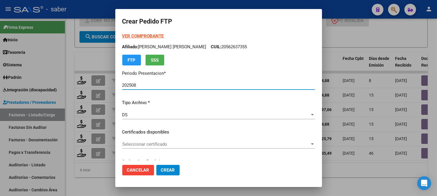
click at [159, 145] on span "Seleccionar certificado" at bounding box center [215, 144] width 187 height 5
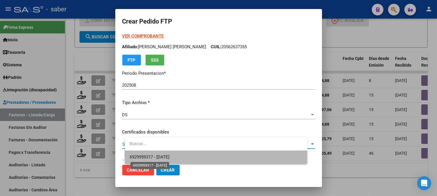
click at [162, 155] on span "6929959317 - 2035-03-01" at bounding box center [150, 157] width 40 height 5
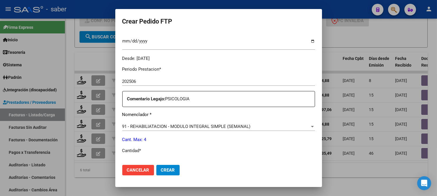
scroll to position [194, 0]
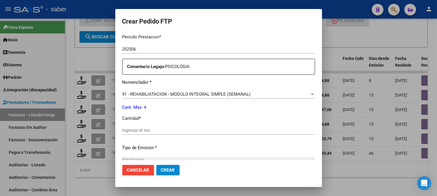
click at [178, 93] on span "91 - REHABILIATACION - MODULO INTEGRAL SIMPLE (SEMANAL)" at bounding box center [186, 94] width 128 height 5
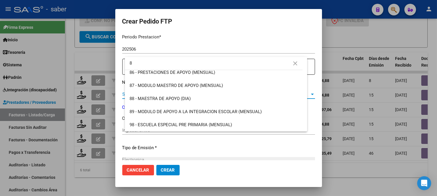
scroll to position [0, 0]
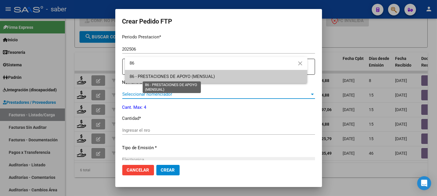
type input "86"
click at [192, 77] on span "86 - PRESTACIONES DE APOYO (MENSUAL)" at bounding box center [173, 76] width 86 height 5
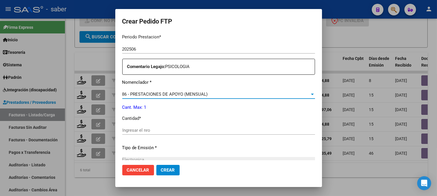
click at [171, 127] on div "Ingresar el nro" at bounding box center [218, 130] width 193 height 9
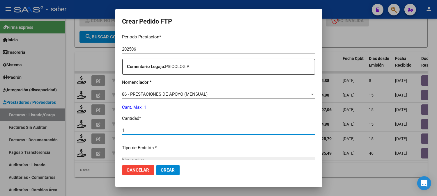
type input "1"
click at [175, 170] on span "Crear" at bounding box center [168, 170] width 14 height 5
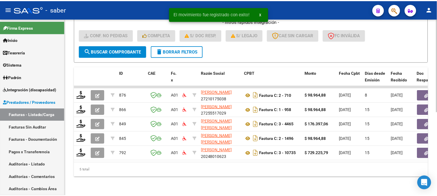
scroll to position [159, 0]
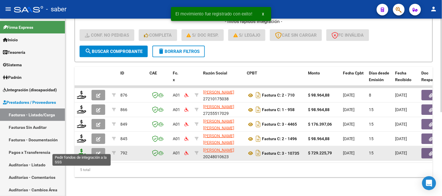
click at [80, 149] on icon at bounding box center [81, 153] width 9 height 8
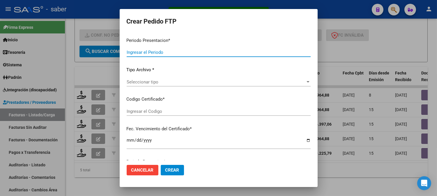
type input "202508"
type input "$ 729.225,79"
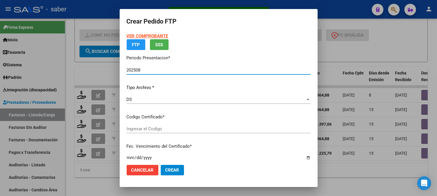
type input "6929959317"
type input "2035-03-01"
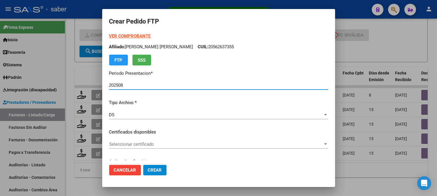
click at [145, 144] on span "Seleccionar certificado" at bounding box center [216, 144] width 214 height 5
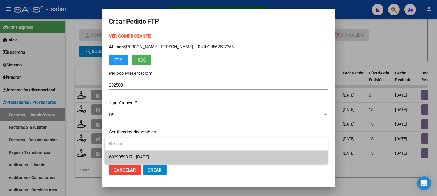
click at [160, 155] on span "6929959317 - 2035-03-01" at bounding box center [216, 157] width 214 height 13
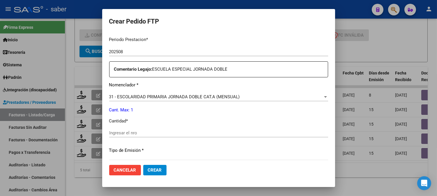
scroll to position [194, 0]
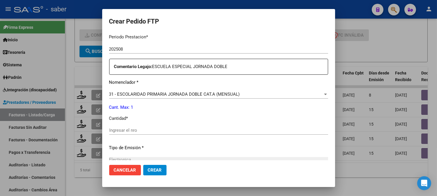
click at [128, 130] on input "Ingresar el nro" at bounding box center [218, 130] width 219 height 5
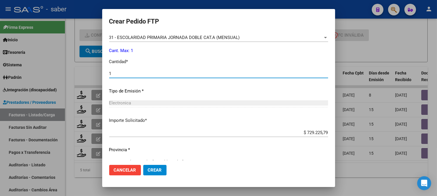
scroll to position [262, 0]
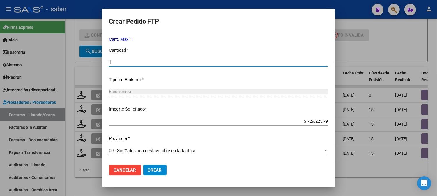
type input "1"
click at [151, 170] on span "Crear" at bounding box center [155, 170] width 14 height 5
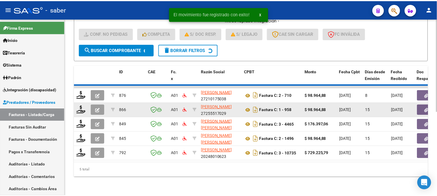
scroll to position [144, 0]
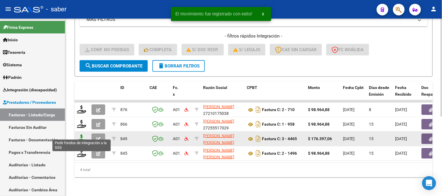
click at [84, 135] on icon at bounding box center [81, 139] width 9 height 8
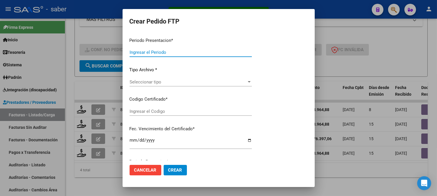
type input "202508"
type input "$ 176.397,06"
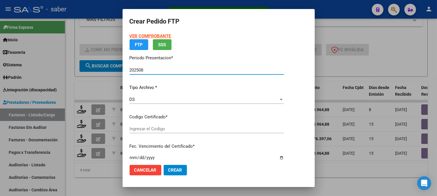
type input "6929959317"
type input "2035-03-01"
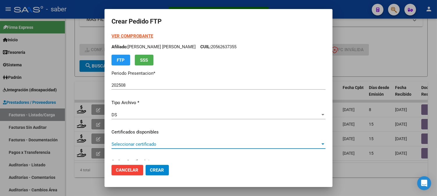
click at [152, 144] on span "Seleccionar certificado" at bounding box center [216, 144] width 209 height 5
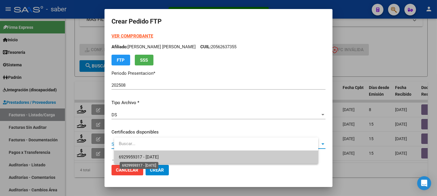
click at [159, 156] on span "6929959317 - 2035-03-01" at bounding box center [139, 157] width 40 height 5
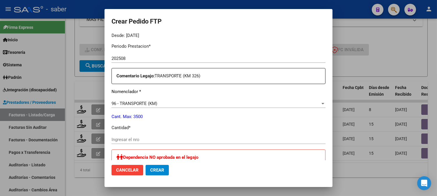
scroll to position [194, 0]
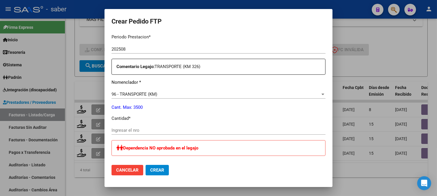
click at [147, 130] on input "Ingresar el nro" at bounding box center [219, 130] width 214 height 5
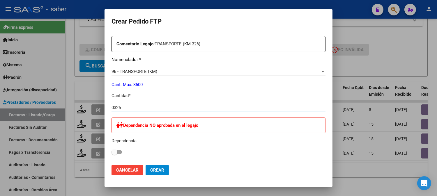
scroll to position [259, 0]
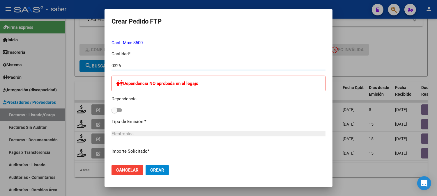
type input "0326"
click at [164, 169] on span "Crear" at bounding box center [157, 170] width 14 height 5
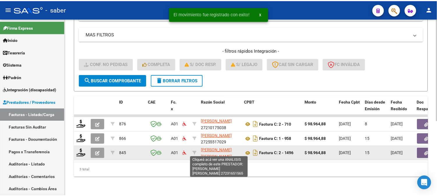
scroll to position [130, 0]
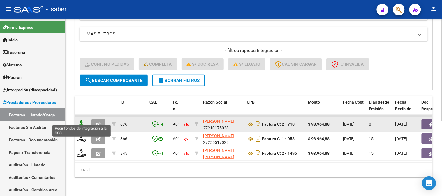
click at [84, 120] on icon at bounding box center [81, 124] width 9 height 8
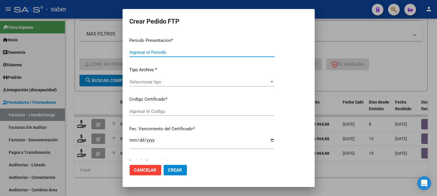
type input "202508"
type input "$ 98.964,88"
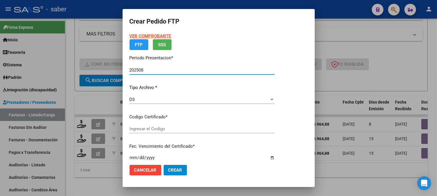
type input "6929959317"
type input "2035-03-01"
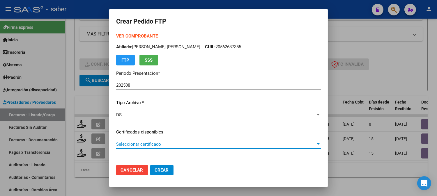
click at [160, 142] on span "Seleccionar certificado" at bounding box center [215, 144] width 199 height 5
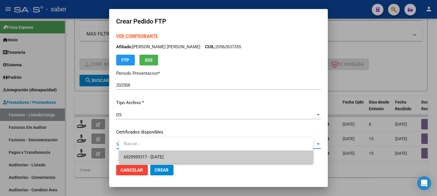
click at [164, 155] on span "6929959317 - 2035-03-01" at bounding box center [144, 157] width 40 height 5
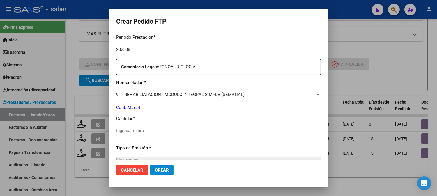
scroll to position [194, 0]
click at [136, 130] on input "Ingresar el nro" at bounding box center [218, 130] width 205 height 5
type input "4"
click at [169, 168] on span "Crear" at bounding box center [162, 170] width 14 height 5
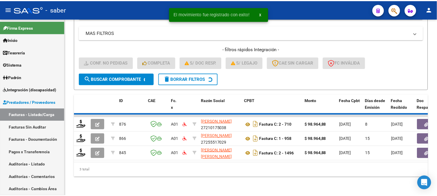
scroll to position [115, 0]
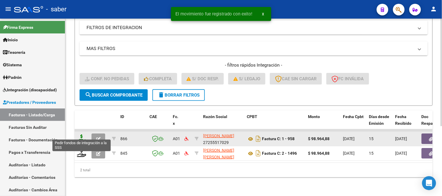
click at [80, 136] on icon at bounding box center [81, 139] width 9 height 8
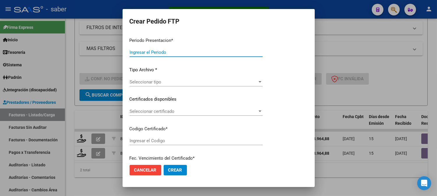
type input "202508"
type input "$ 98.964,88"
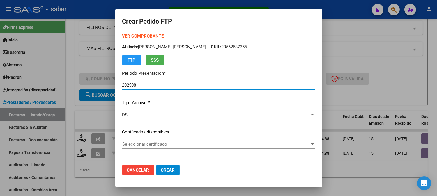
type input "6929959317"
type input "2035-03-01"
click at [152, 147] on div "Seleccionar certificado Seleccionar certificado" at bounding box center [218, 144] width 193 height 9
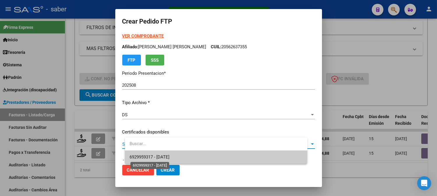
click at [167, 158] on span "6929959317 - 2035-03-01" at bounding box center [150, 157] width 40 height 5
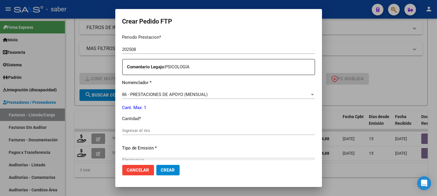
scroll to position [194, 0]
click at [178, 93] on span "86 - PRESTACIONES DE APOYO (MENSUAL)" at bounding box center [165, 94] width 86 height 5
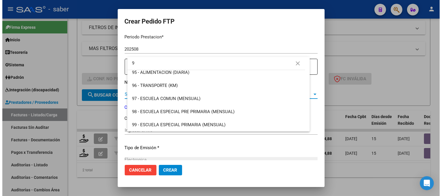
scroll to position [0, 0]
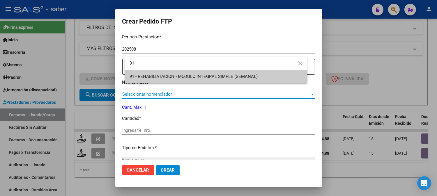
type input "91"
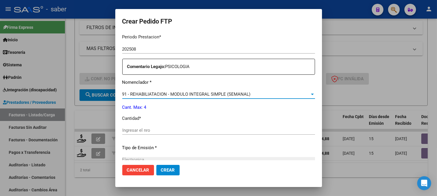
click at [151, 127] on div "Ingresar el nro" at bounding box center [218, 130] width 193 height 9
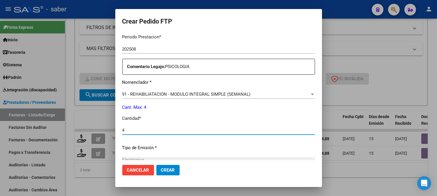
type input "4"
click at [175, 170] on span "Crear" at bounding box center [168, 170] width 14 height 5
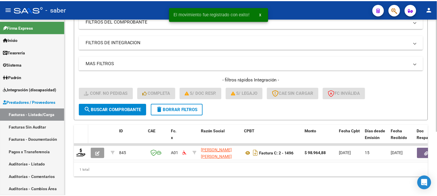
scroll to position [100, 0]
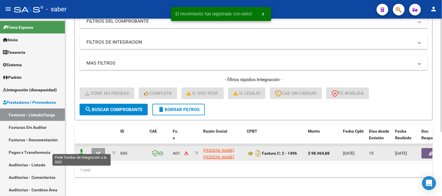
click at [82, 150] on icon at bounding box center [81, 153] width 9 height 8
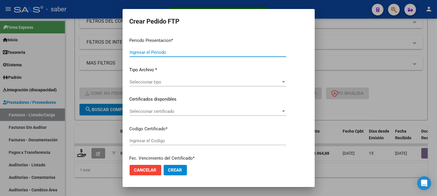
type input "202508"
type input "$ 98.964,88"
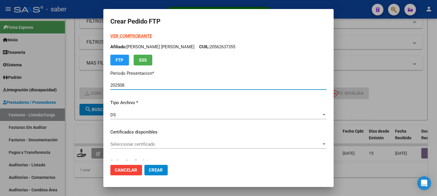
type input "6929959317"
type input "2035-03-01"
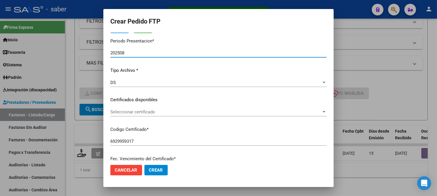
click at [158, 113] on span "Seleccionar certificado" at bounding box center [215, 111] width 211 height 5
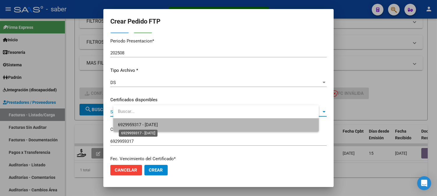
click at [158, 123] on span "6929959317 - 2035-03-01" at bounding box center [138, 124] width 40 height 5
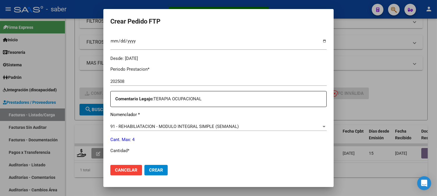
scroll to position [194, 0]
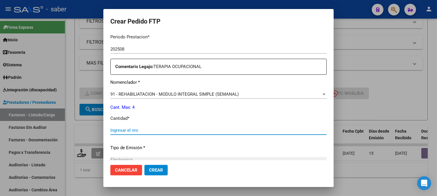
click at [145, 132] on input "Ingresar el nro" at bounding box center [218, 130] width 216 height 5
type input "4"
click at [163, 168] on span "Crear" at bounding box center [156, 170] width 14 height 5
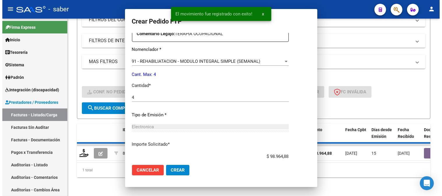
scroll to position [161, 0]
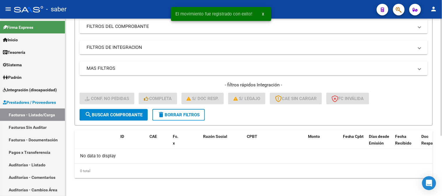
click at [180, 118] on button "delete Borrar Filtros" at bounding box center [178, 115] width 52 height 12
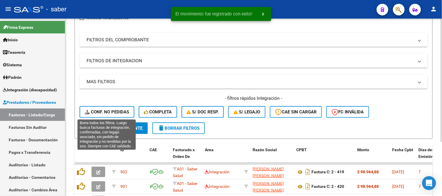
scroll to position [91, 0]
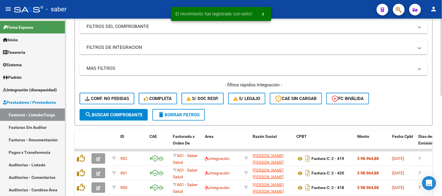
click at [113, 100] on span "Conf. no pedidas" at bounding box center [107, 98] width 44 height 5
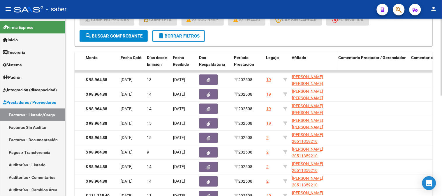
scroll to position [167, 0]
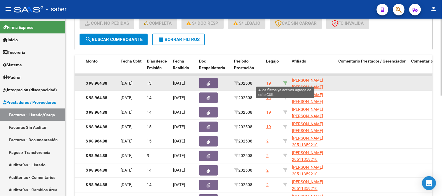
click at [284, 84] on icon at bounding box center [285, 83] width 4 height 4
type input "23571056569"
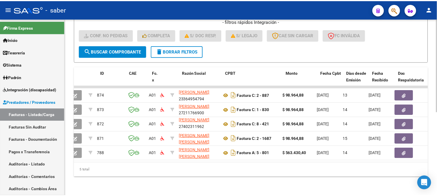
scroll to position [0, 0]
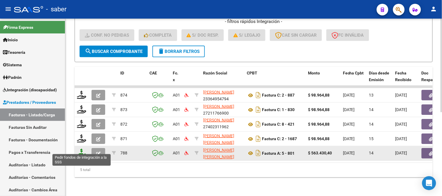
click at [82, 150] on icon at bounding box center [81, 153] width 9 height 8
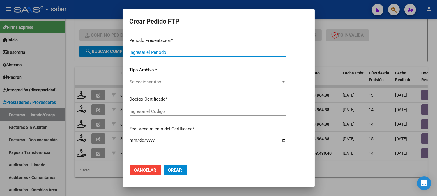
type input "202508"
type input "$ 563.430,40"
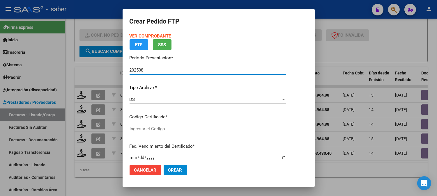
type input "7192974923"
type input "2026-07-01"
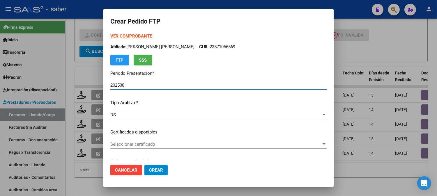
click at [140, 144] on span "Seleccionar certificado" at bounding box center [215, 144] width 211 height 5
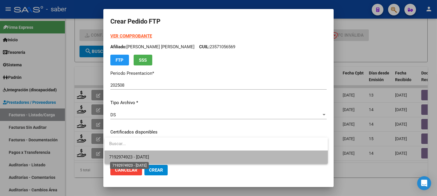
drag, startPoint x: 147, startPoint y: 155, endPoint x: 155, endPoint y: 155, distance: 7.9
click at [147, 155] on span "7192974923 - 2026-07-01" at bounding box center [129, 157] width 40 height 5
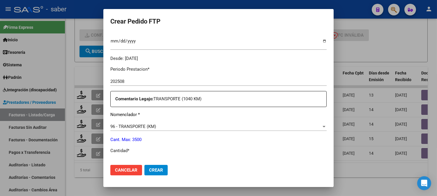
scroll to position [194, 0]
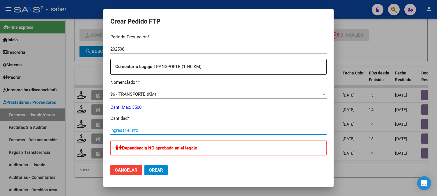
click at [137, 129] on input "Ingresar el nro" at bounding box center [218, 130] width 216 height 5
type input "0"
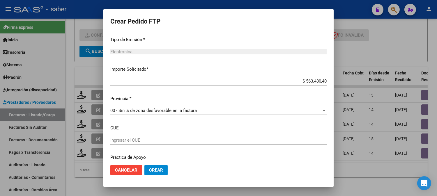
scroll to position [356, 0]
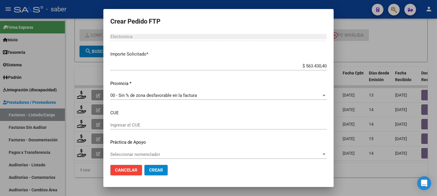
type input "1040"
click at [153, 169] on span "Crear" at bounding box center [156, 170] width 14 height 5
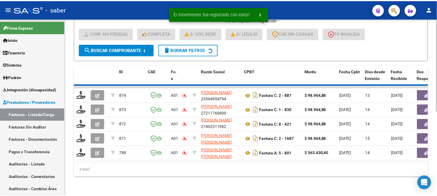
scroll to position [144, 0]
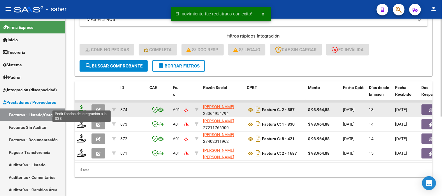
click at [83, 109] on icon at bounding box center [81, 109] width 9 height 8
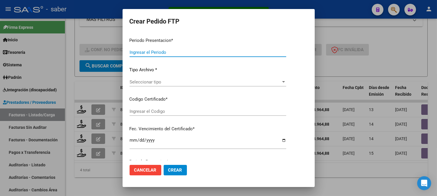
type input "202508"
type input "$ 98.964,88"
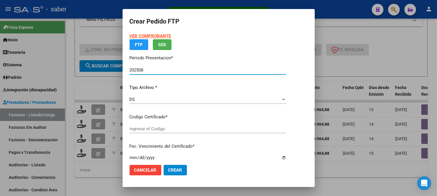
type input "7192974923"
type input "2026-07-01"
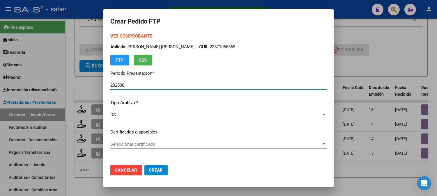
click at [158, 129] on p "Certificados disponibles" at bounding box center [218, 132] width 216 height 7
click at [154, 140] on div "VER COMPROBANTE ARCA Padrón Afiliado: GODOY JIMENEZ DANTE LIONEL CUIL: 23571056…" at bounding box center [218, 128] width 216 height 190
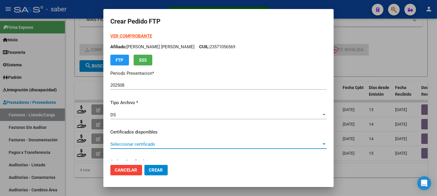
click at [152, 145] on span "Seleccionar certificado" at bounding box center [215, 144] width 211 height 5
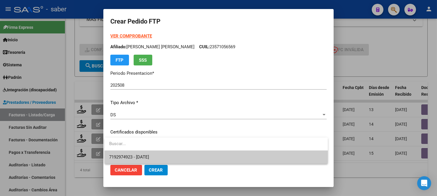
click at [144, 153] on span "7192974923 - 2026-07-01" at bounding box center [216, 157] width 214 height 13
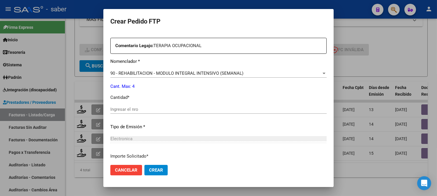
scroll to position [226, 0]
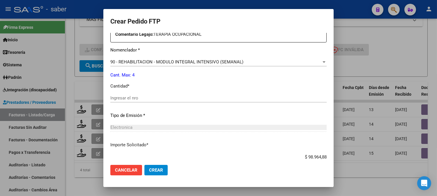
click at [140, 101] on div "Ingresar el nro" at bounding box center [218, 98] width 216 height 9
type input "4"
click at [162, 170] on button "Crear" at bounding box center [155, 170] width 23 height 10
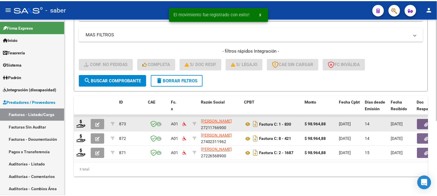
scroll to position [130, 0]
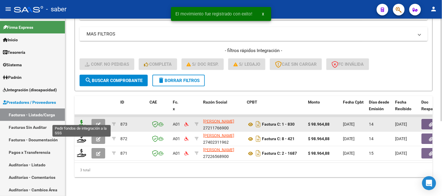
click at [80, 120] on icon at bounding box center [81, 124] width 9 height 8
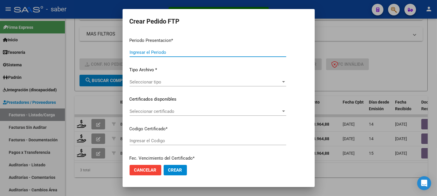
type input "202508"
type input "$ 98.964,88"
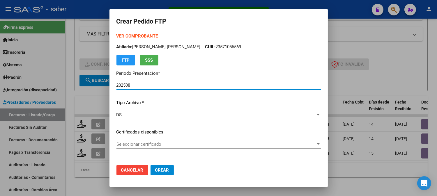
type input "7192974923"
type input "2026-07-01"
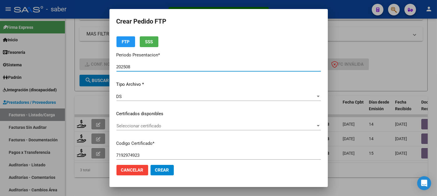
scroll to position [32, 0]
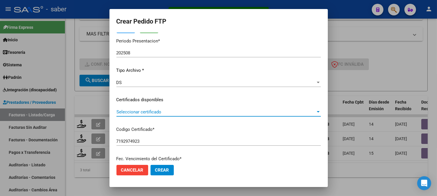
click at [143, 114] on span "Seleccionar certificado" at bounding box center [215, 111] width 199 height 5
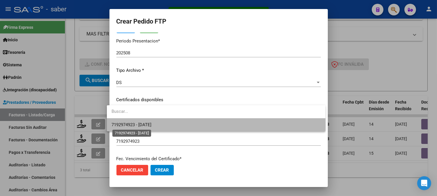
click at [146, 125] on span "7192974923 - 2026-07-01" at bounding box center [132, 124] width 40 height 5
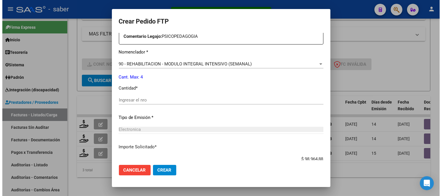
scroll to position [226, 0]
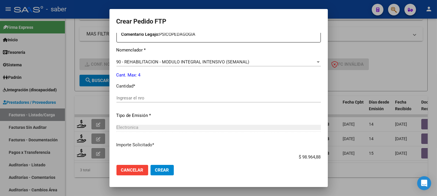
click at [129, 98] on input "Ingresar el nro" at bounding box center [218, 97] width 204 height 5
type input "4"
click at [164, 170] on span "Crear" at bounding box center [162, 170] width 14 height 5
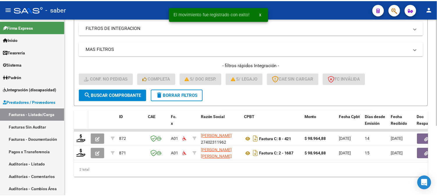
scroll to position [115, 0]
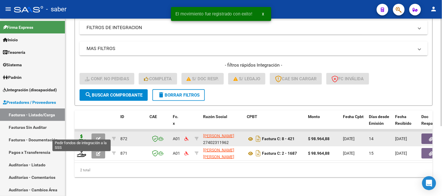
click at [82, 135] on icon at bounding box center [81, 139] width 9 height 8
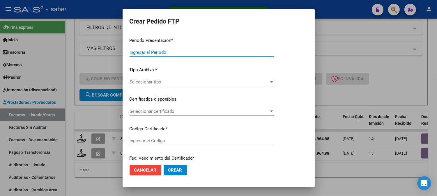
type input "202508"
type input "$ 98.964,88"
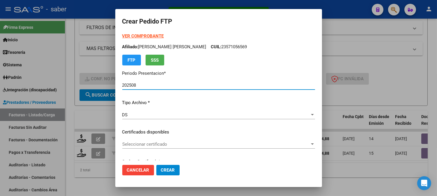
type input "7192974923"
type input "2026-07-01"
click at [155, 145] on span "Seleccionar certificado" at bounding box center [215, 144] width 187 height 5
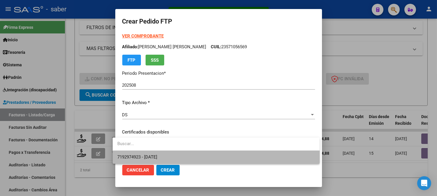
click at [160, 153] on span "7192974923 - 2026-07-01" at bounding box center [216, 157] width 198 height 13
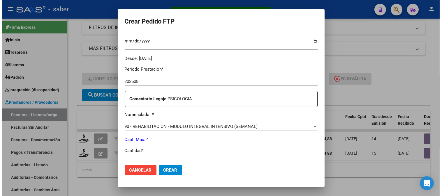
scroll to position [194, 0]
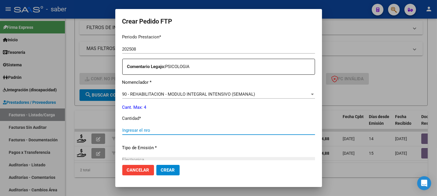
click at [153, 130] on input "Ingresar el nro" at bounding box center [218, 130] width 193 height 5
type input "4"
click at [166, 171] on span "Crear" at bounding box center [168, 170] width 14 height 5
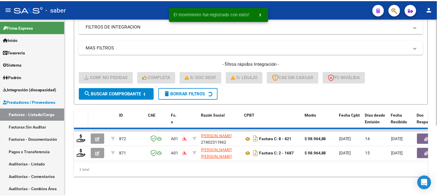
scroll to position [100, 0]
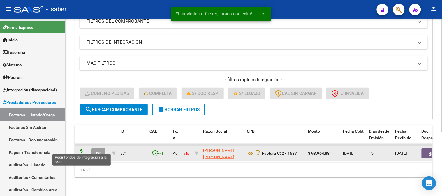
click at [82, 149] on icon at bounding box center [81, 153] width 9 height 8
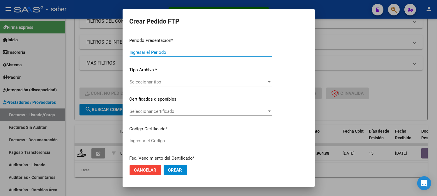
type input "202508"
type input "$ 98.964,88"
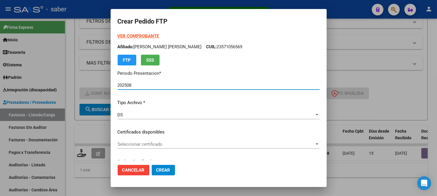
type input "7192974923"
type input "2026-07-01"
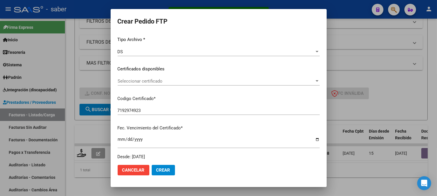
scroll to position [65, 0]
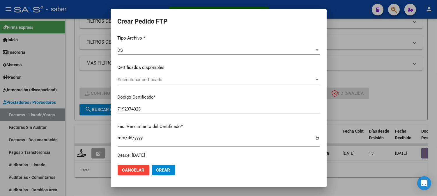
click at [147, 79] on span "Seleccionar certificado" at bounding box center [216, 79] width 197 height 5
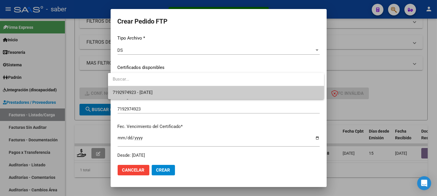
click at [147, 95] on span "7192974923 - 2026-07-01" at bounding box center [216, 92] width 207 height 13
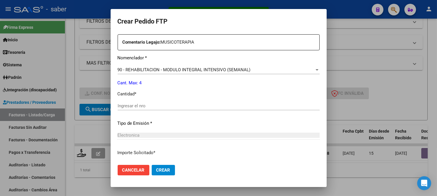
scroll to position [226, 0]
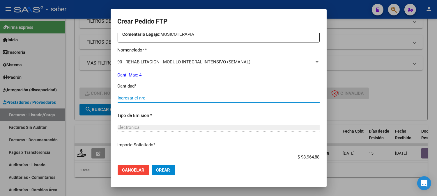
click at [155, 100] on input "Ingresar el nro" at bounding box center [219, 97] width 202 height 5
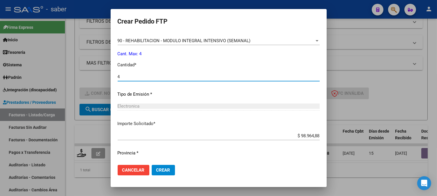
scroll to position [262, 0]
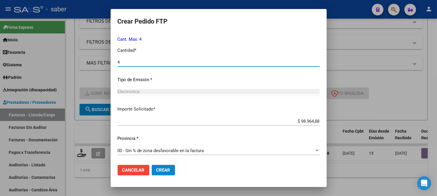
type input "4"
click at [160, 168] on span "Crear" at bounding box center [163, 170] width 14 height 5
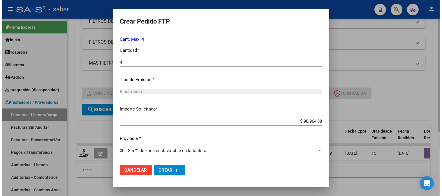
scroll to position [0, 0]
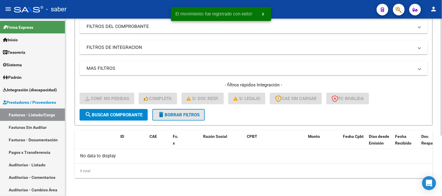
drag, startPoint x: 174, startPoint y: 114, endPoint x: 153, endPoint y: 117, distance: 20.6
click at [173, 114] on span "delete Borrar Filtros" at bounding box center [179, 114] width 42 height 5
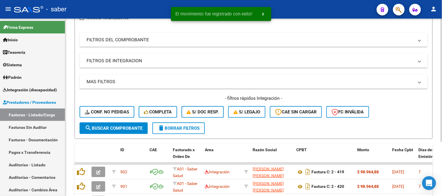
scroll to position [91, 0]
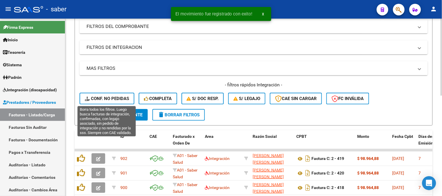
click at [115, 98] on span "Conf. no pedidas" at bounding box center [107, 98] width 44 height 5
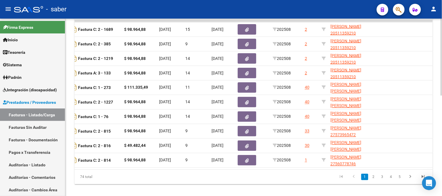
scroll to position [0, 195]
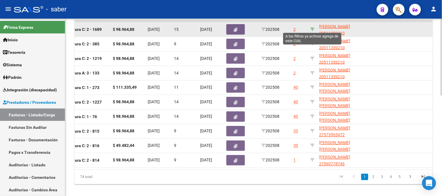
click at [313, 27] on icon at bounding box center [312, 29] width 4 height 4
type input "20511359210"
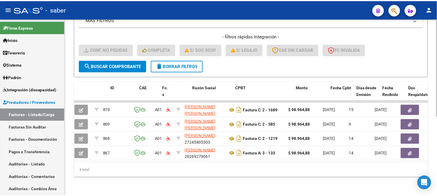
scroll to position [0, 0]
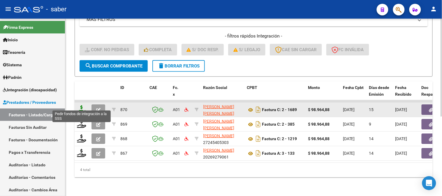
click at [82, 106] on icon at bounding box center [81, 109] width 9 height 8
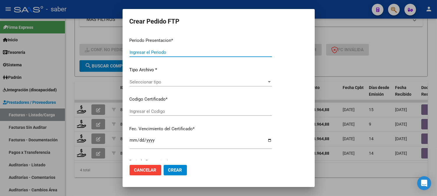
type input "202508"
type input "$ 98.964,88"
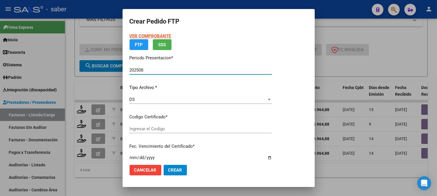
type input "7453075580"
type input "2027-05-19"
click at [165, 130] on span "Seleccionar certificado" at bounding box center [198, 128] width 137 height 5
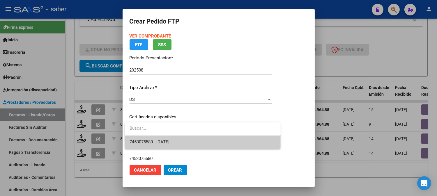
click at [175, 138] on span "7453075580 - 2027-05-19" at bounding box center [203, 142] width 146 height 13
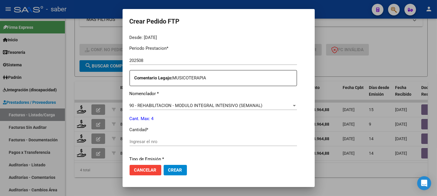
scroll to position [194, 0]
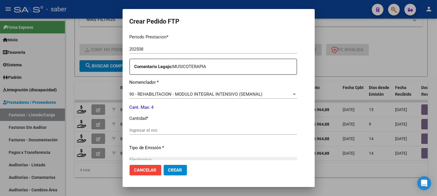
click at [158, 132] on input "Ingresar el nro" at bounding box center [213, 130] width 167 height 5
type input "4"
click at [168, 169] on span "Crear" at bounding box center [175, 170] width 14 height 5
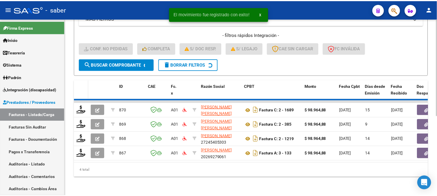
scroll to position [130, 0]
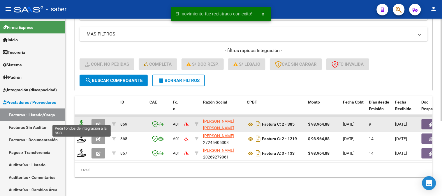
click at [78, 120] on icon at bounding box center [81, 124] width 9 height 8
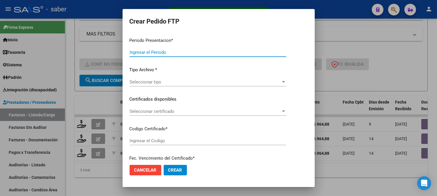
type input "202508"
type input "$ 98.964,88"
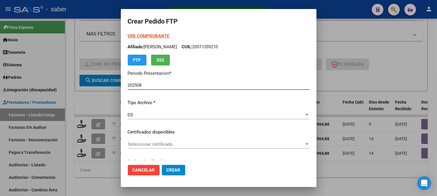
type input "7453075580"
type input "2027-05-19"
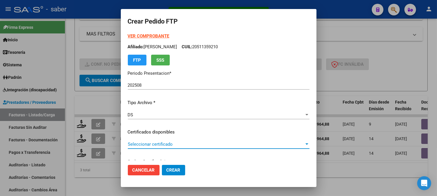
click at [152, 145] on span "Seleccionar certificado" at bounding box center [216, 144] width 176 height 5
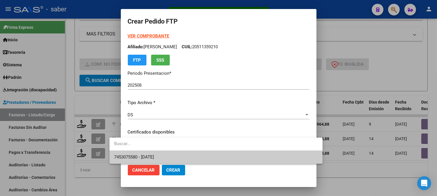
click at [153, 154] on span "7453075580 - 2027-05-19" at bounding box center [216, 157] width 204 height 13
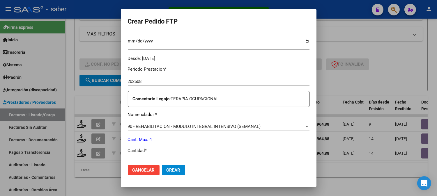
scroll to position [194, 0]
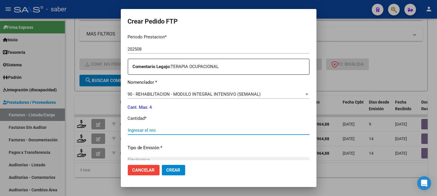
click at [130, 130] on input "Ingresar el nro" at bounding box center [219, 130] width 182 height 5
type input "4"
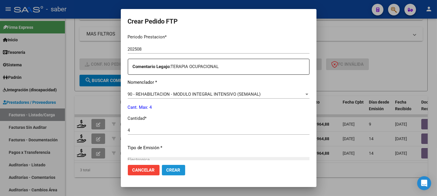
drag, startPoint x: 155, startPoint y: 170, endPoint x: 144, endPoint y: 165, distance: 12.1
click at [167, 170] on span "Crear" at bounding box center [174, 170] width 14 height 5
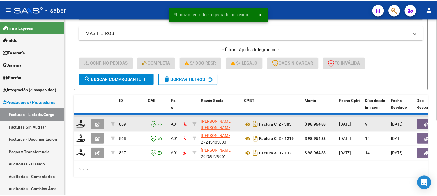
scroll to position [115, 0]
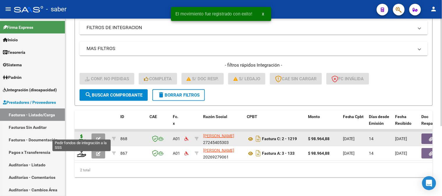
click at [79, 135] on icon at bounding box center [81, 139] width 9 height 8
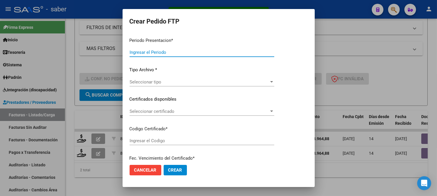
type input "202508"
type input "$ 98.964,88"
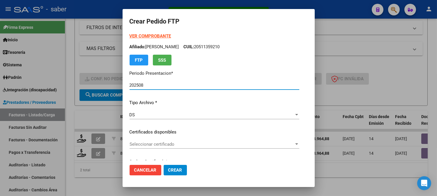
type input "7453075580"
type input "2027-05-19"
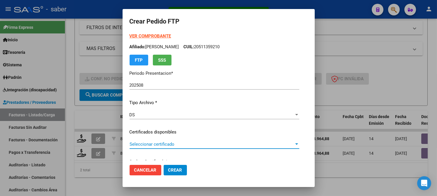
click at [151, 144] on span "Seleccionar certificado" at bounding box center [212, 144] width 164 height 5
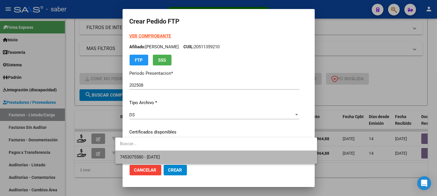
click at [166, 151] on span "7453075580 - 2027-05-19" at bounding box center [216, 157] width 192 height 13
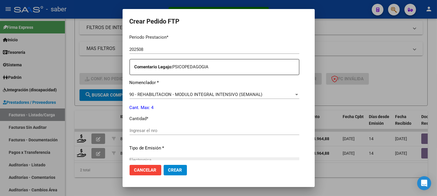
scroll to position [194, 0]
click at [135, 133] on input "Ingresar el nro" at bounding box center [215, 130] width 170 height 5
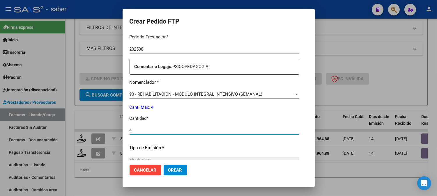
type input "4"
click at [171, 167] on button "Crear" at bounding box center [175, 170] width 23 height 10
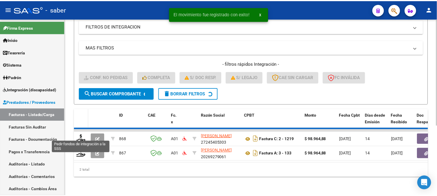
scroll to position [100, 0]
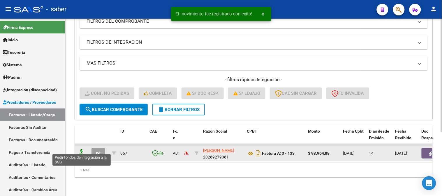
click at [81, 150] on icon at bounding box center [81, 153] width 9 height 8
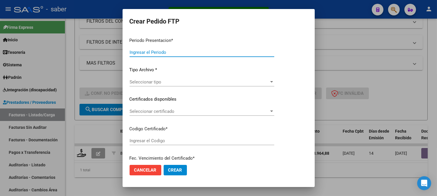
type input "202508"
type input "$ 98.964,88"
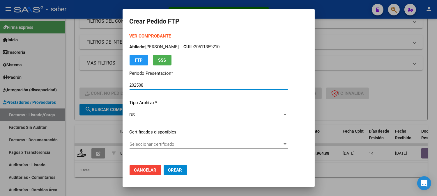
type input "7453075580"
type input "2027-05-19"
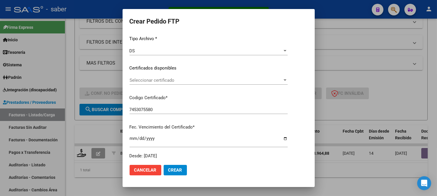
scroll to position [65, 0]
click at [162, 79] on span "Seleccionar certificado" at bounding box center [206, 79] width 153 height 5
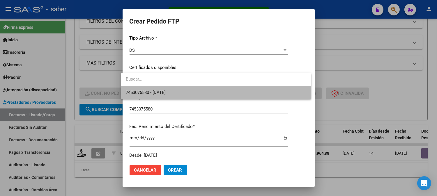
click at [164, 97] on span "7453075580 - 2027-05-19" at bounding box center [216, 92] width 181 height 13
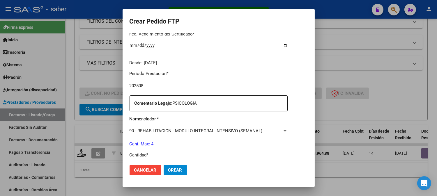
scroll to position [194, 0]
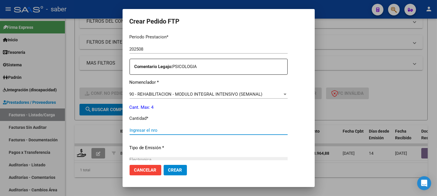
click at [145, 129] on input "Ingresar el nro" at bounding box center [209, 130] width 158 height 5
type input "4"
click at [169, 167] on button "Crear" at bounding box center [175, 170] width 23 height 10
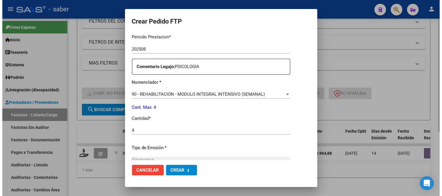
scroll to position [0, 0]
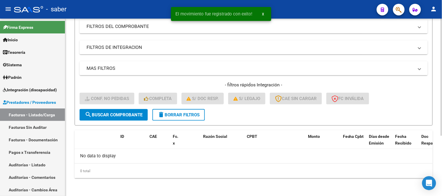
click at [182, 114] on span "delete Borrar Filtros" at bounding box center [179, 114] width 42 height 5
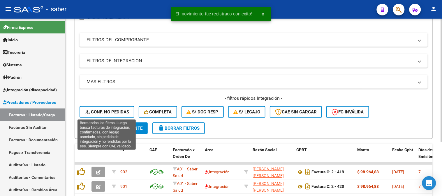
scroll to position [91, 0]
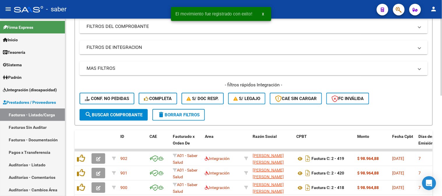
click at [117, 108] on div "- filtros rápidos Integración - Conf. no pedidas Completa S/ Doc Resp. S/ legaj…" at bounding box center [253, 95] width 348 height 27
click at [119, 101] on span "Conf. no pedidas" at bounding box center [107, 98] width 44 height 5
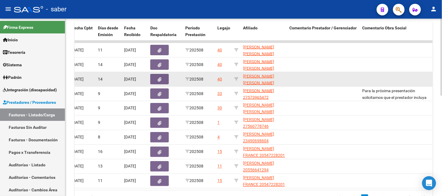
scroll to position [167, 0]
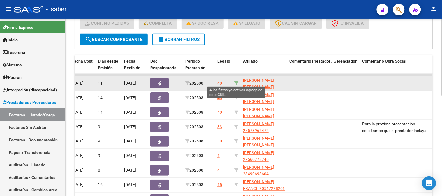
click at [235, 82] on icon at bounding box center [236, 83] width 4 height 4
type input "20485722492"
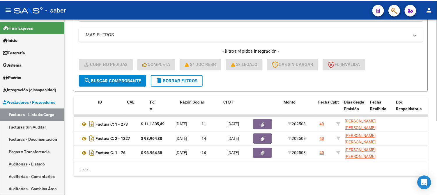
scroll to position [0, 0]
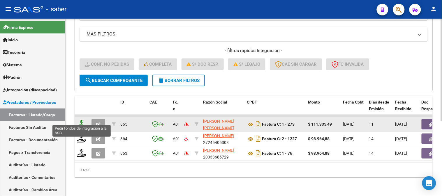
click at [82, 123] on icon at bounding box center [81, 124] width 9 height 8
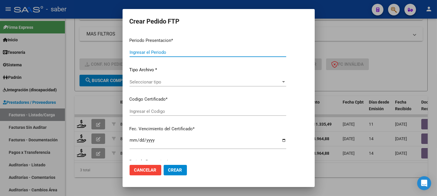
type input "202508"
type input "$ 111.335,49"
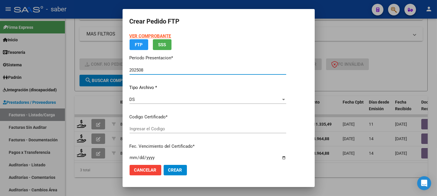
type input "9487876011"
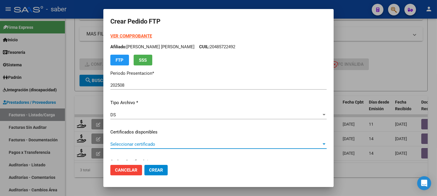
click at [142, 144] on span "Seleccionar certificado" at bounding box center [215, 144] width 211 height 5
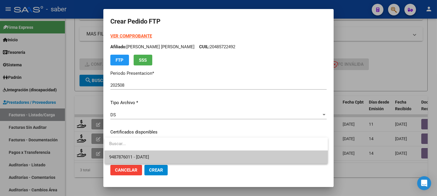
click at [147, 154] on span "9487876011 - 2027-02-01" at bounding box center [216, 157] width 214 height 13
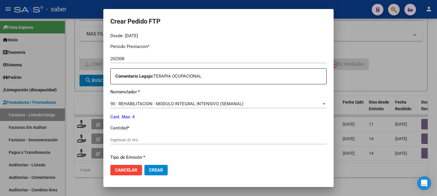
scroll to position [194, 0]
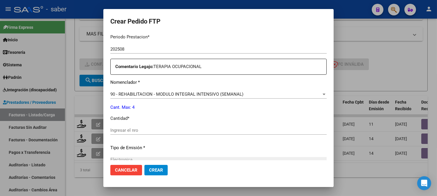
click at [152, 130] on input "Ingresar el nro" at bounding box center [218, 130] width 216 height 5
click at [155, 168] on span "Crear" at bounding box center [156, 170] width 14 height 5
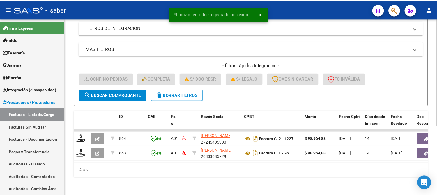
scroll to position [115, 0]
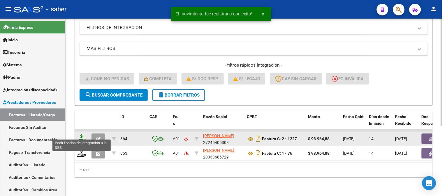
click at [79, 135] on icon at bounding box center [81, 139] width 9 height 8
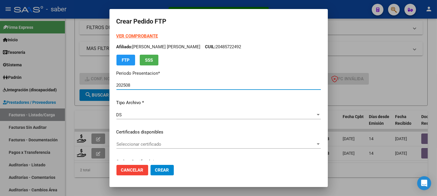
click at [140, 147] on span "Seleccionar certificado" at bounding box center [215, 144] width 199 height 5
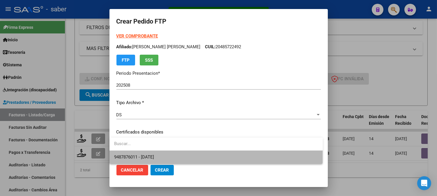
click at [154, 154] on span "9487876011 - 2027-02-01" at bounding box center [216, 157] width 204 height 13
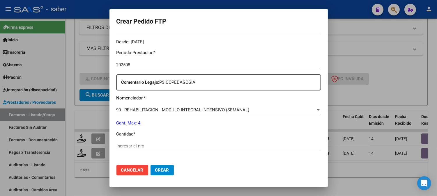
scroll to position [194, 0]
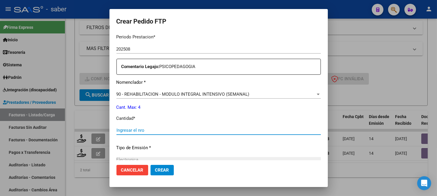
click at [148, 130] on input "Ingresar el nro" at bounding box center [218, 130] width 204 height 5
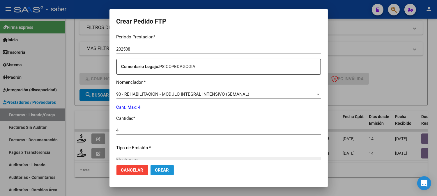
click at [166, 167] on button "Crear" at bounding box center [162, 170] width 23 height 10
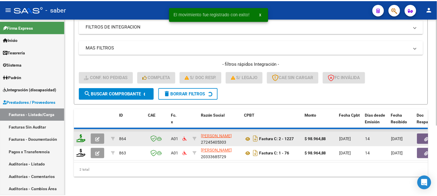
scroll to position [100, 0]
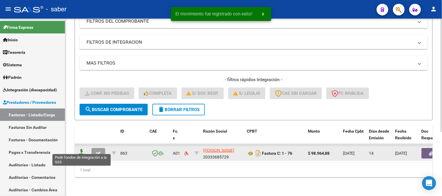
click at [80, 150] on icon at bounding box center [81, 153] width 9 height 8
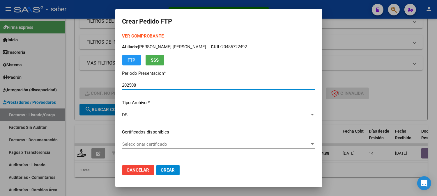
click at [141, 144] on span "Seleccionar certificado" at bounding box center [215, 144] width 187 height 5
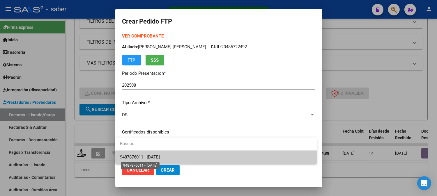
click at [156, 158] on span "9487876011 - 2027-02-01" at bounding box center [140, 157] width 40 height 5
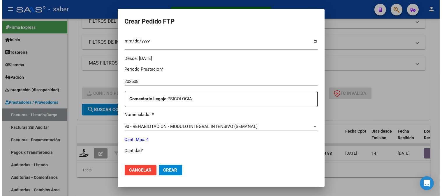
scroll to position [194, 0]
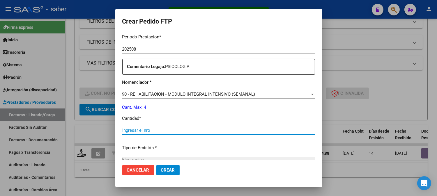
click at [139, 130] on input "Ingresar el nro" at bounding box center [218, 130] width 193 height 5
click at [168, 171] on span "Crear" at bounding box center [168, 170] width 14 height 5
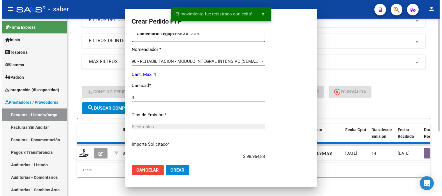
scroll to position [0, 0]
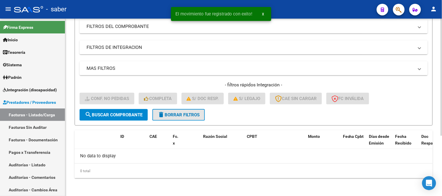
drag, startPoint x: 183, startPoint y: 113, endPoint x: 133, endPoint y: 114, distance: 49.8
click at [183, 113] on span "delete Borrar Filtros" at bounding box center [179, 114] width 42 height 5
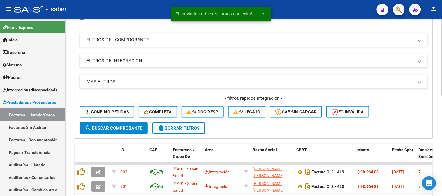
scroll to position [91, 0]
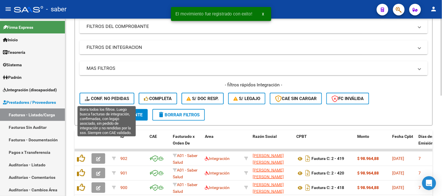
click at [114, 94] on button "Conf. no pedidas" at bounding box center [106, 99] width 55 height 12
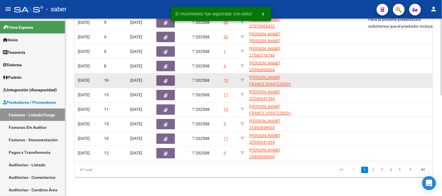
scroll to position [199, 0]
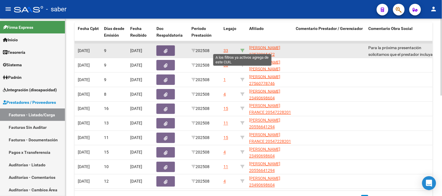
click at [243, 49] on icon at bounding box center [242, 51] width 4 height 4
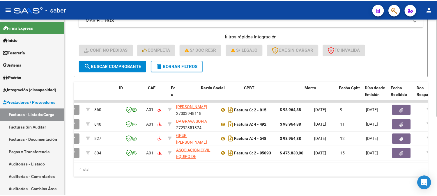
scroll to position [0, 0]
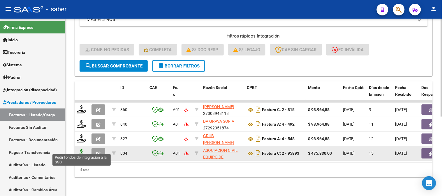
click at [80, 149] on icon at bounding box center [81, 153] width 9 height 8
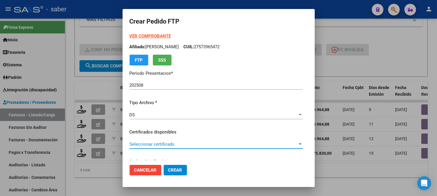
click at [143, 142] on span "Seleccionar certificado" at bounding box center [214, 144] width 168 height 5
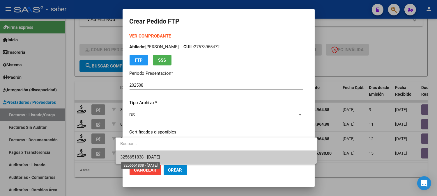
click at [155, 155] on span "3256651838 - 2025-10-01" at bounding box center [140, 157] width 40 height 5
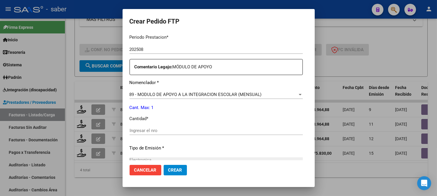
scroll to position [194, 0]
click at [138, 133] on input "Ingresar el nro" at bounding box center [216, 130] width 173 height 5
click at [168, 171] on span "Crear" at bounding box center [175, 170] width 14 height 5
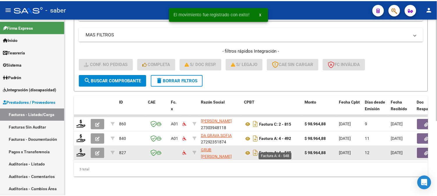
scroll to position [130, 0]
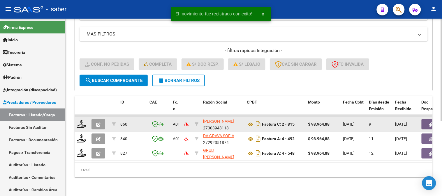
click at [76, 117] on datatable-body-cell at bounding box center [82, 124] width 15 height 14
click at [79, 120] on icon at bounding box center [81, 124] width 9 height 8
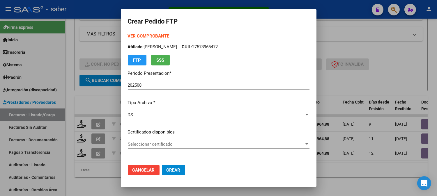
click at [157, 130] on p "Certificados disponibles" at bounding box center [219, 132] width 182 height 7
click at [155, 143] on span "Seleccionar certificado" at bounding box center [216, 144] width 176 height 5
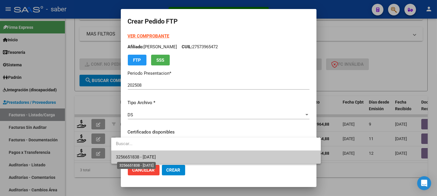
click at [156, 159] on span "3256651838 - 2025-10-01" at bounding box center [136, 157] width 40 height 5
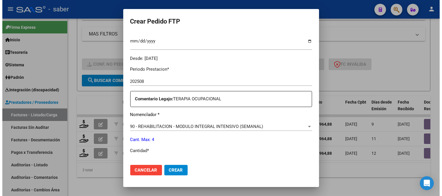
scroll to position [194, 0]
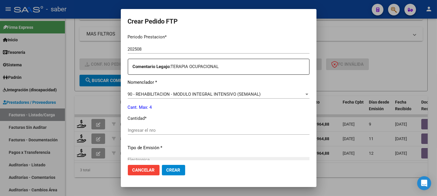
click at [155, 131] on input "Ingresar el nro" at bounding box center [219, 130] width 182 height 5
click at [167, 170] on span "Crear" at bounding box center [174, 170] width 14 height 5
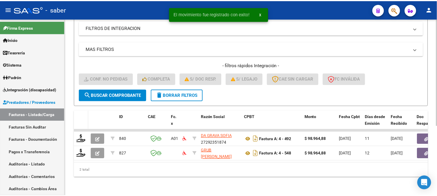
scroll to position [115, 0]
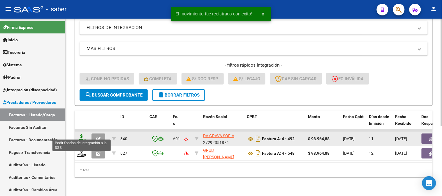
click at [83, 136] on icon at bounding box center [81, 139] width 9 height 8
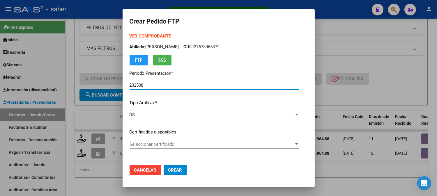
click at [170, 145] on span "Seleccionar certificado" at bounding box center [212, 144] width 164 height 5
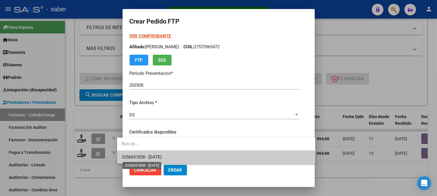
click at [162, 156] on span "3256651838 - 2025-10-01" at bounding box center [142, 157] width 40 height 5
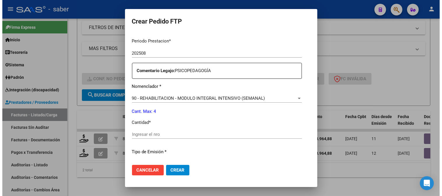
scroll to position [194, 0]
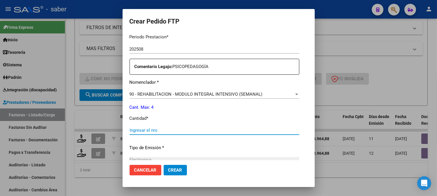
click at [147, 130] on input "Ingresar el nro" at bounding box center [215, 130] width 170 height 5
click at [168, 170] on span "Crear" at bounding box center [175, 170] width 14 height 5
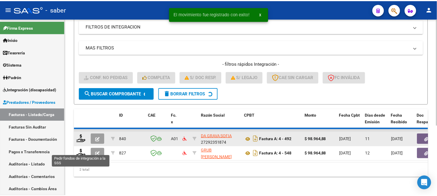
scroll to position [100, 0]
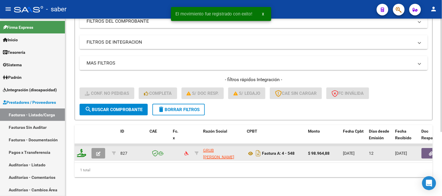
click at [84, 149] on icon at bounding box center [81, 153] width 9 height 8
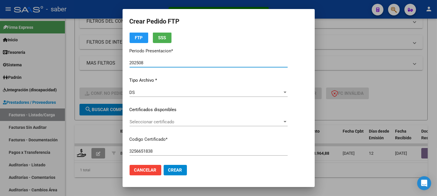
scroll to position [32, 0]
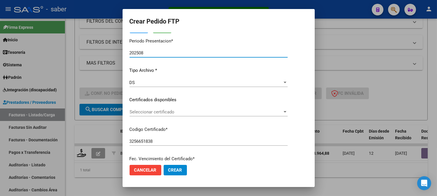
click at [163, 115] on div "Seleccionar certificado Seleccionar certificado" at bounding box center [209, 112] width 158 height 9
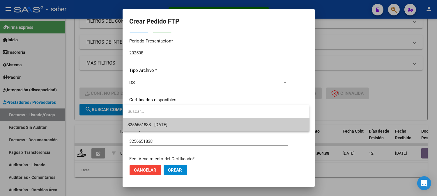
click at [161, 128] on span "3256651838 - 2025-10-01" at bounding box center [216, 124] width 177 height 13
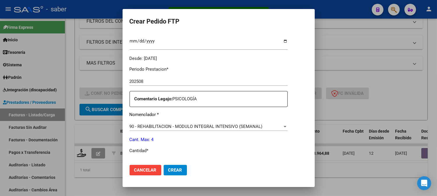
scroll to position [194, 0]
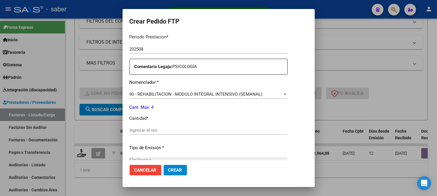
click at [160, 135] on div "Ingresar el nro" at bounding box center [209, 130] width 158 height 9
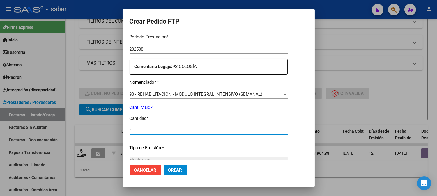
click at [173, 168] on span "Crear" at bounding box center [175, 170] width 14 height 5
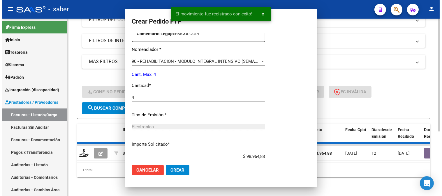
scroll to position [161, 0]
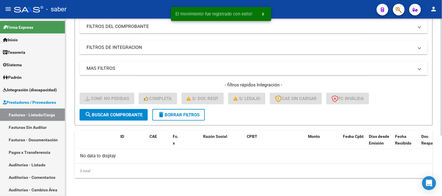
click at [169, 118] on button "delete Borrar Filtros" at bounding box center [178, 115] width 52 height 12
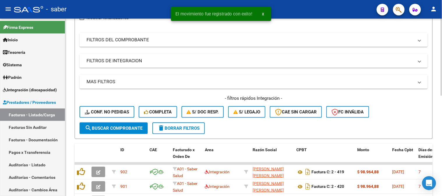
scroll to position [91, 0]
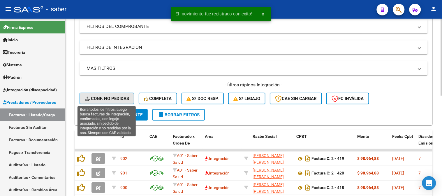
click at [119, 96] on span "Conf. no pedidas" at bounding box center [107, 98] width 44 height 5
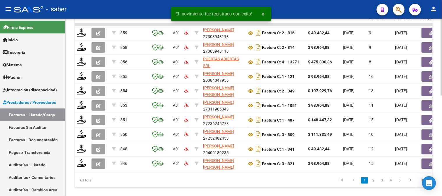
scroll to position [231, 0]
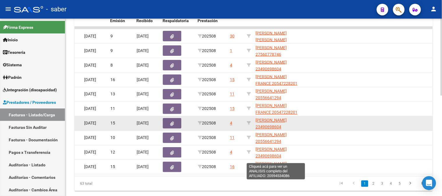
scroll to position [199, 0]
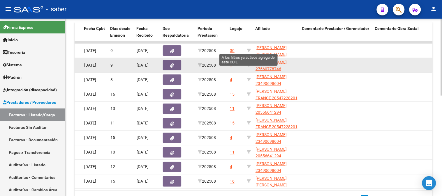
drag, startPoint x: 247, startPoint y: 48, endPoint x: 243, endPoint y: 59, distance: 11.2
click at [247, 51] on icon at bounding box center [249, 51] width 4 height 4
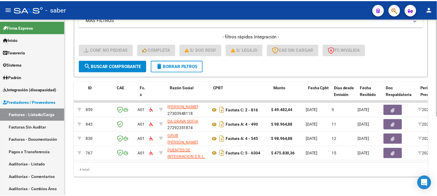
scroll to position [0, 0]
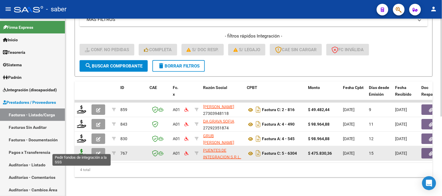
click at [79, 151] on icon at bounding box center [81, 153] width 9 height 8
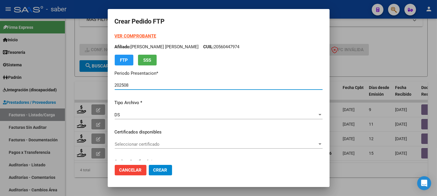
click at [143, 144] on span "Seleccionar certificado" at bounding box center [216, 144] width 203 height 5
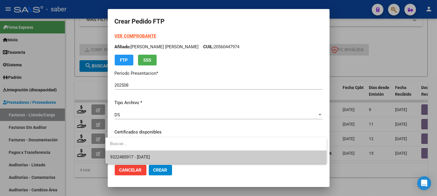
click at [161, 155] on span "9322485917 - 2027-10-01" at bounding box center [216, 157] width 212 height 13
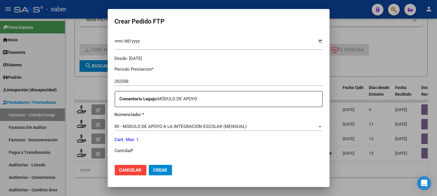
scroll to position [194, 0]
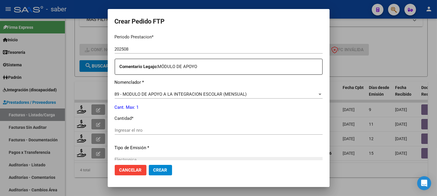
drag, startPoint x: 133, startPoint y: 126, endPoint x: 138, endPoint y: 128, distance: 5.5
click at [133, 126] on div "Ingresar el nro" at bounding box center [219, 130] width 208 height 9
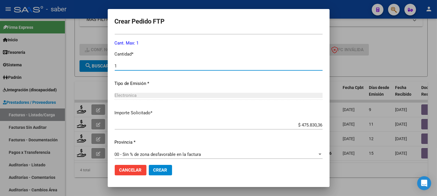
scroll to position [259, 0]
click at [158, 167] on button "Crear" at bounding box center [160, 170] width 23 height 10
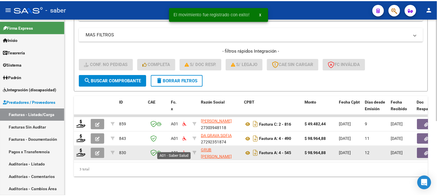
scroll to position [130, 0]
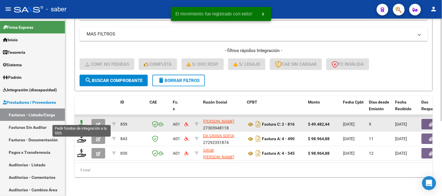
click at [79, 123] on icon at bounding box center [81, 124] width 9 height 8
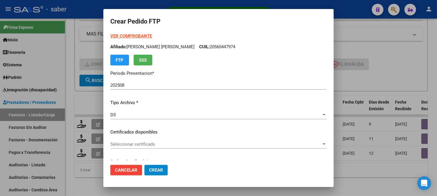
click at [171, 130] on p "Certificados disponibles" at bounding box center [218, 132] width 216 height 7
click at [156, 148] on div "Seleccionar certificado Seleccionar certificado" at bounding box center [218, 144] width 216 height 9
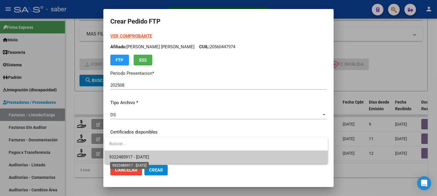
click at [149, 157] on span "9322485917 - 2027-10-01" at bounding box center [129, 157] width 40 height 5
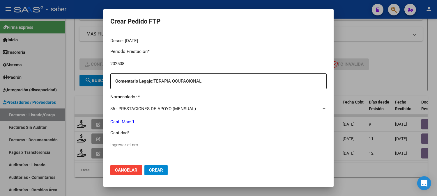
scroll to position [194, 0]
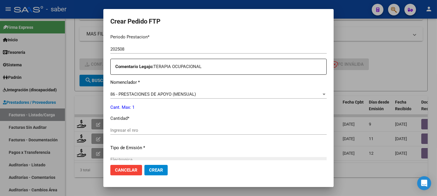
click at [131, 134] on div "Ingresar el nro" at bounding box center [218, 130] width 216 height 9
click at [151, 168] on span "Crear" at bounding box center [156, 170] width 14 height 5
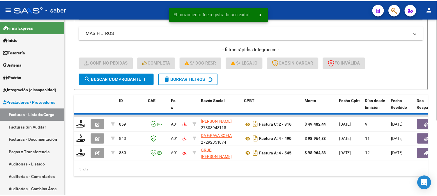
scroll to position [115, 0]
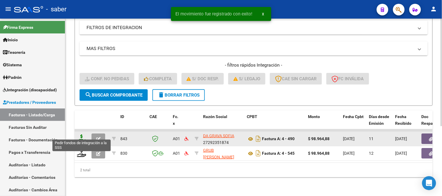
click at [81, 135] on icon at bounding box center [81, 139] width 9 height 8
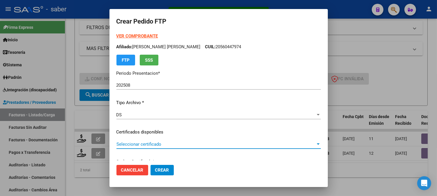
click at [156, 143] on span "Seleccionar certificado" at bounding box center [215, 144] width 199 height 5
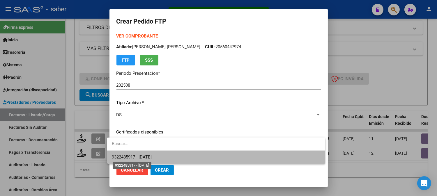
drag, startPoint x: 160, startPoint y: 158, endPoint x: 168, endPoint y: 149, distance: 11.9
click at [152, 158] on span "9322485917 - 2027-10-01" at bounding box center [132, 157] width 40 height 5
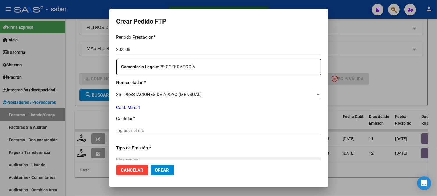
scroll to position [194, 0]
click at [132, 129] on input "Ingresar el nro" at bounding box center [218, 130] width 204 height 5
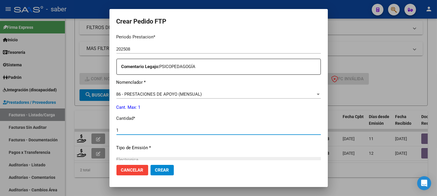
click at [161, 168] on span "Crear" at bounding box center [162, 170] width 14 height 5
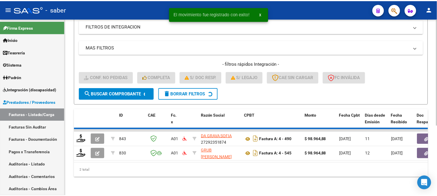
scroll to position [100, 0]
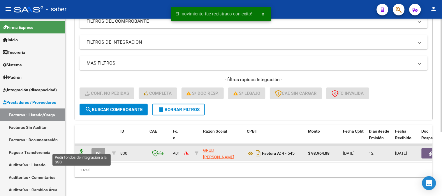
click at [78, 149] on icon at bounding box center [81, 153] width 9 height 8
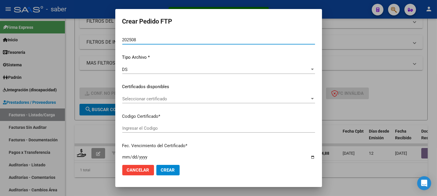
scroll to position [65, 0]
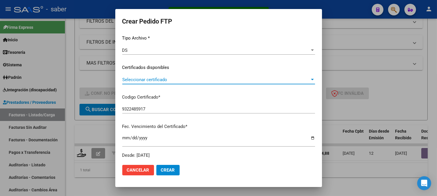
click at [151, 80] on span "Seleccionar certificado" at bounding box center [215, 79] width 187 height 5
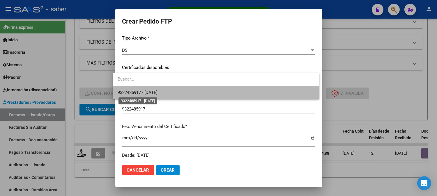
click at [158, 90] on span "9322485917 - 2027-10-01" at bounding box center [138, 92] width 40 height 5
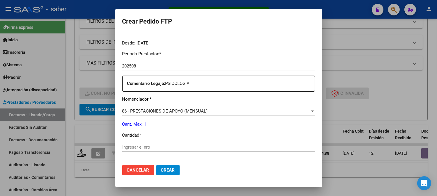
scroll to position [194, 0]
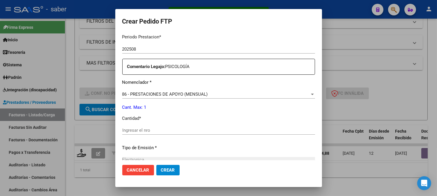
click at [151, 130] on input "Ingresar el nro" at bounding box center [218, 130] width 193 height 5
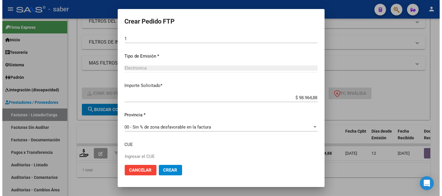
scroll to position [291, 0]
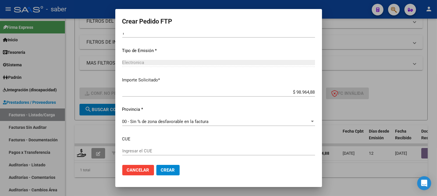
click at [162, 168] on span "Crear" at bounding box center [168, 170] width 14 height 5
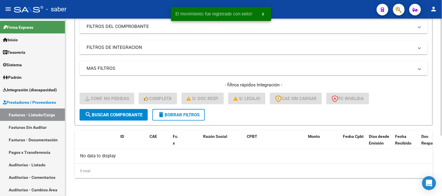
click at [177, 118] on button "delete Borrar Filtros" at bounding box center [178, 115] width 52 height 12
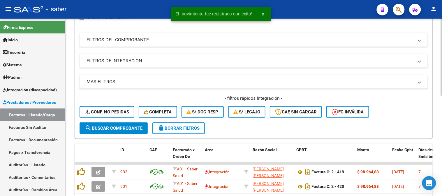
scroll to position [91, 0]
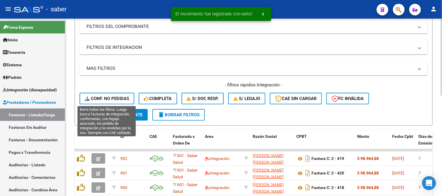
click at [117, 95] on button "Conf. no pedidas" at bounding box center [106, 99] width 55 height 12
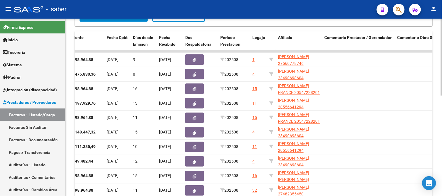
scroll to position [167, 0]
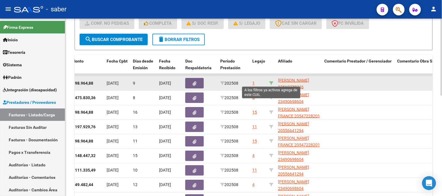
click at [272, 81] on icon at bounding box center [271, 83] width 4 height 4
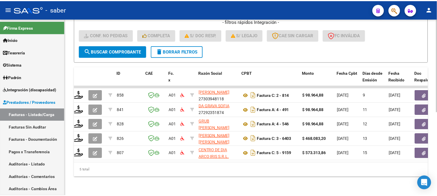
scroll to position [0, 0]
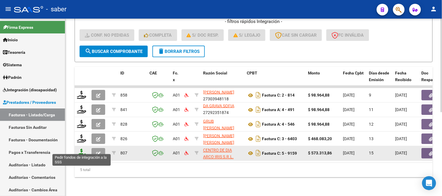
click at [81, 149] on icon at bounding box center [81, 153] width 9 height 8
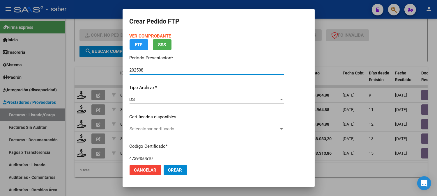
click at [158, 128] on span "Seleccionar certificado" at bounding box center [204, 128] width 149 height 5
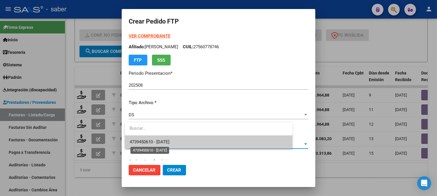
click at [164, 141] on span "4739450610 - 2027-03-28" at bounding box center [150, 141] width 40 height 5
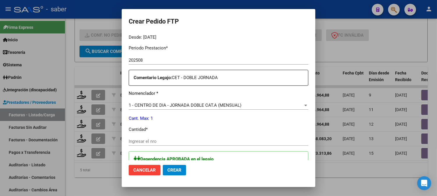
scroll to position [194, 0]
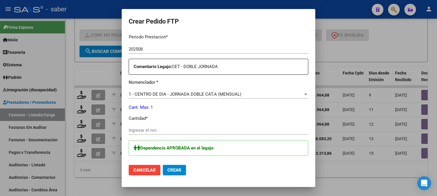
click at [129, 131] on input "Ingresar el nro" at bounding box center [219, 130] width 180 height 5
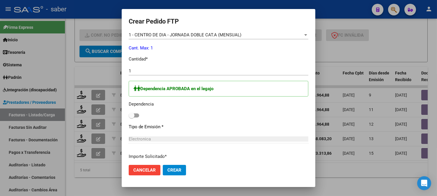
scroll to position [259, 0]
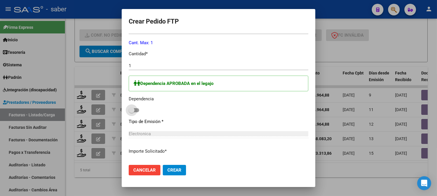
click at [129, 112] on span at bounding box center [132, 110] width 6 height 6
click at [131, 112] on input "checkbox" at bounding box center [131, 112] width 0 height 0
click at [167, 171] on span "Crear" at bounding box center [174, 170] width 14 height 5
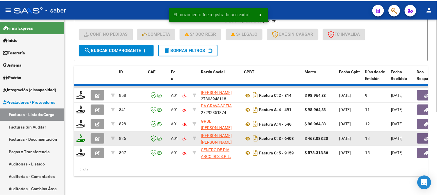
scroll to position [144, 0]
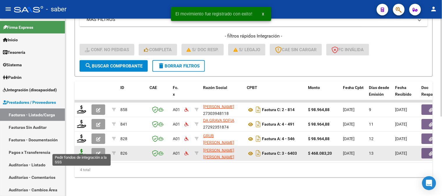
click at [82, 150] on icon at bounding box center [81, 153] width 9 height 8
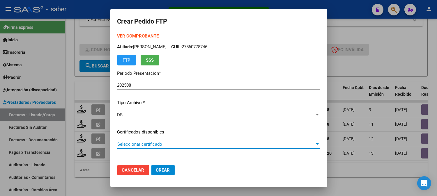
click at [143, 143] on span "Seleccionar certificado" at bounding box center [215, 144] width 197 height 5
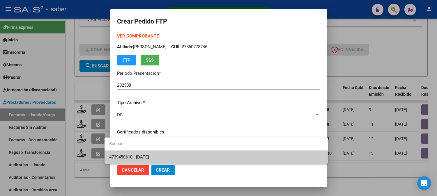
click at [148, 156] on span "4739450610 - 2027-03-28" at bounding box center [129, 157] width 40 height 5
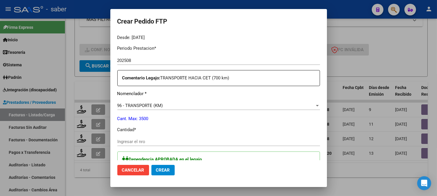
scroll to position [194, 0]
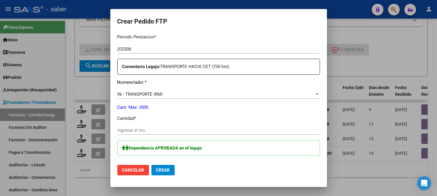
click at [123, 130] on input "Ingresar el nro" at bounding box center [218, 130] width 203 height 5
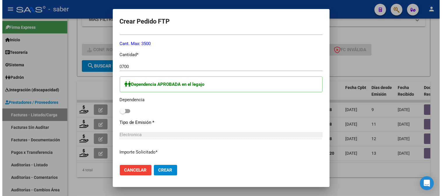
scroll to position [259, 0]
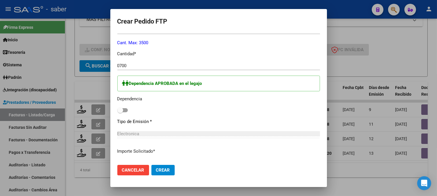
click at [118, 112] on span at bounding box center [122, 110] width 10 height 4
click at [120, 112] on input "checkbox" at bounding box center [120, 112] width 0 height 0
click at [159, 169] on span "Crear" at bounding box center [163, 170] width 14 height 5
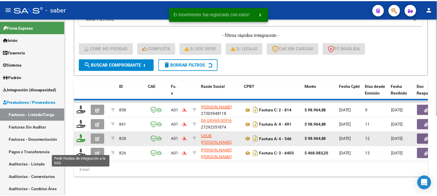
scroll to position [130, 0]
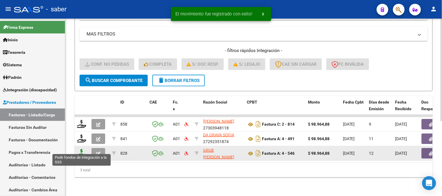
click at [83, 149] on icon at bounding box center [81, 153] width 9 height 8
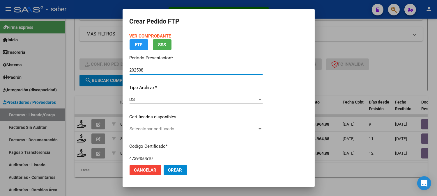
scroll to position [32, 0]
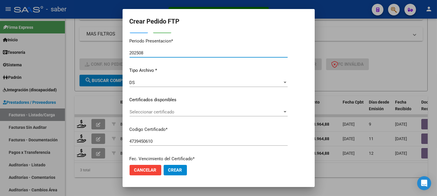
click at [150, 112] on span "Seleccionar certificado" at bounding box center [206, 111] width 153 height 5
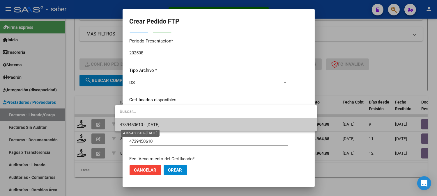
click at [155, 126] on span "4739450610 - 2027-03-28" at bounding box center [140, 124] width 40 height 5
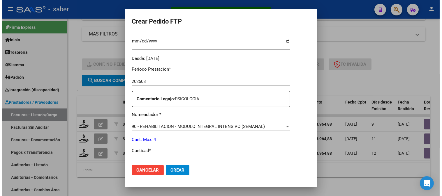
scroll to position [194, 0]
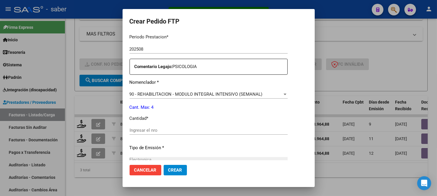
click at [153, 132] on input "Ingresar el nro" at bounding box center [209, 130] width 158 height 5
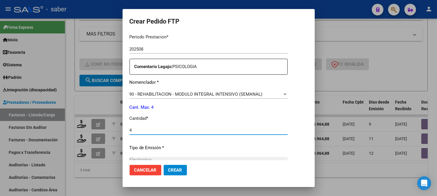
click at [174, 172] on button "Crear" at bounding box center [175, 170] width 23 height 10
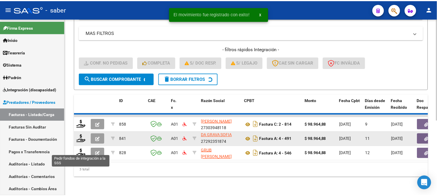
scroll to position [115, 0]
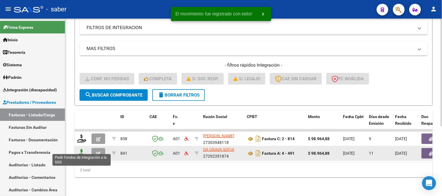
click at [85, 149] on icon at bounding box center [81, 153] width 9 height 8
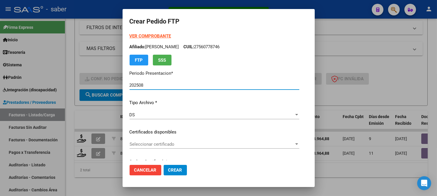
click at [178, 128] on div "VER COMPROBANTE ARCA Padrón Afiliado: CUELHO JOSELIN VALENTINA CUIL: 2756077874…" at bounding box center [215, 128] width 170 height 190
click at [170, 147] on div "Seleccionar certificado Seleccionar certificado" at bounding box center [215, 144] width 170 height 9
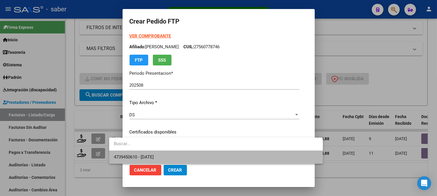
click at [163, 153] on span "4739450610 - 2027-03-28" at bounding box center [216, 157] width 204 height 13
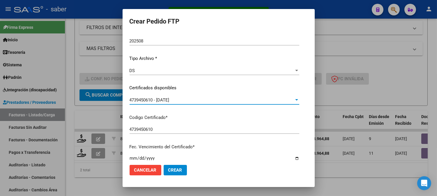
scroll to position [129, 0]
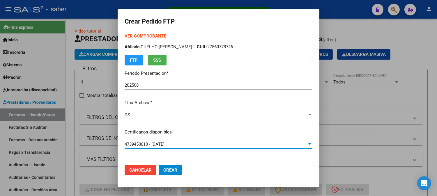
scroll to position [194, 0]
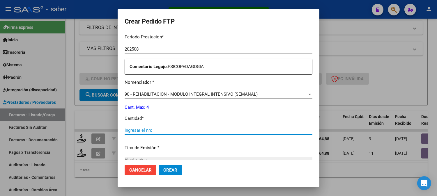
click at [133, 130] on input "Ingresar el nro" at bounding box center [219, 130] width 188 height 5
type input "4"
click at [163, 172] on span "Crear" at bounding box center [170, 170] width 14 height 5
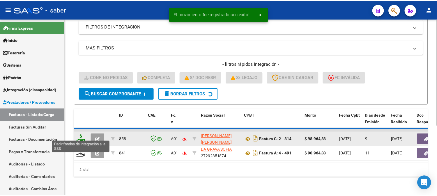
scroll to position [100, 0]
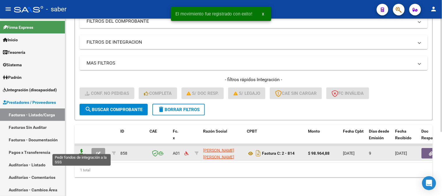
click at [82, 149] on icon at bounding box center [81, 153] width 9 height 8
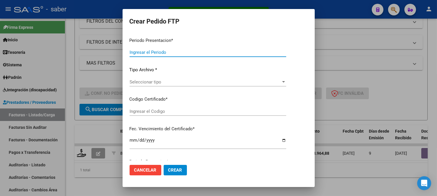
type input "202508"
type input "$ 98.964,88"
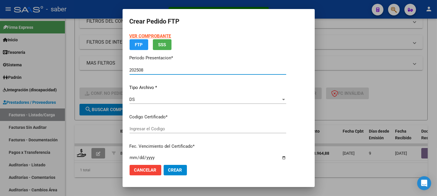
type input "4739450610"
type input "2027-03-28"
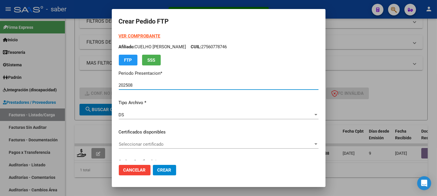
click at [164, 134] on p "Certificados disponibles" at bounding box center [219, 132] width 200 height 7
click at [151, 147] on div "Seleccionar certificado Seleccionar certificado" at bounding box center [219, 144] width 200 height 9
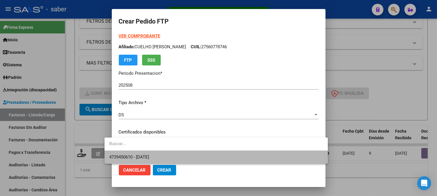
click at [155, 153] on span "4739450610 - 2027-03-28" at bounding box center [216, 157] width 214 height 13
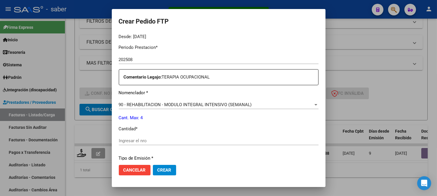
scroll to position [194, 0]
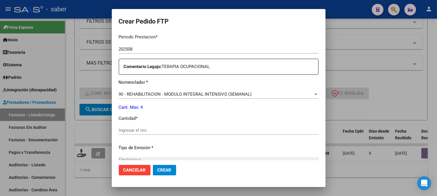
click at [139, 129] on input "Ingresar el nro" at bounding box center [219, 130] width 200 height 5
type input "4"
click at [158, 169] on span "Crear" at bounding box center [165, 170] width 14 height 5
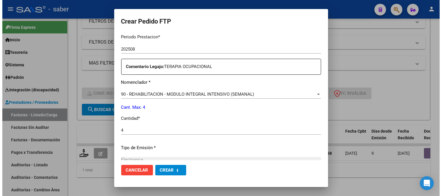
scroll to position [0, 0]
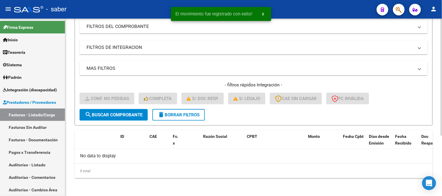
drag, startPoint x: 193, startPoint y: 115, endPoint x: 184, endPoint y: 115, distance: 8.7
click at [192, 115] on span "delete Borrar Filtros" at bounding box center [179, 114] width 42 height 5
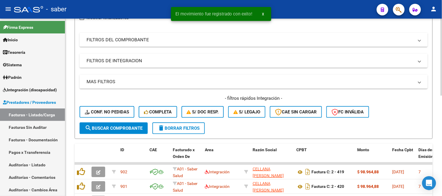
scroll to position [91, 0]
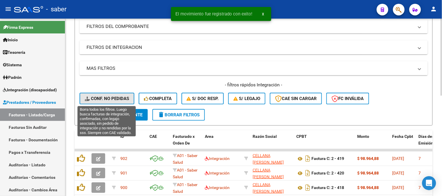
click at [112, 100] on span "Conf. no pedidas" at bounding box center [107, 98] width 44 height 5
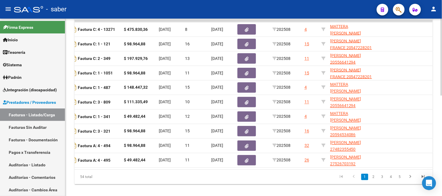
scroll to position [0, 195]
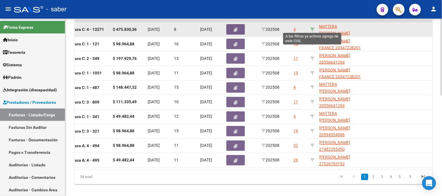
click at [312, 29] on icon at bounding box center [312, 29] width 4 height 4
type input "23490698604"
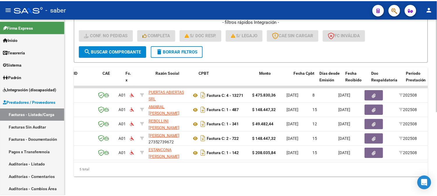
scroll to position [0, 0]
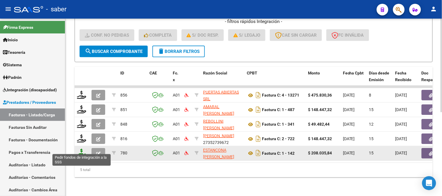
click at [79, 149] on icon at bounding box center [81, 153] width 9 height 8
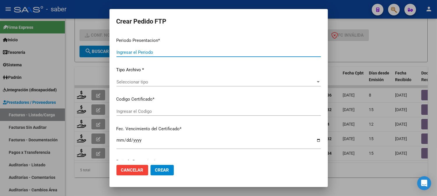
type input "202508"
type input "$ 208.035,84"
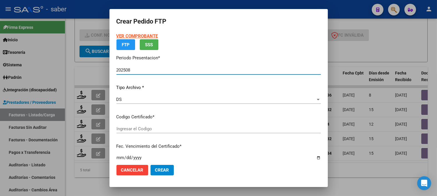
type input "9329513082"
type input "2030-04-01"
click at [128, 129] on div "VER COMPROBANTE ARCA Padrón FTP SSS Periodo Presentacion * 202508 Ingresar el P…" at bounding box center [218, 120] width 204 height 175
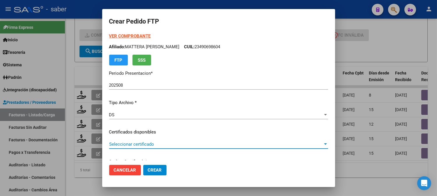
click at [138, 146] on span "Seleccionar certificado" at bounding box center [216, 144] width 214 height 5
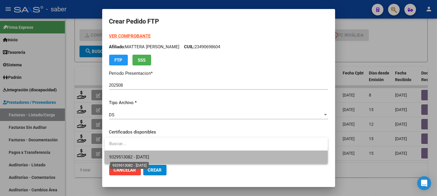
click at [144, 156] on span "9329513082 - 2030-04-01" at bounding box center [129, 157] width 40 height 5
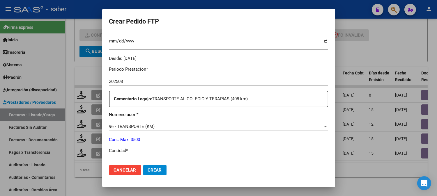
scroll to position [194, 0]
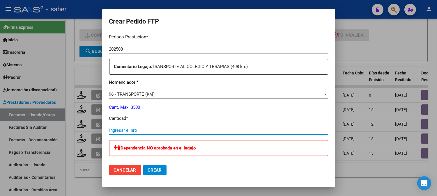
click at [137, 129] on input "Ingresar el nro" at bounding box center [218, 130] width 219 height 5
type input "0408"
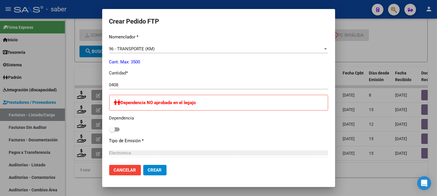
scroll to position [259, 0]
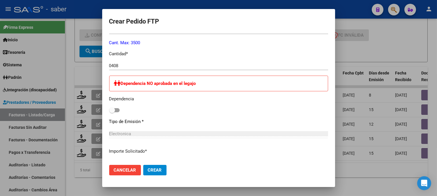
click at [159, 168] on span "Crear" at bounding box center [155, 170] width 14 height 5
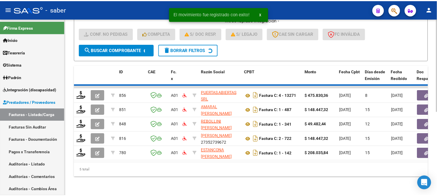
scroll to position [144, 0]
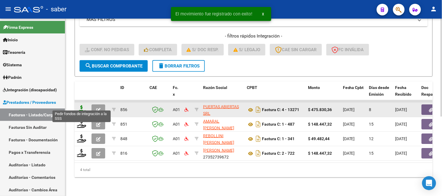
click at [82, 105] on icon at bounding box center [81, 109] width 9 height 8
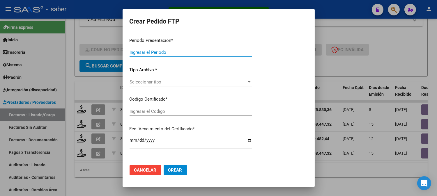
type input "202508"
type input "$ 475.830,36"
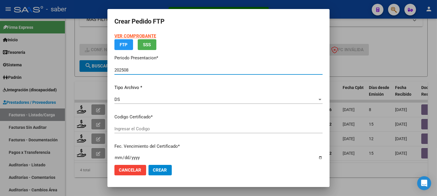
type input "9329513082"
type input "2030-04-01"
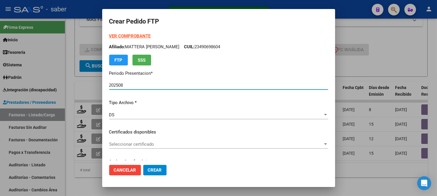
click at [140, 142] on span "Seleccionar certificado" at bounding box center [216, 144] width 214 height 5
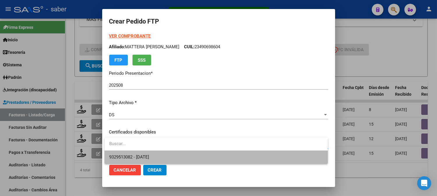
click at [140, 153] on span "9329513082 - 2030-04-01" at bounding box center [216, 157] width 214 height 13
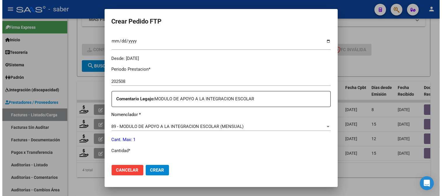
scroll to position [194, 0]
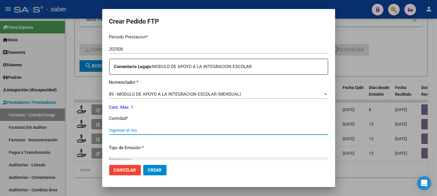
click at [132, 129] on input "Ingresar el nro" at bounding box center [218, 130] width 219 height 5
type input "1"
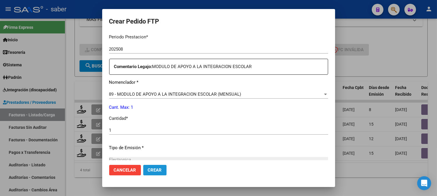
click at [157, 172] on span "Crear" at bounding box center [155, 170] width 14 height 5
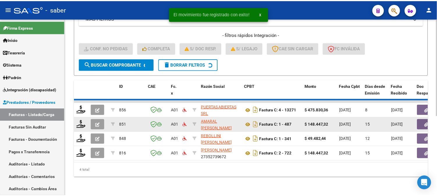
scroll to position [130, 0]
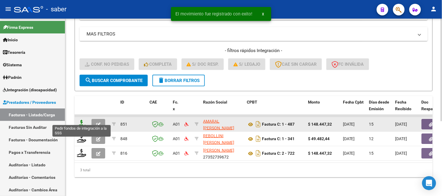
click at [81, 121] on icon at bounding box center [81, 124] width 9 height 8
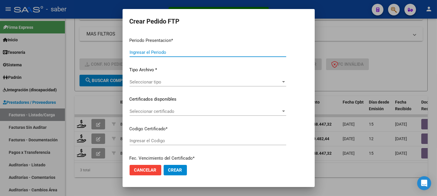
type input "202508"
type input "$ 148.447,32"
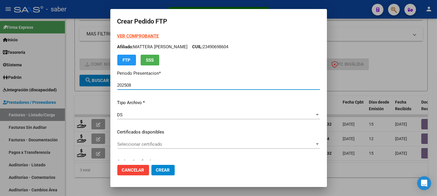
type input "9329513082"
type input "2030-04-01"
click at [160, 146] on span "Seleccionar certificado" at bounding box center [215, 144] width 197 height 5
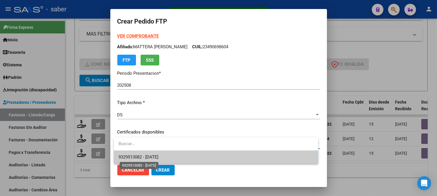
click at [158, 155] on span "9329513082 - 2030-04-01" at bounding box center [138, 157] width 40 height 5
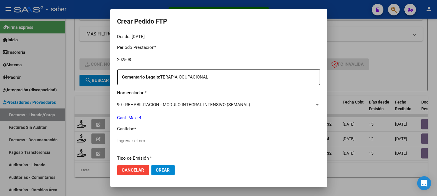
scroll to position [194, 0]
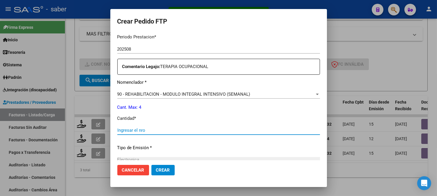
click at [142, 132] on input "Ingresar el nro" at bounding box center [218, 130] width 203 height 5
type input "4"
click at [166, 169] on span "Crear" at bounding box center [163, 170] width 14 height 5
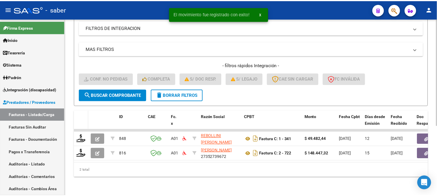
scroll to position [115, 0]
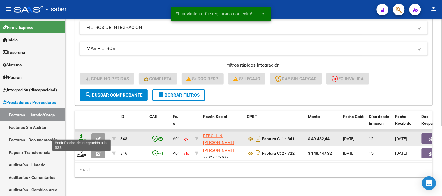
click at [82, 135] on icon at bounding box center [81, 139] width 9 height 8
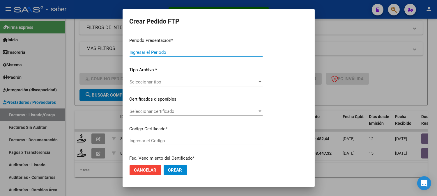
type input "202508"
type input "$ 49.482,44"
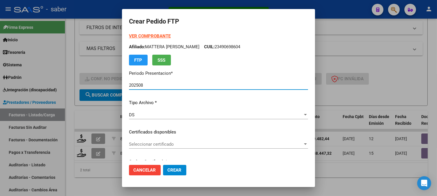
type input "9329513082"
type input "2030-04-01"
click at [158, 142] on span "Seleccionar certificado" at bounding box center [216, 144] width 174 height 5
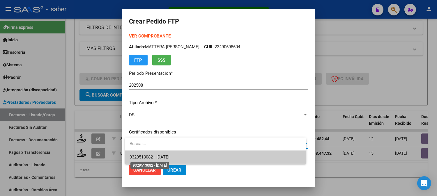
click at [161, 156] on span "9329513082 - 2030-04-01" at bounding box center [150, 157] width 40 height 5
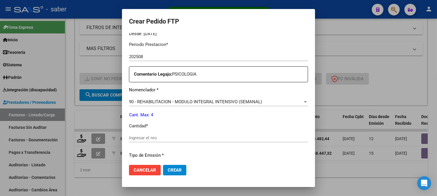
scroll to position [194, 0]
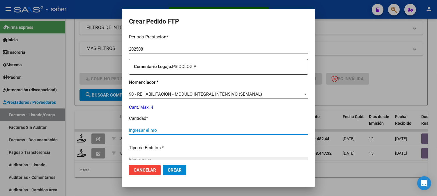
click at [146, 130] on input "Ingresar el nro" at bounding box center [218, 130] width 179 height 5
type input "4"
click at [170, 171] on span "Crear" at bounding box center [175, 170] width 14 height 5
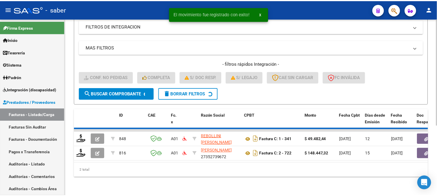
scroll to position [100, 0]
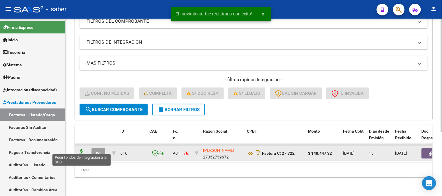
click at [82, 149] on icon at bounding box center [81, 153] width 9 height 8
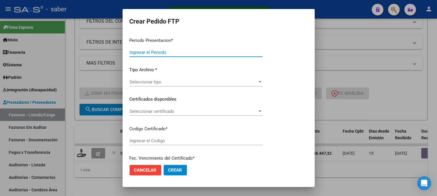
type input "202508"
type input "$ 148.447,32"
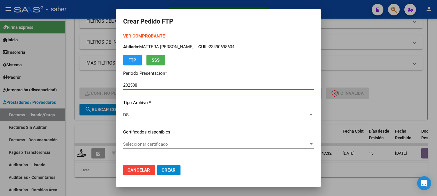
type input "9329513082"
type input "2030-04-01"
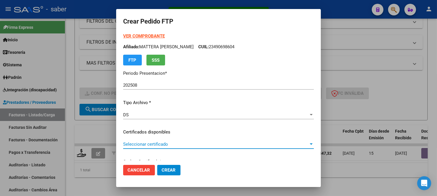
click at [144, 144] on span "Seleccionar certificado" at bounding box center [215, 144] width 185 height 5
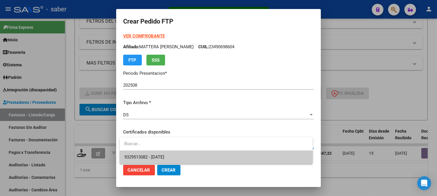
click at [164, 158] on span "9329513082 - 2030-04-01" at bounding box center [144, 157] width 40 height 5
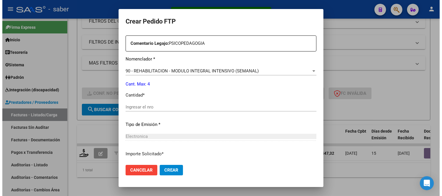
scroll to position [226, 0]
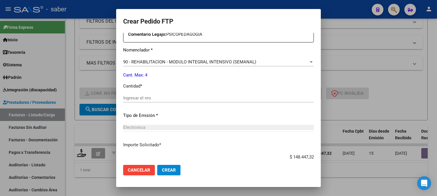
click at [150, 97] on input "Ingresar el nro" at bounding box center [218, 97] width 191 height 5
type input "4"
click at [173, 170] on span "Crear" at bounding box center [169, 170] width 14 height 5
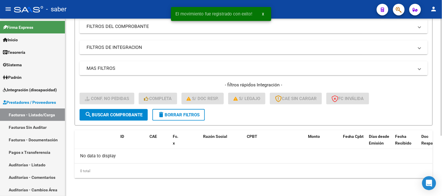
click at [181, 111] on button "delete Borrar Filtros" at bounding box center [178, 115] width 52 height 12
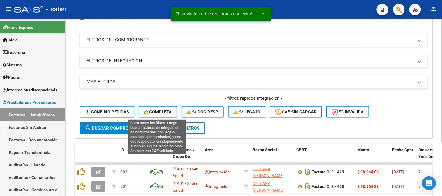
scroll to position [91, 0]
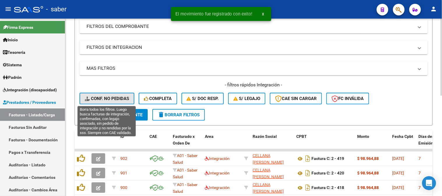
click at [108, 97] on span "Conf. no pedidas" at bounding box center [107, 98] width 44 height 5
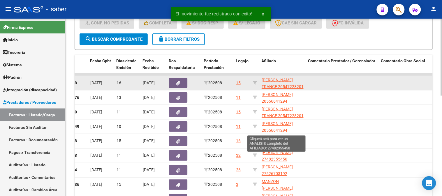
scroll to position [167, 0]
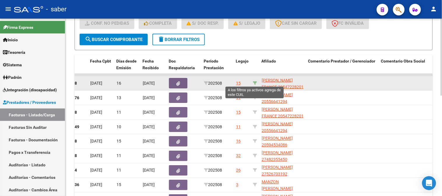
click at [256, 83] on icon at bounding box center [255, 83] width 4 height 4
type input "20547228201"
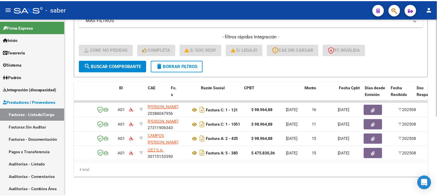
scroll to position [0, 0]
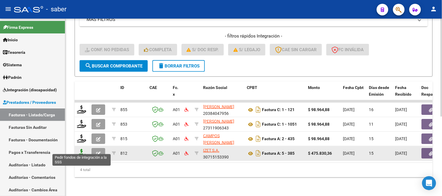
click at [84, 149] on icon at bounding box center [81, 153] width 9 height 8
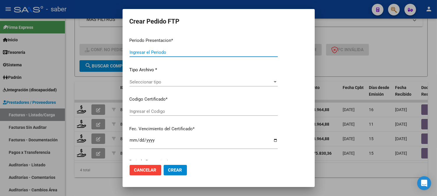
type input "202508"
type input "$ 475.830,36"
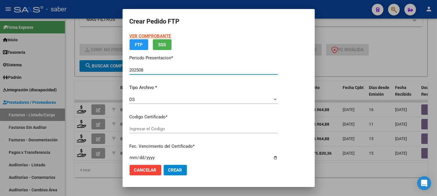
type input "2650223461"
type input "[DATE]"
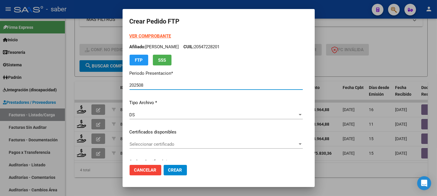
click at [141, 147] on div "Seleccionar certificado Seleccionar certificado" at bounding box center [216, 144] width 173 height 9
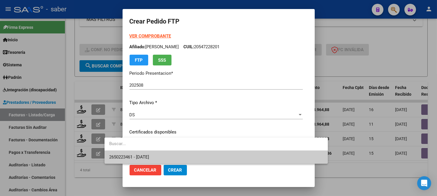
click at [149, 155] on span "2650223461 - 2028-11-01" at bounding box center [129, 157] width 40 height 5
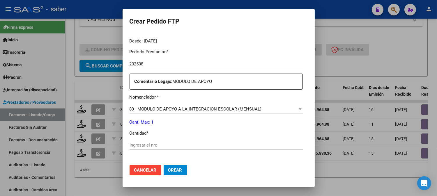
scroll to position [194, 0]
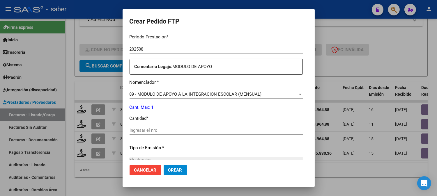
click at [133, 132] on input "Ingresar el nro" at bounding box center [216, 130] width 173 height 5
type input "1"
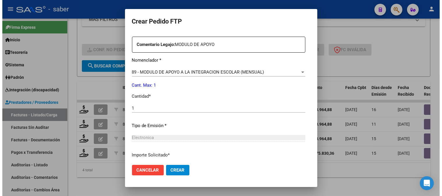
scroll to position [226, 0]
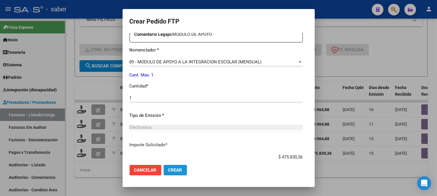
click at [168, 169] on span "Crear" at bounding box center [175, 170] width 14 height 5
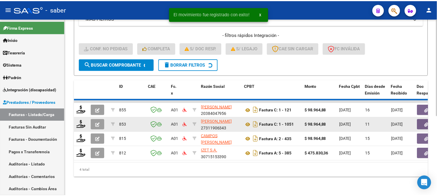
scroll to position [130, 0]
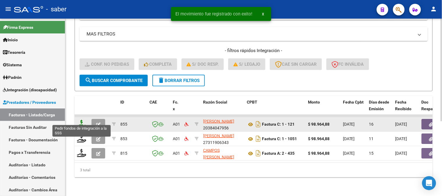
click at [83, 120] on icon at bounding box center [81, 124] width 9 height 8
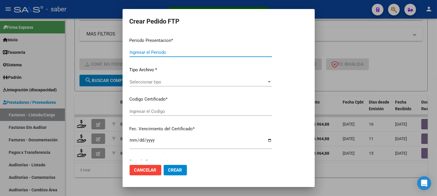
type input "202508"
type input "$ 98.964,88"
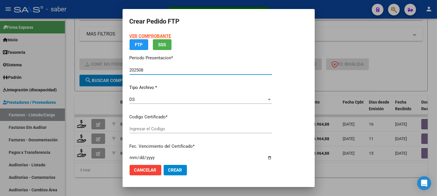
type input "2650223461"
type input "[DATE]"
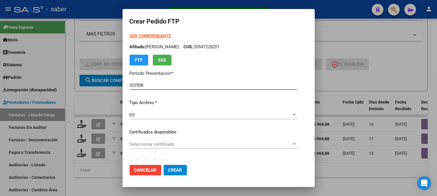
click at [139, 143] on span "Seleccionar certificado" at bounding box center [211, 144] width 162 height 5
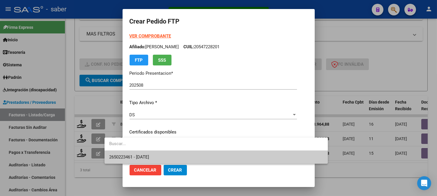
click at [160, 154] on span "2650223461 - 2028-11-01" at bounding box center [216, 157] width 214 height 13
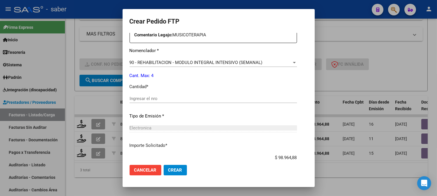
scroll to position [226, 0]
click at [133, 98] on input "Ingresar el nro" at bounding box center [213, 97] width 167 height 5
type input "4"
click at [168, 171] on span "Crear" at bounding box center [175, 170] width 14 height 5
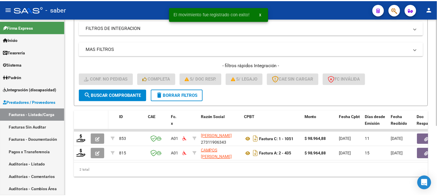
scroll to position [115, 0]
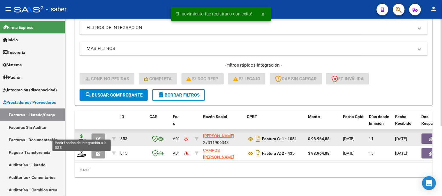
click at [84, 137] on icon at bounding box center [81, 139] width 9 height 8
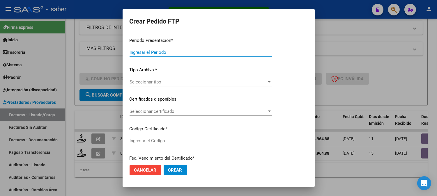
type input "202508"
type input "$ 98.964,88"
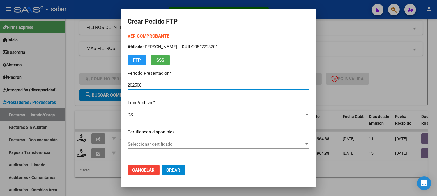
type input "2650223461"
type input "[DATE]"
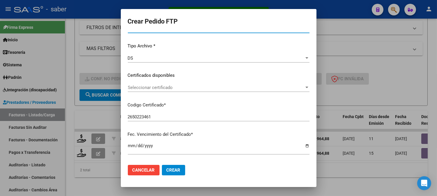
scroll to position [65, 0]
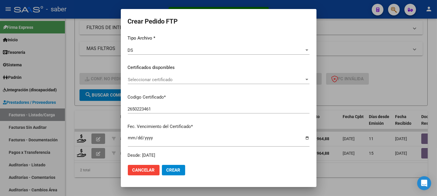
click at [133, 80] on span "Seleccionar certificado" at bounding box center [216, 79] width 176 height 5
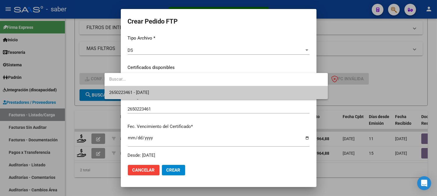
click at [138, 95] on span "2650223461 - 2028-11-01" at bounding box center [216, 92] width 214 height 13
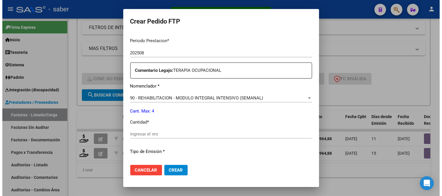
scroll to position [194, 0]
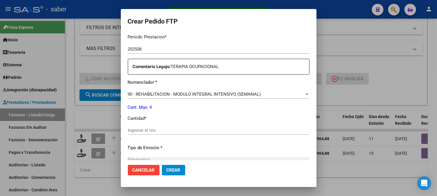
click at [133, 127] on div "Ingresar el nro" at bounding box center [219, 130] width 182 height 9
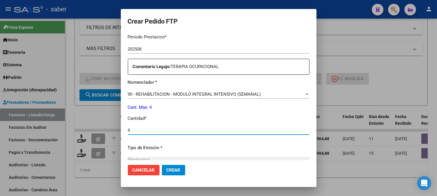
type input "4"
drag, startPoint x: 155, startPoint y: 168, endPoint x: 114, endPoint y: 156, distance: 42.2
click at [162, 168] on button "Crear" at bounding box center [173, 170] width 23 height 10
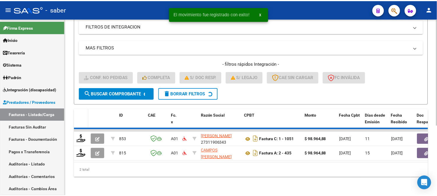
scroll to position [100, 0]
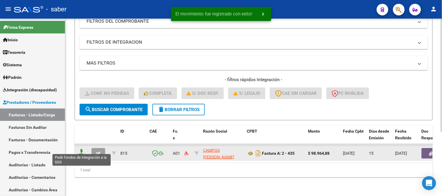
click at [85, 151] on icon at bounding box center [81, 153] width 9 height 8
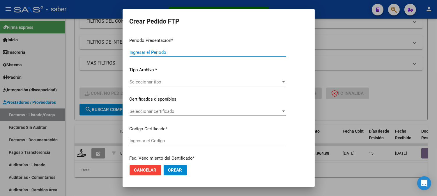
type input "202508"
type input "$ 98.964,88"
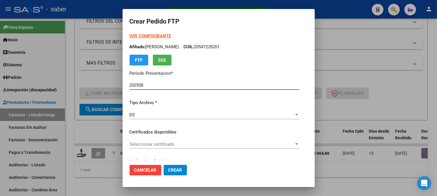
type input "2650223461"
type input "[DATE]"
click at [148, 143] on span "Seleccionar certificado" at bounding box center [212, 144] width 164 height 5
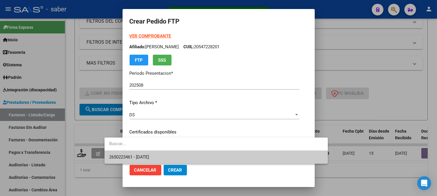
click at [140, 156] on span "2650223461 - 2028-11-01" at bounding box center [129, 157] width 40 height 5
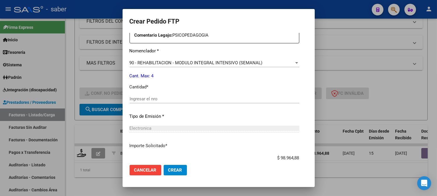
scroll to position [197, 0]
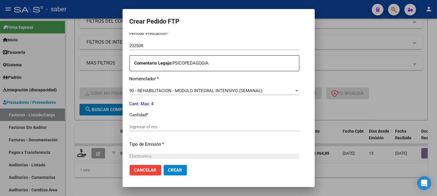
click at [141, 124] on div "Ingresar el nro" at bounding box center [215, 127] width 170 height 9
type input "4"
click at [164, 174] on button "Crear" at bounding box center [175, 170] width 23 height 10
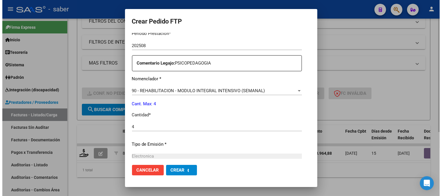
scroll to position [0, 0]
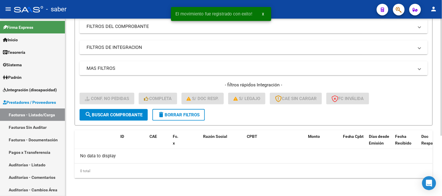
click at [175, 117] on button "delete Borrar Filtros" at bounding box center [178, 115] width 52 height 12
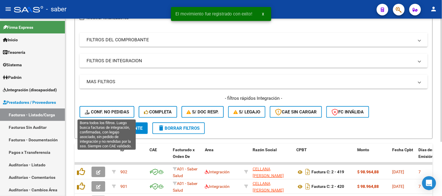
scroll to position [91, 0]
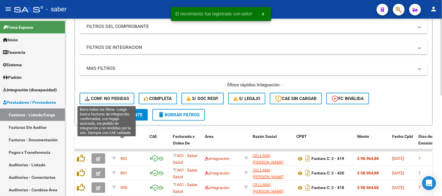
click at [111, 96] on span "Conf. no pedidas" at bounding box center [107, 98] width 44 height 5
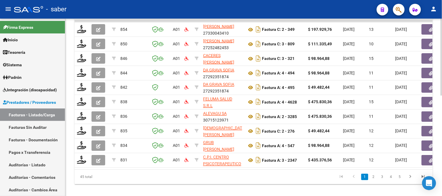
scroll to position [0, 280]
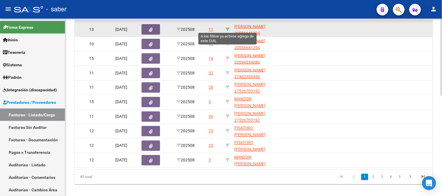
click at [228, 29] on icon at bounding box center [227, 29] width 4 height 4
type input "20556641294"
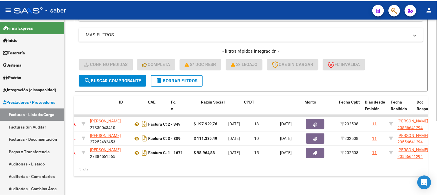
scroll to position [0, 0]
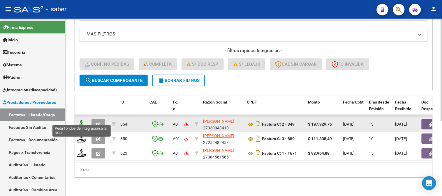
click at [83, 121] on icon at bounding box center [81, 124] width 9 height 8
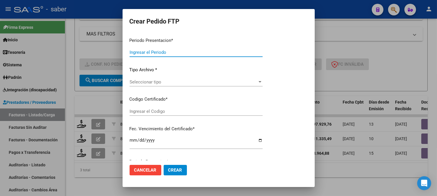
type input "202508"
type input "$ 197.929,76"
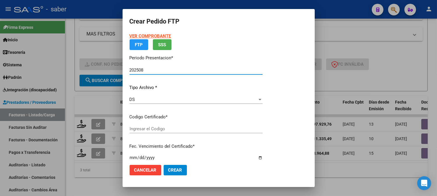
type input "5601331162"
type input "2034-06-01"
click at [155, 121] on p "Certificados disponibles" at bounding box center [196, 117] width 133 height 7
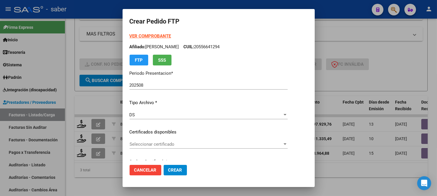
click at [158, 141] on div "Seleccionar certificado Seleccionar certificado" at bounding box center [209, 144] width 158 height 9
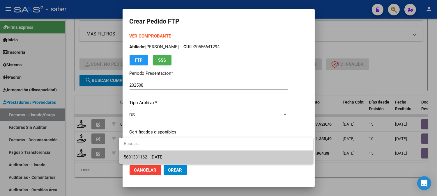
click at [164, 156] on span "5601331162 - 2034-06-01" at bounding box center [144, 157] width 40 height 5
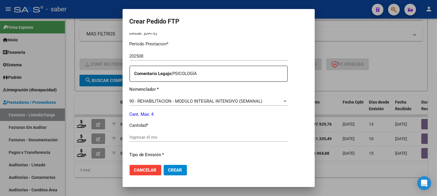
scroll to position [194, 0]
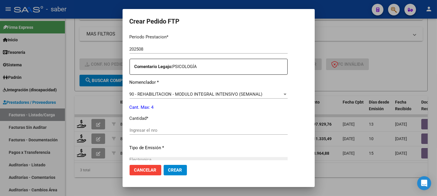
click at [146, 131] on input "Ingresar el nro" at bounding box center [209, 130] width 158 height 5
type input "4"
click at [169, 174] on button "Crear" at bounding box center [175, 170] width 23 height 10
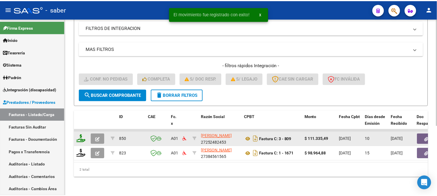
scroll to position [115, 0]
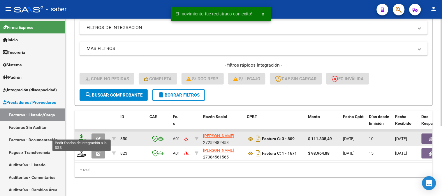
click at [82, 137] on icon at bounding box center [81, 139] width 9 height 8
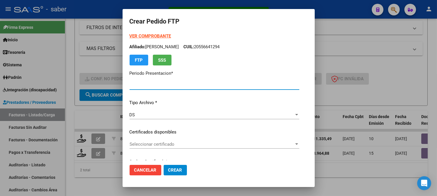
type input "202508"
type input "$ 111.335,49"
type input "5601331162"
type input "2034-06-01"
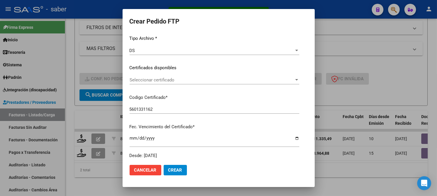
scroll to position [65, 0]
click at [153, 82] on span "Seleccionar certificado" at bounding box center [212, 79] width 164 height 5
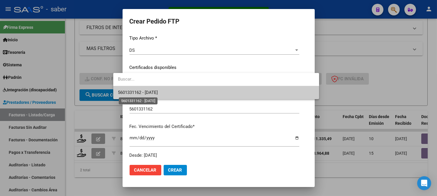
click at [152, 93] on span "5601331162 - 2034-06-01" at bounding box center [138, 92] width 40 height 5
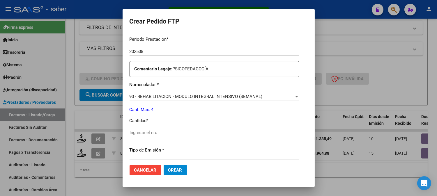
scroll to position [194, 0]
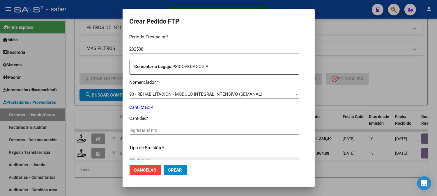
click at [154, 132] on input "Ingresar el nro" at bounding box center [215, 130] width 170 height 5
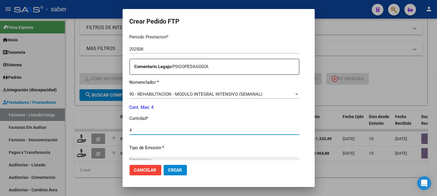
type input "4"
click at [168, 171] on span "Crear" at bounding box center [175, 170] width 14 height 5
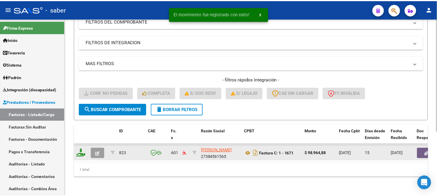
scroll to position [100, 0]
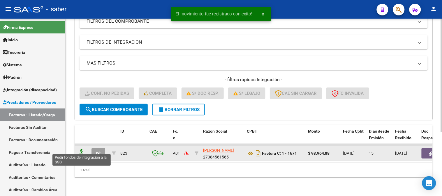
click at [79, 150] on icon at bounding box center [81, 153] width 9 height 8
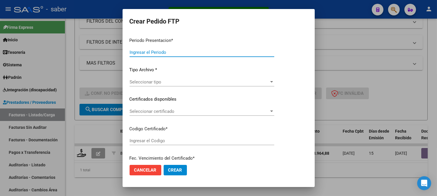
type input "202508"
type input "$ 98.964,88"
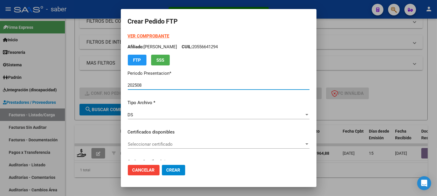
type input "5601331162"
type input "2034-06-01"
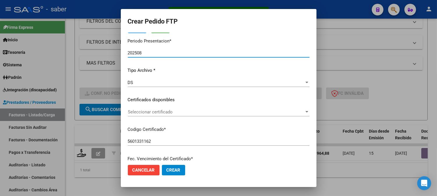
click at [150, 111] on span "Seleccionar certificado" at bounding box center [216, 111] width 176 height 5
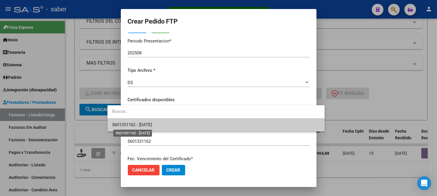
click at [146, 125] on span "5601331162 - 2034-06-01" at bounding box center [132, 124] width 40 height 5
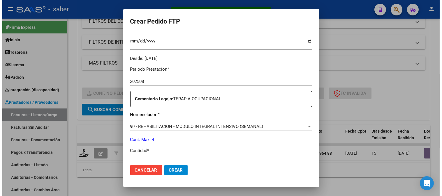
scroll to position [194, 0]
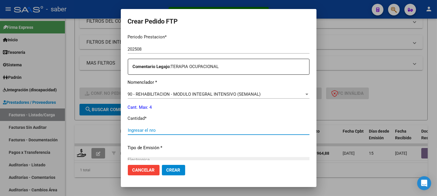
click at [128, 132] on input "Ingresar el nro" at bounding box center [219, 130] width 182 height 5
type input "4"
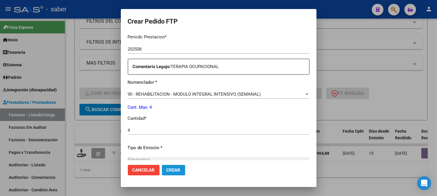
click at [167, 172] on span "Crear" at bounding box center [174, 170] width 14 height 5
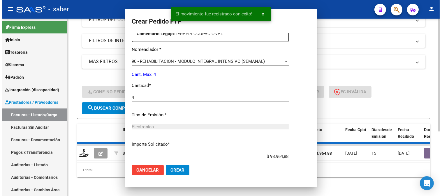
scroll to position [0, 0]
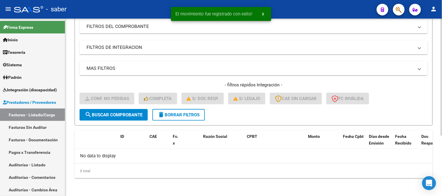
click at [192, 119] on button "delete Borrar Filtros" at bounding box center [178, 115] width 52 height 12
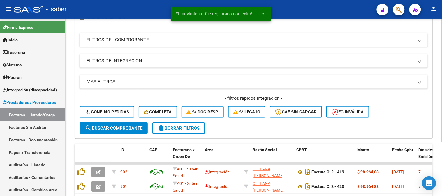
scroll to position [91, 0]
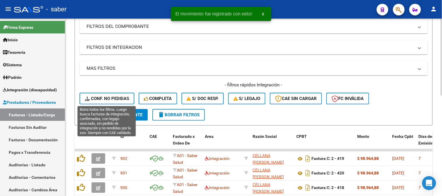
click at [111, 100] on span "Conf. no pedidas" at bounding box center [107, 98] width 44 height 5
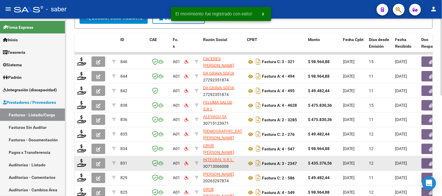
scroll to position [0, 0]
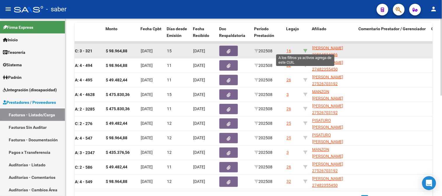
click at [305, 49] on icon at bounding box center [305, 51] width 4 height 4
type input "20594534086"
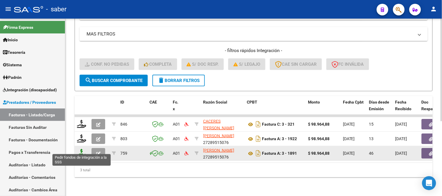
click at [84, 149] on icon at bounding box center [81, 153] width 9 height 8
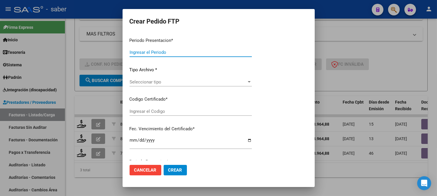
type input "202508"
type input "202507"
type input "$ 98.964,88"
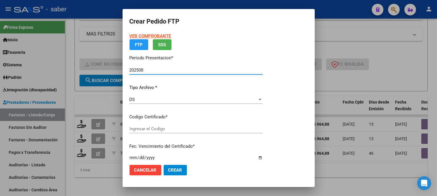
type input "639955936"
type input "2027-10-01"
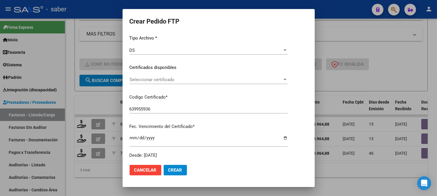
click at [130, 176] on div "Cancelar Crear" at bounding box center [158, 170] width 57 height 10
click at [130, 173] on button "Cancelar" at bounding box center [146, 170] width 32 height 10
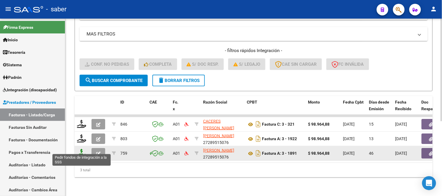
click at [78, 149] on icon at bounding box center [81, 153] width 9 height 8
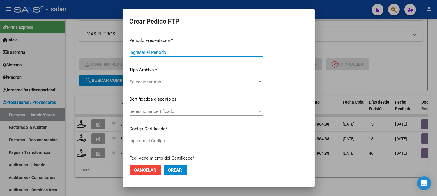
type input "202508"
type input "202507"
type input "$ 98.964,88"
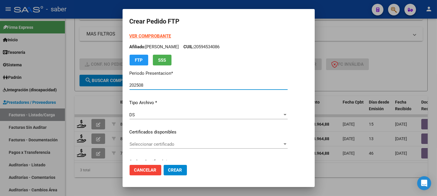
type input "639955936"
type input "2027-10-01"
click at [142, 147] on div "Seleccionar certificado Seleccionar certificado" at bounding box center [209, 144] width 158 height 9
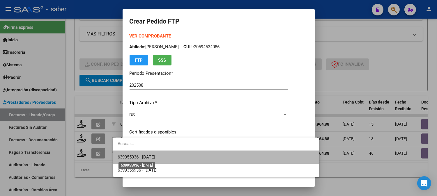
drag, startPoint x: 160, startPoint y: 157, endPoint x: 165, endPoint y: 150, distance: 8.4
click at [155, 157] on span "639955936 - 2027-10-01" at bounding box center [137, 157] width 38 height 5
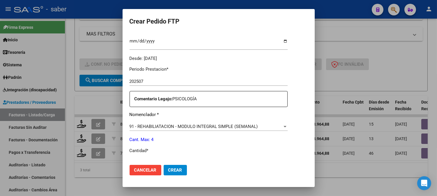
click at [155, 124] on span "91 - REHABILIATACION - MODULO INTEGRAL SIMPLE (SEMANAL)" at bounding box center [194, 126] width 128 height 5
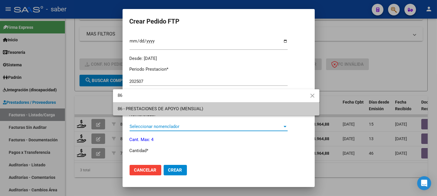
type input "86"
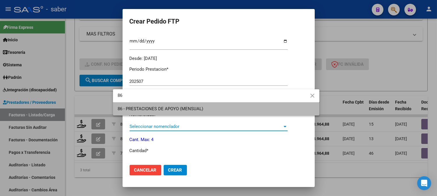
click at [169, 106] on span "86 - PRESTACIONES DE APOYO (MENSUAL)" at bounding box center [216, 108] width 197 height 13
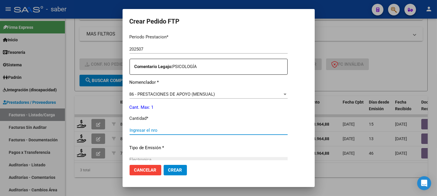
click at [148, 129] on input "Ingresar el nro" at bounding box center [209, 130] width 158 height 5
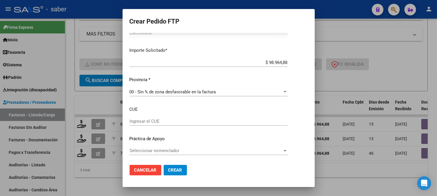
type input "1"
click at [164, 167] on button "Crear" at bounding box center [175, 170] width 23 height 10
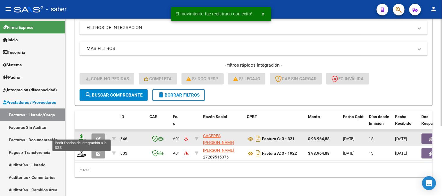
click at [82, 136] on icon at bounding box center [81, 139] width 9 height 8
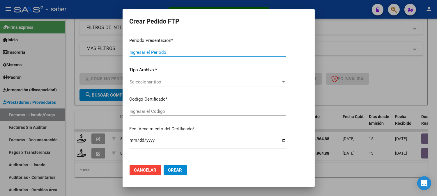
type input "202508"
type input "$ 98.964,88"
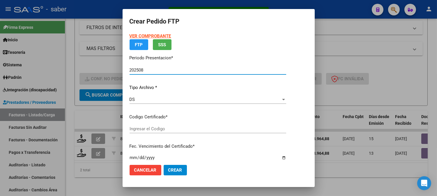
type input "639955936"
type input "2027-10-01"
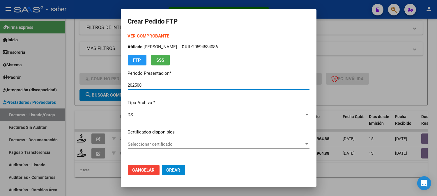
click at [149, 140] on div "Seleccionar certificado Seleccionar certificado" at bounding box center [219, 144] width 182 height 9
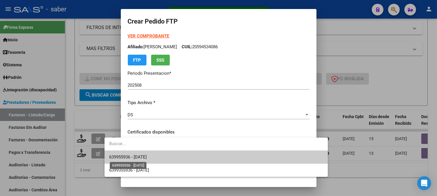
click at [147, 159] on span "639955936 - 2027-10-01" at bounding box center [128, 157] width 38 height 5
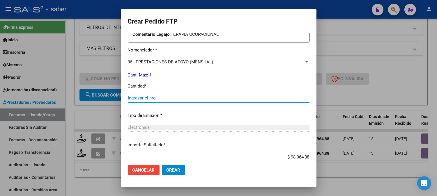
click at [138, 98] on input "Ingresar el nro" at bounding box center [219, 97] width 182 height 5
type input "1"
click at [162, 170] on button "Crear" at bounding box center [173, 170] width 23 height 10
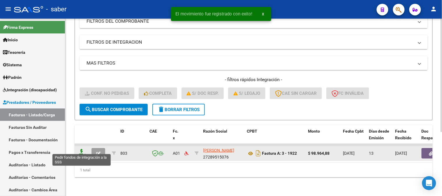
click at [80, 150] on icon at bounding box center [81, 153] width 9 height 8
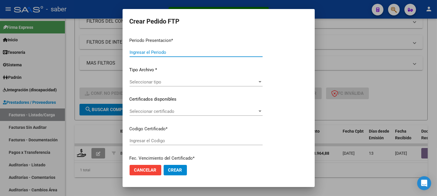
type input "202508"
type input "$ 98.964,88"
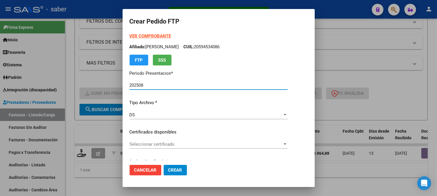
type input "639955936"
type input "2027-10-01"
click at [143, 143] on span "Seleccionar certificado" at bounding box center [206, 144] width 153 height 5
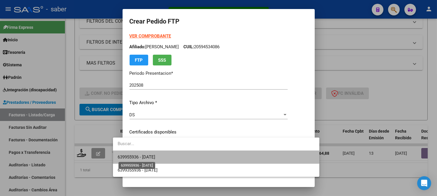
click at [155, 157] on span "639955936 - 2027-10-01" at bounding box center [137, 157] width 38 height 5
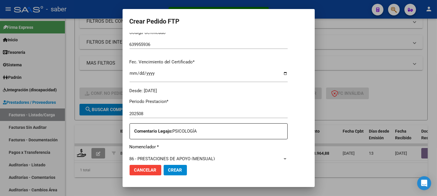
scroll to position [194, 0]
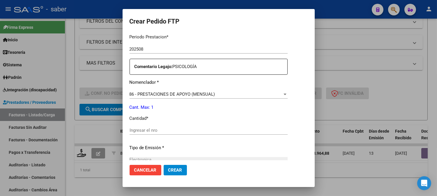
click at [155, 130] on input "Ingresar el nro" at bounding box center [209, 130] width 158 height 5
type input "1"
click at [165, 167] on button "Crear" at bounding box center [175, 170] width 23 height 10
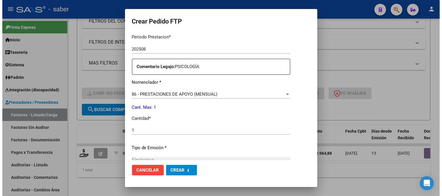
scroll to position [0, 0]
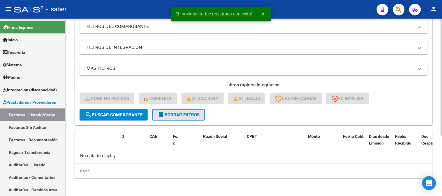
click at [180, 117] on button "delete Borrar Filtros" at bounding box center [178, 115] width 52 height 12
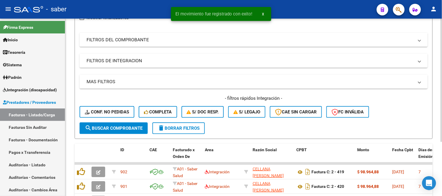
scroll to position [91, 0]
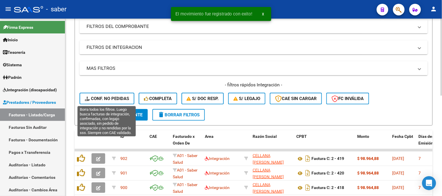
click at [114, 98] on span "Conf. no pedidas" at bounding box center [107, 98] width 44 height 5
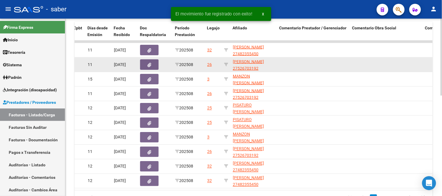
scroll to position [167, 0]
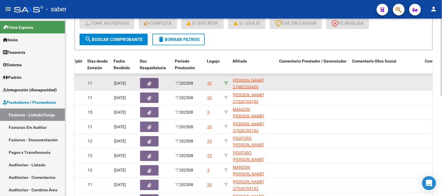
click at [228, 81] on icon at bounding box center [226, 83] width 4 height 4
type input "27482355450"
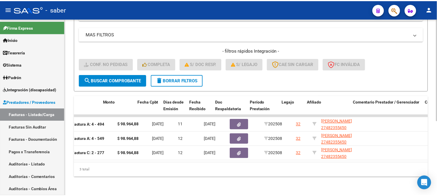
scroll to position [0, 0]
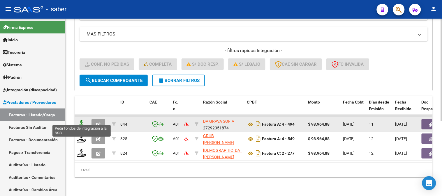
click at [83, 120] on icon at bounding box center [81, 124] width 9 height 8
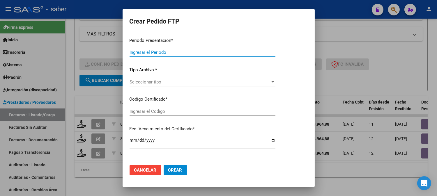
type input "202508"
type input "$ 98.964,88"
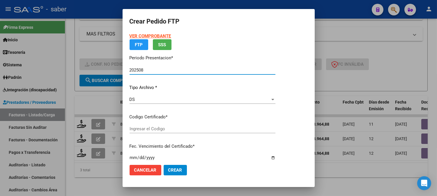
type input "5001039282"
type input "2032-10-01"
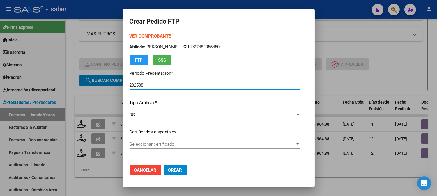
click at [156, 145] on span "Seleccionar certificado" at bounding box center [213, 144] width 166 height 5
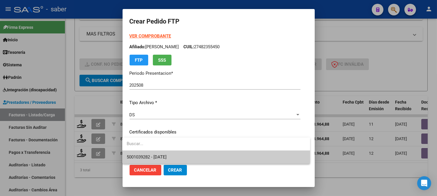
click at [178, 153] on span "5001039282 - 2032-10-01" at bounding box center [216, 157] width 178 height 13
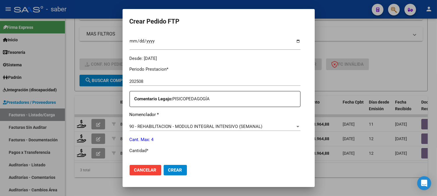
scroll to position [194, 0]
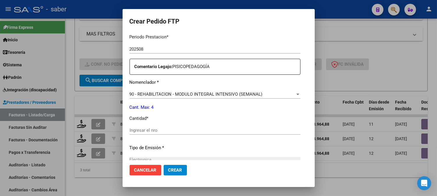
click at [175, 127] on div "Ingresar el nro" at bounding box center [215, 130] width 171 height 9
type input "4"
click at [178, 172] on span "Crear" at bounding box center [175, 170] width 14 height 5
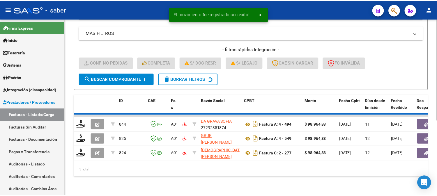
scroll to position [115, 0]
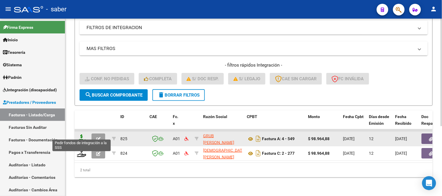
click at [80, 135] on icon at bounding box center [81, 139] width 9 height 8
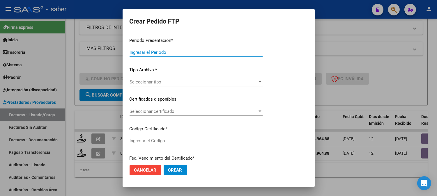
type input "202508"
type input "$ 98.964,88"
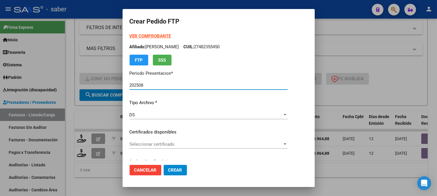
type input "5001039282"
type input "2032-10-01"
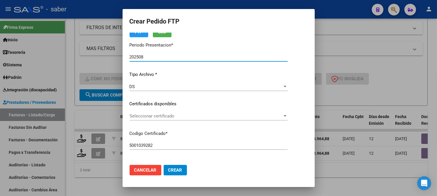
scroll to position [65, 0]
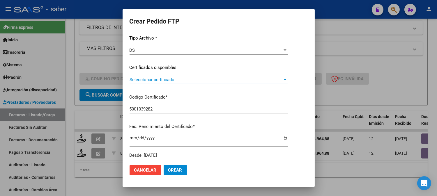
click at [160, 79] on span "Seleccionar certificado" at bounding box center [206, 79] width 153 height 5
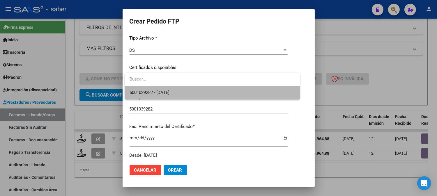
click at [164, 96] on span "5001039282 - 2032-10-01" at bounding box center [213, 92] width 166 height 13
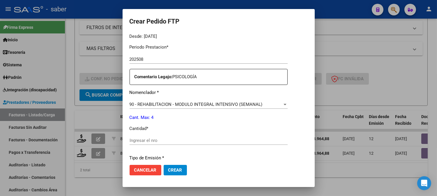
scroll to position [194, 0]
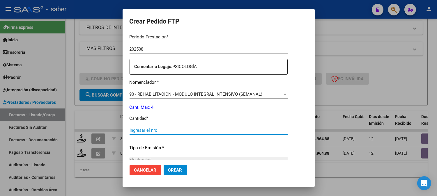
click at [149, 128] on input "Ingresar el nro" at bounding box center [209, 130] width 158 height 5
type input "4"
click at [183, 174] on button "Crear" at bounding box center [175, 170] width 23 height 10
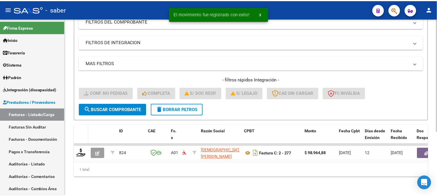
scroll to position [100, 0]
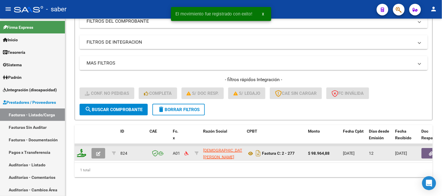
click at [82, 149] on icon at bounding box center [81, 153] width 9 height 8
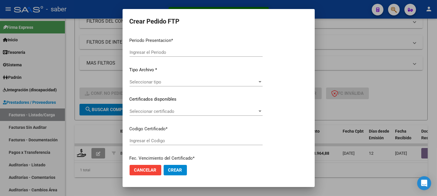
type input "202508"
type input "$ 98.964,88"
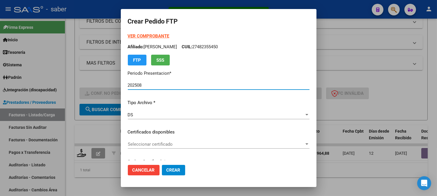
type input "5001039282"
type input "2032-10-01"
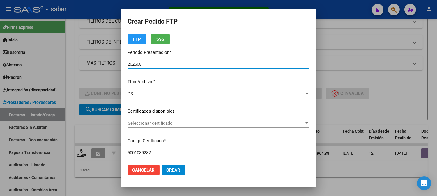
scroll to position [32, 0]
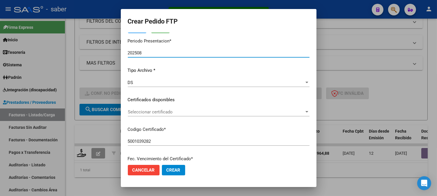
click at [152, 112] on span "Seleccionar certificado" at bounding box center [216, 111] width 176 height 5
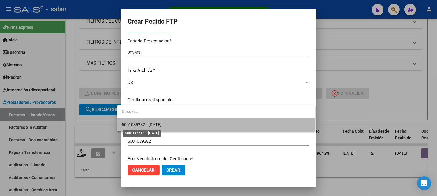
click at [153, 125] on span "5001039282 - 2032-10-01" at bounding box center [142, 124] width 40 height 5
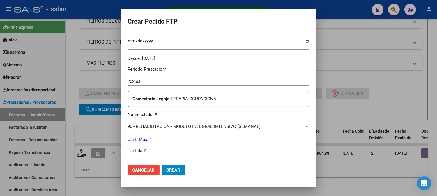
scroll to position [194, 0]
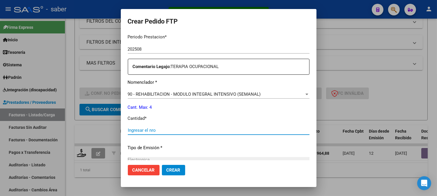
click at [147, 130] on input "Ingresar el nro" at bounding box center [219, 130] width 182 height 5
type input "4"
click at [162, 168] on button "Crear" at bounding box center [173, 170] width 23 height 10
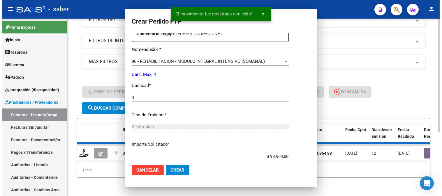
scroll to position [0, 0]
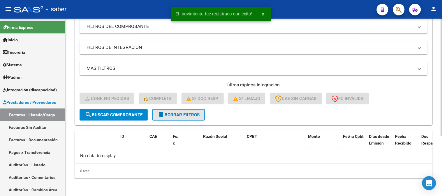
click at [185, 115] on span "delete Borrar Filtros" at bounding box center [179, 114] width 42 height 5
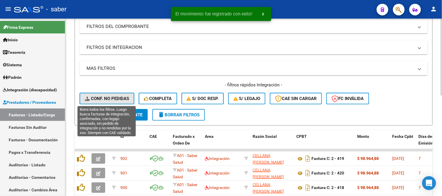
click at [109, 99] on span "Conf. no pedidas" at bounding box center [107, 98] width 44 height 5
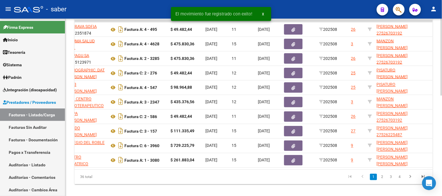
scroll to position [0, 234]
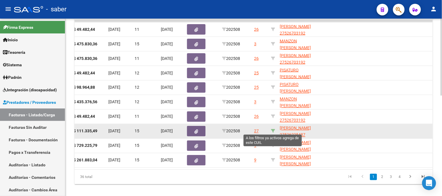
click at [274, 130] on icon at bounding box center [273, 131] width 4 height 4
type input "27526225487"
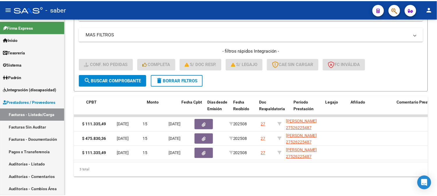
scroll to position [0, 0]
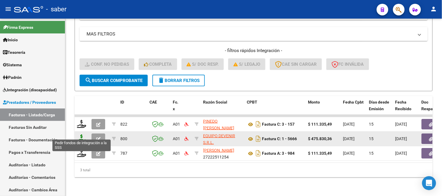
click at [77, 135] on icon at bounding box center [81, 139] width 9 height 8
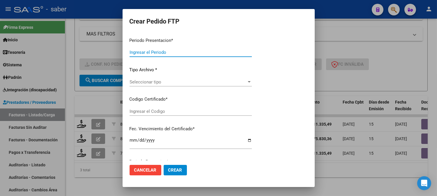
type input "202508"
type input "$ 475.830,36"
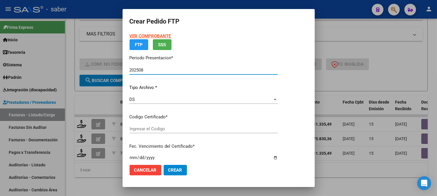
type input "7251675519"
type input "2025-12-05"
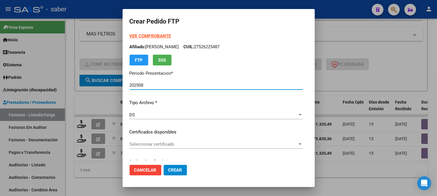
click at [154, 144] on span "Seleccionar certificado" at bounding box center [214, 144] width 168 height 5
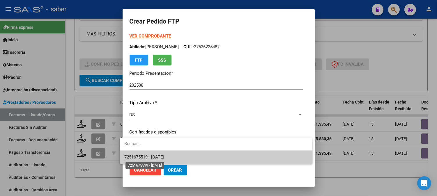
click at [153, 155] on span "7251675519 - 2025-12-05" at bounding box center [144, 157] width 40 height 5
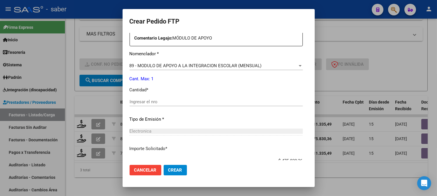
scroll to position [226, 0]
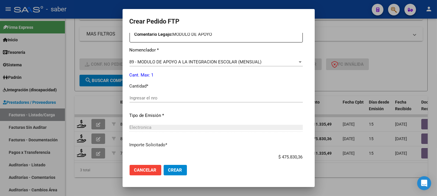
click at [145, 97] on input "Ingresar el nro" at bounding box center [216, 97] width 173 height 5
type input "1"
click at [170, 170] on span "Crear" at bounding box center [175, 170] width 14 height 5
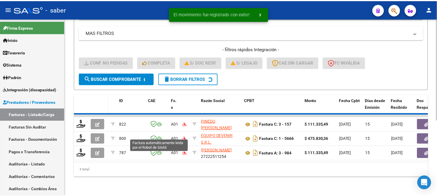
scroll to position [115, 0]
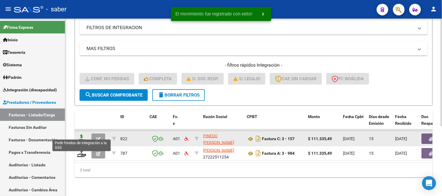
click at [82, 135] on icon at bounding box center [81, 139] width 9 height 8
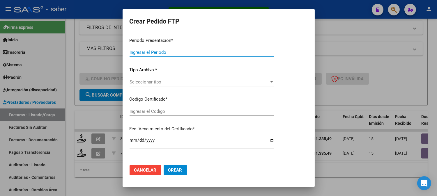
type input "202508"
type input "$ 111.335,49"
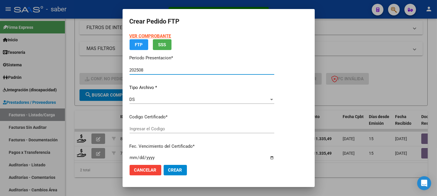
type input "7251675519"
type input "2025-12-05"
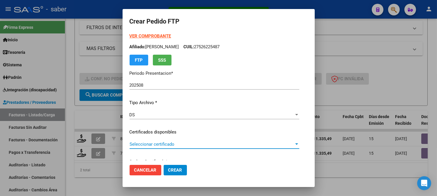
click at [158, 142] on span "Seleccionar certificado" at bounding box center [212, 144] width 164 height 5
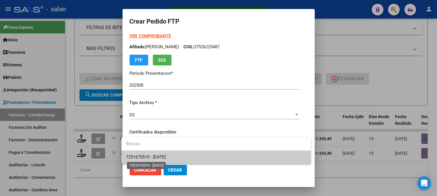
click at [165, 157] on span "7251675519 - 2025-12-05" at bounding box center [146, 157] width 40 height 5
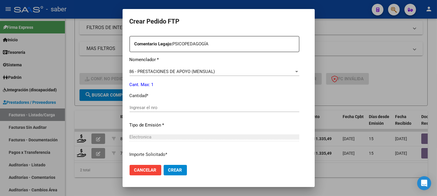
scroll to position [226, 0]
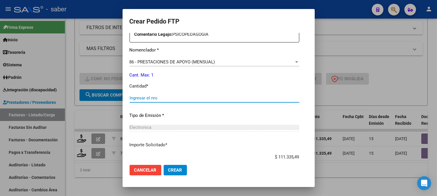
click at [146, 98] on input "Ingresar el nro" at bounding box center [215, 97] width 170 height 5
type input "1"
click at [168, 168] on span "Crear" at bounding box center [175, 170] width 14 height 5
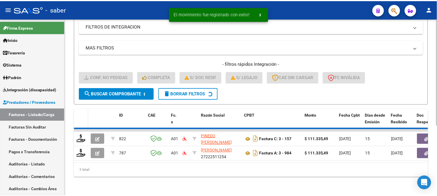
scroll to position [100, 0]
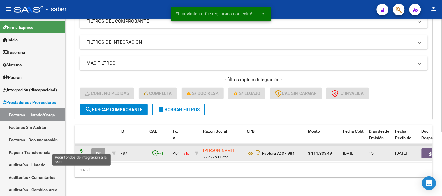
click at [82, 152] on icon at bounding box center [81, 153] width 9 height 8
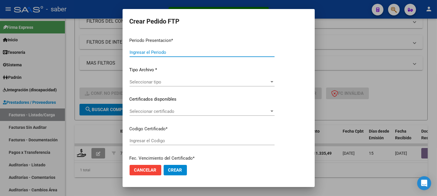
type input "202508"
type input "$ 111.335,49"
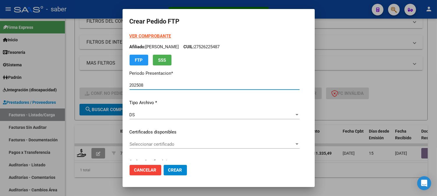
type input "7251675519"
type input "2025-12-05"
click at [157, 146] on span "Seleccionar certificado" at bounding box center [212, 144] width 165 height 5
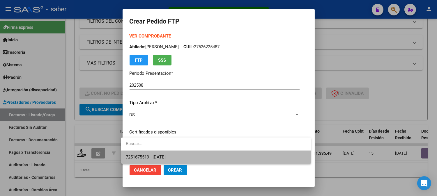
click at [175, 160] on span "7251675519 - 2025-12-05" at bounding box center [216, 157] width 181 height 13
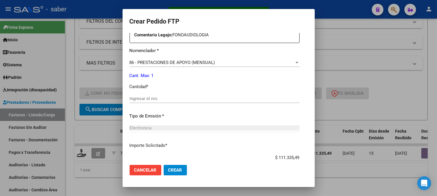
scroll to position [226, 0]
click at [151, 94] on div "Ingresar el nro" at bounding box center [215, 98] width 170 height 9
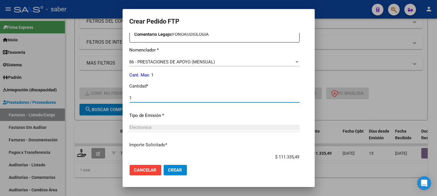
type input "1"
click at [171, 169] on span "Crear" at bounding box center [175, 170] width 14 height 5
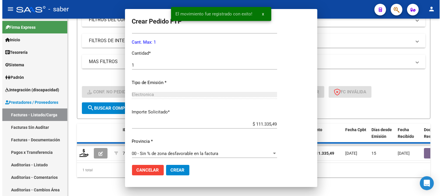
scroll to position [193, 0]
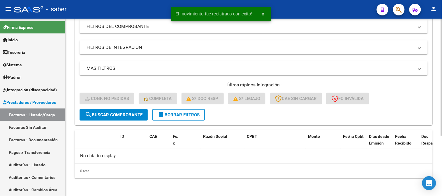
click at [167, 116] on span "delete Borrar Filtros" at bounding box center [179, 114] width 42 height 5
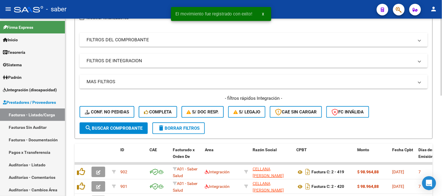
scroll to position [91, 0]
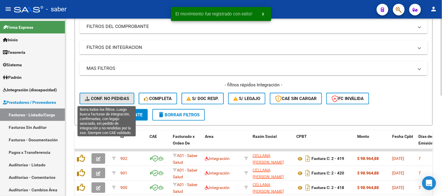
click at [112, 100] on span "Conf. no pedidas" at bounding box center [107, 98] width 44 height 5
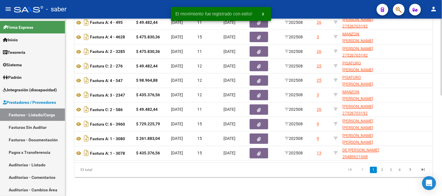
scroll to position [0, 210]
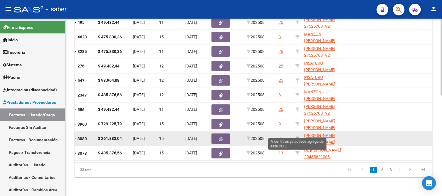
click at [296, 137] on icon at bounding box center [297, 139] width 4 height 4
type input "20532143358"
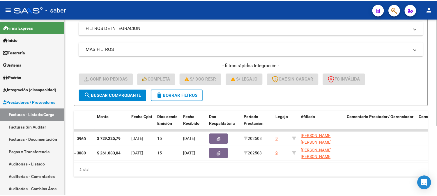
scroll to position [0, 0]
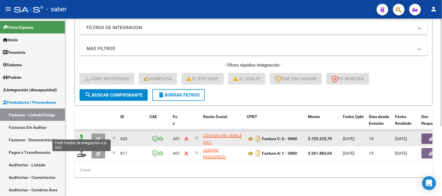
click at [83, 135] on icon at bounding box center [81, 139] width 9 height 8
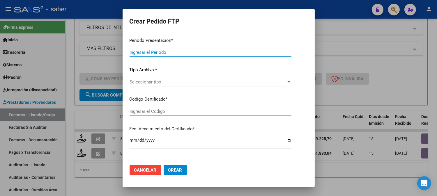
type input "202508"
type input "$ 729.225,79"
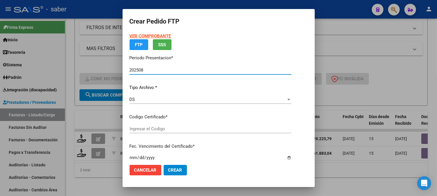
type input "1153320718"
type input "2099-01-01"
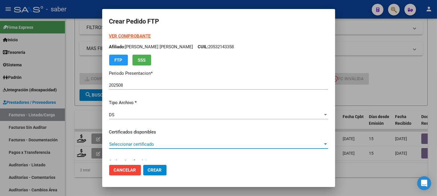
click at [132, 143] on span "Seleccionar certificado" at bounding box center [216, 144] width 214 height 5
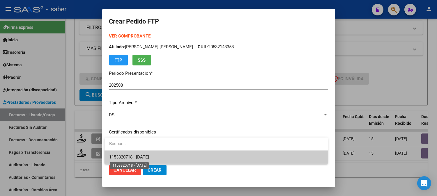
click at [141, 155] on span "1153320718 - 2099-01-01" at bounding box center [129, 157] width 40 height 5
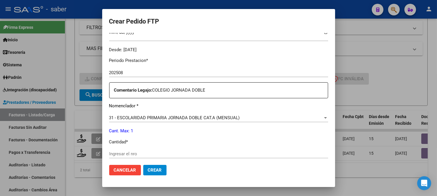
scroll to position [194, 0]
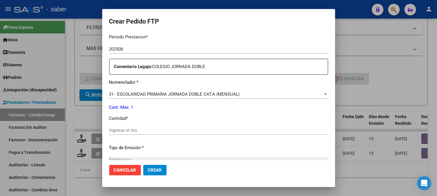
click at [140, 130] on input "Ingresar el nro" at bounding box center [218, 130] width 219 height 5
type input "1"
click at [157, 168] on span "Crear" at bounding box center [155, 170] width 14 height 5
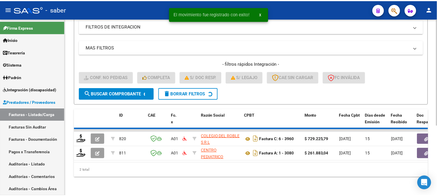
scroll to position [100, 0]
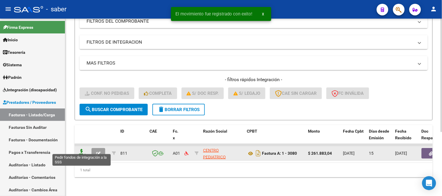
click at [80, 149] on icon at bounding box center [81, 153] width 9 height 8
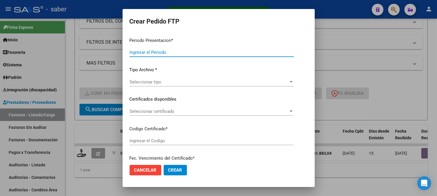
type input "202508"
type input "$ 261.883,04"
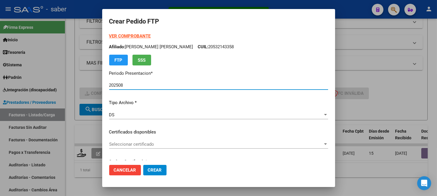
type input "1153320718"
type input "2099-01-01"
click at [130, 148] on div "Seleccionar certificado Seleccionar certificado" at bounding box center [218, 144] width 219 height 9
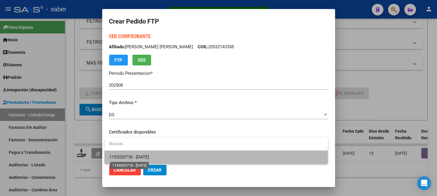
click at [149, 155] on span "1153320718 - 2099-01-01" at bounding box center [129, 157] width 40 height 5
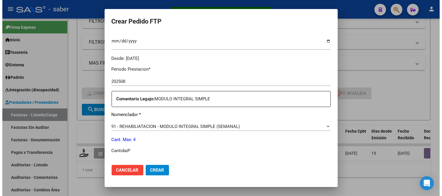
scroll to position [194, 0]
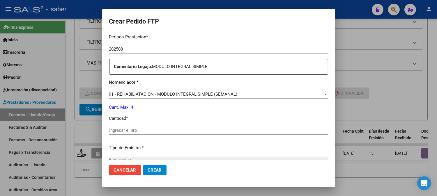
click at [130, 128] on input "Ingresar el nro" at bounding box center [218, 130] width 219 height 5
type input "4"
click at [156, 170] on span "Crear" at bounding box center [155, 170] width 14 height 5
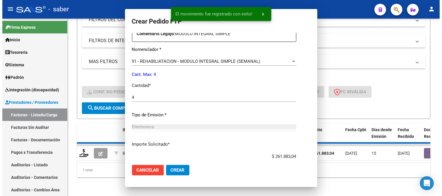
scroll to position [0, 0]
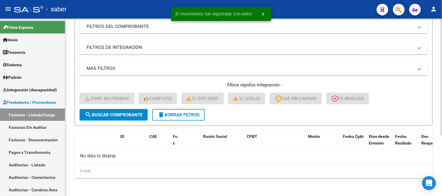
click at [179, 116] on span "delete Borrar Filtros" at bounding box center [179, 114] width 42 height 5
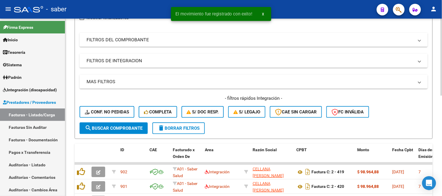
scroll to position [91, 0]
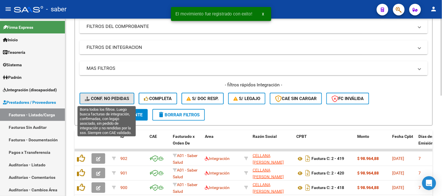
click at [106, 100] on span "Conf. no pedidas" at bounding box center [107, 98] width 44 height 5
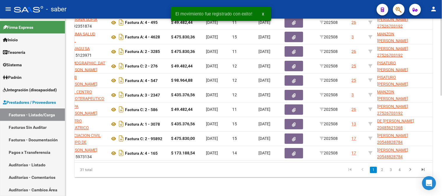
scroll to position [0, 206]
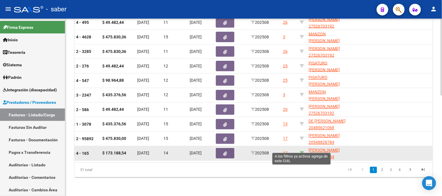
click at [302, 151] on icon at bounding box center [302, 153] width 4 height 4
type input "20548828784"
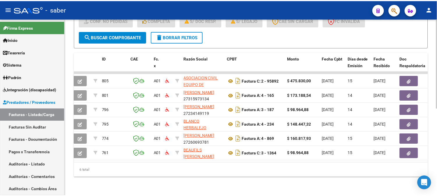
scroll to position [0, 0]
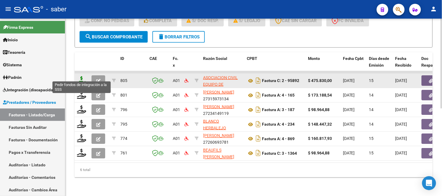
click at [79, 76] on icon at bounding box center [81, 80] width 9 height 8
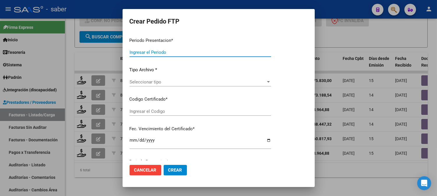
type input "202508"
type input "$ 475.830,00"
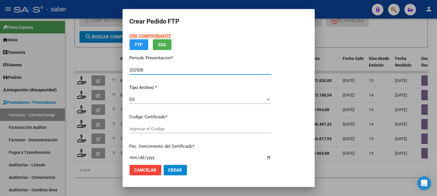
type input "8708619779"
type input "2025-09-05"
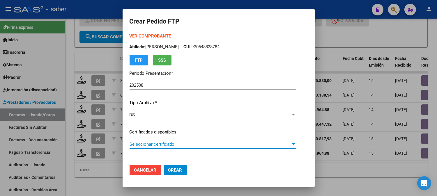
click at [156, 146] on span "Seleccionar certificado" at bounding box center [210, 144] width 161 height 5
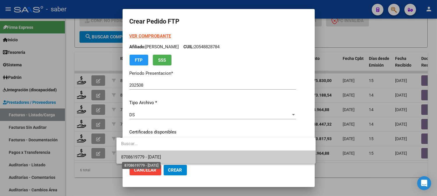
click at [161, 155] on span "8708619779 - 2025-09-05" at bounding box center [141, 157] width 40 height 5
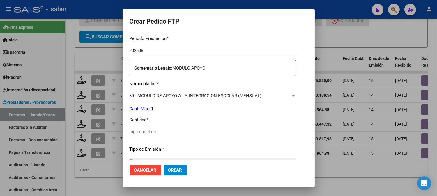
scroll to position [194, 0]
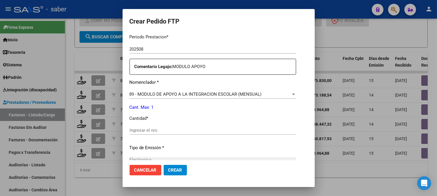
click at [147, 135] on div "Ingresar el nro" at bounding box center [213, 130] width 167 height 9
type input "1"
click at [168, 169] on span "Crear" at bounding box center [175, 170] width 14 height 5
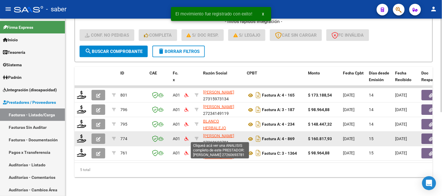
scroll to position [159, 0]
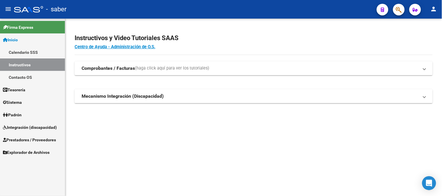
click at [24, 137] on span "Prestadores / Proveedores" at bounding box center [29, 140] width 53 height 6
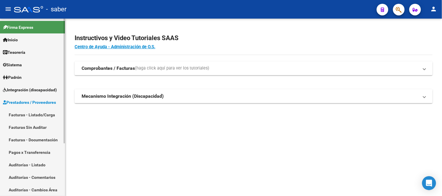
click at [30, 114] on link "Facturas - Listado/Carga" at bounding box center [32, 115] width 65 height 13
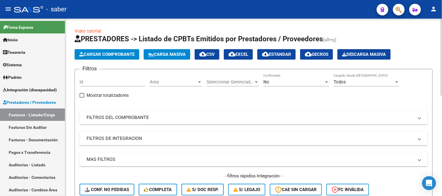
click at [144, 119] on mat-panel-title "FILTROS DEL COMPROBANTE" at bounding box center [249, 117] width 327 height 6
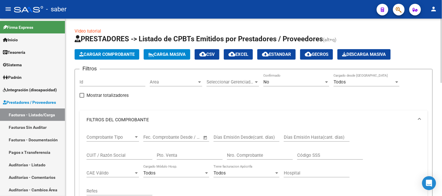
click at [104, 151] on div "CUIT / Razón Social" at bounding box center [119, 153] width 66 height 13
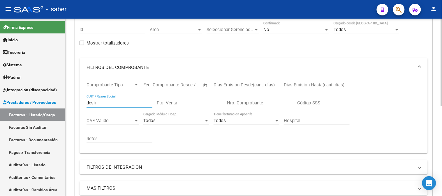
scroll to position [20, 0]
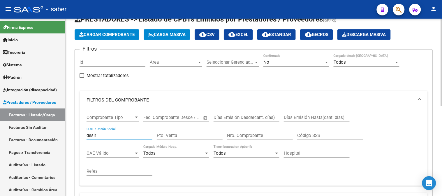
type input "desir"
click at [276, 60] on div "No" at bounding box center [293, 62] width 61 height 5
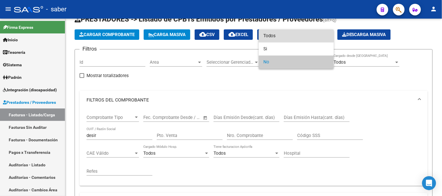
click at [276, 33] on span "Todos" at bounding box center [296, 35] width 66 height 13
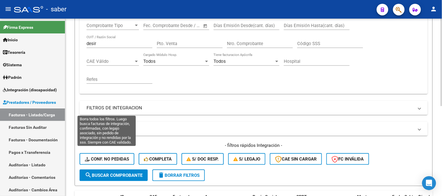
scroll to position [117, 0]
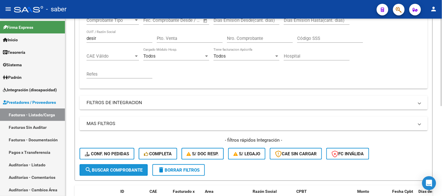
click at [112, 170] on span "search Buscar Comprobante" at bounding box center [114, 170] width 58 height 5
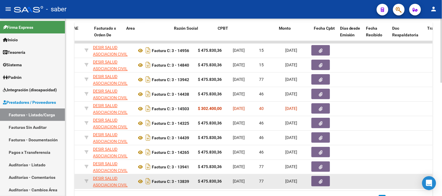
scroll to position [0, 13]
